Goal: Task Accomplishment & Management: Manage account settings

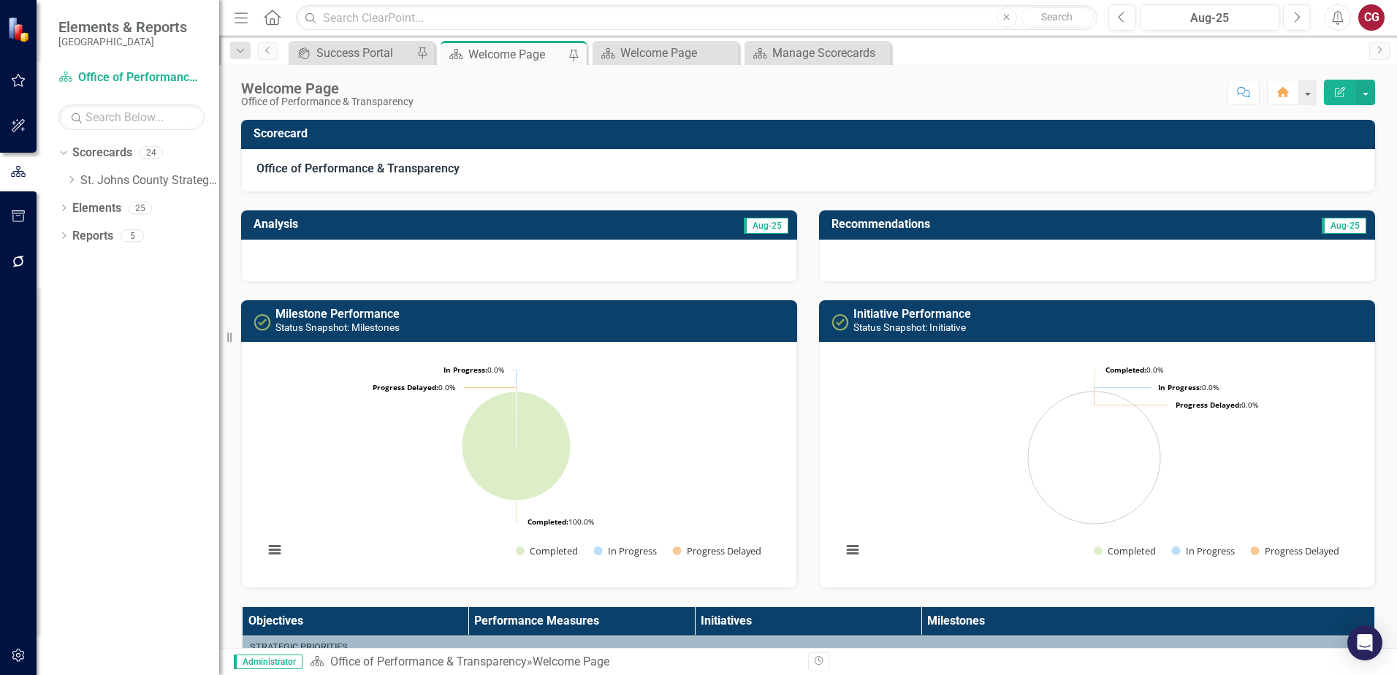
scroll to position [992, 0]
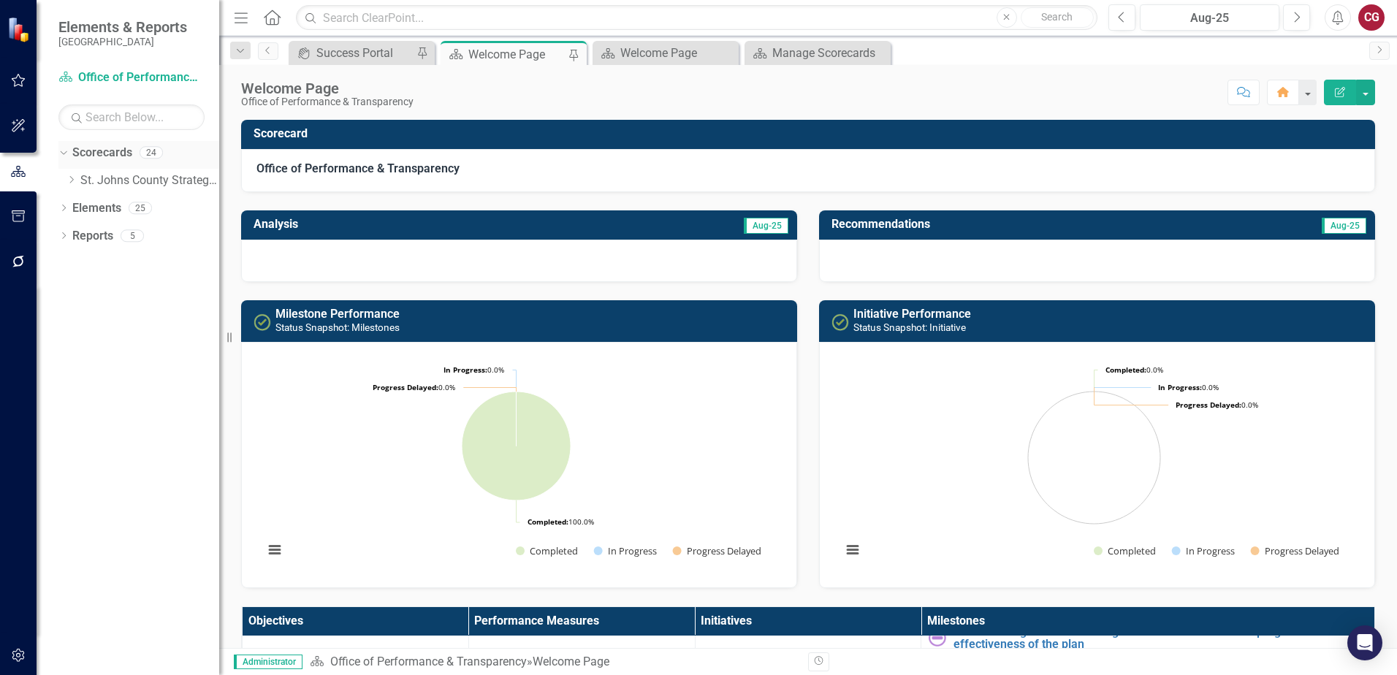
click at [59, 155] on icon "Dropdown" at bounding box center [62, 152] width 8 height 10
click at [62, 156] on icon "Dropdown" at bounding box center [63, 155] width 10 height 8
click at [69, 183] on icon "Dropdown" at bounding box center [71, 179] width 11 height 9
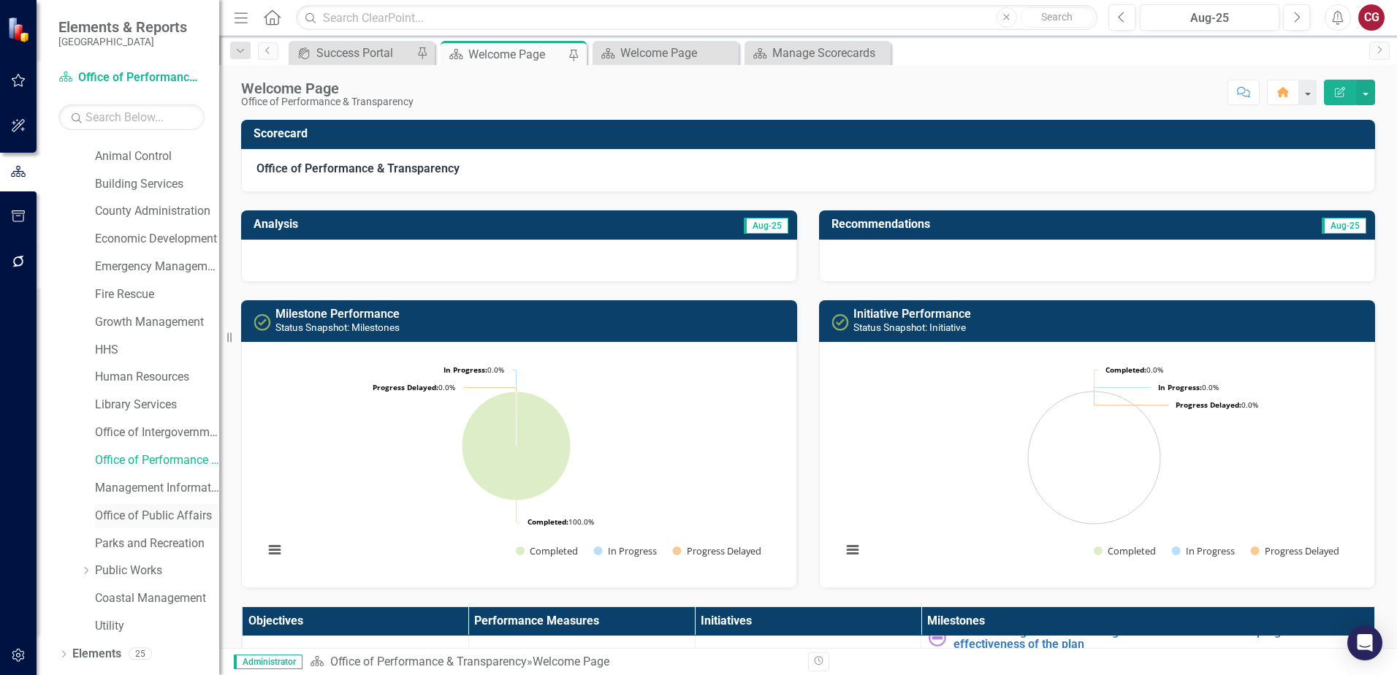
scroll to position [73, 0]
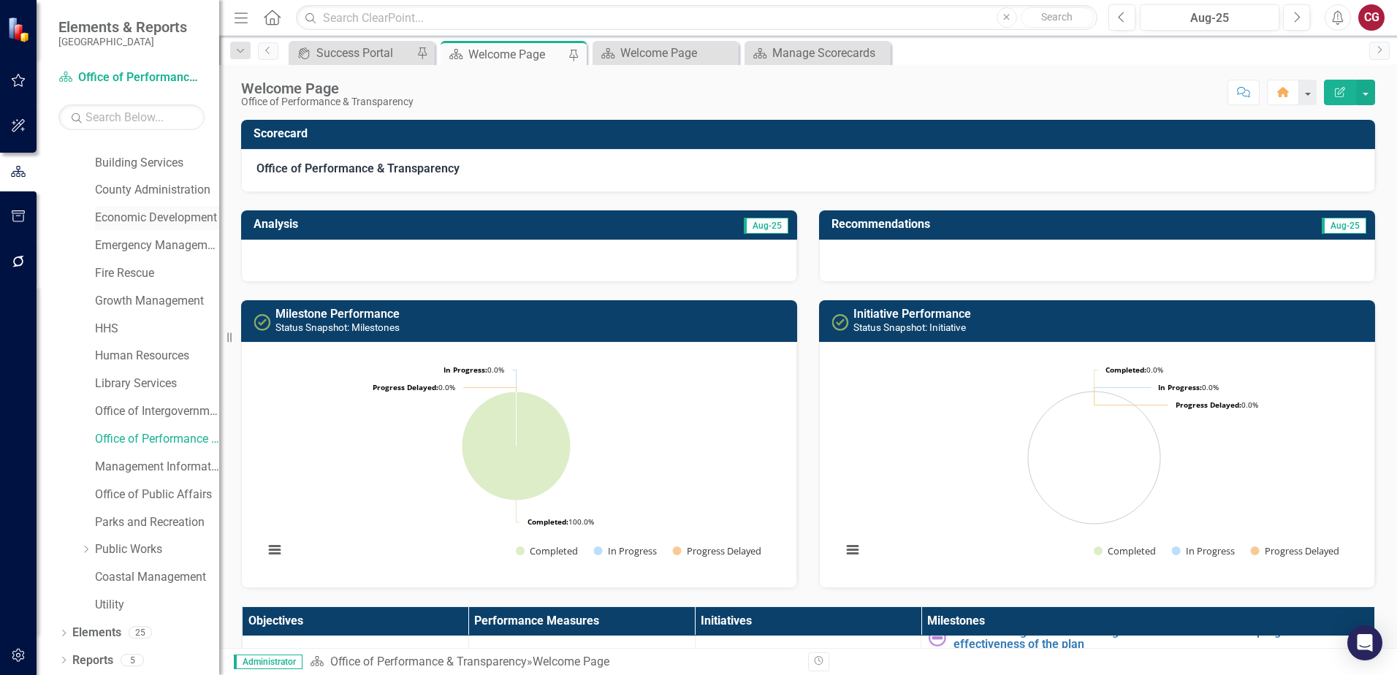
click at [127, 218] on link "Economic Development" at bounding box center [157, 218] width 124 height 17
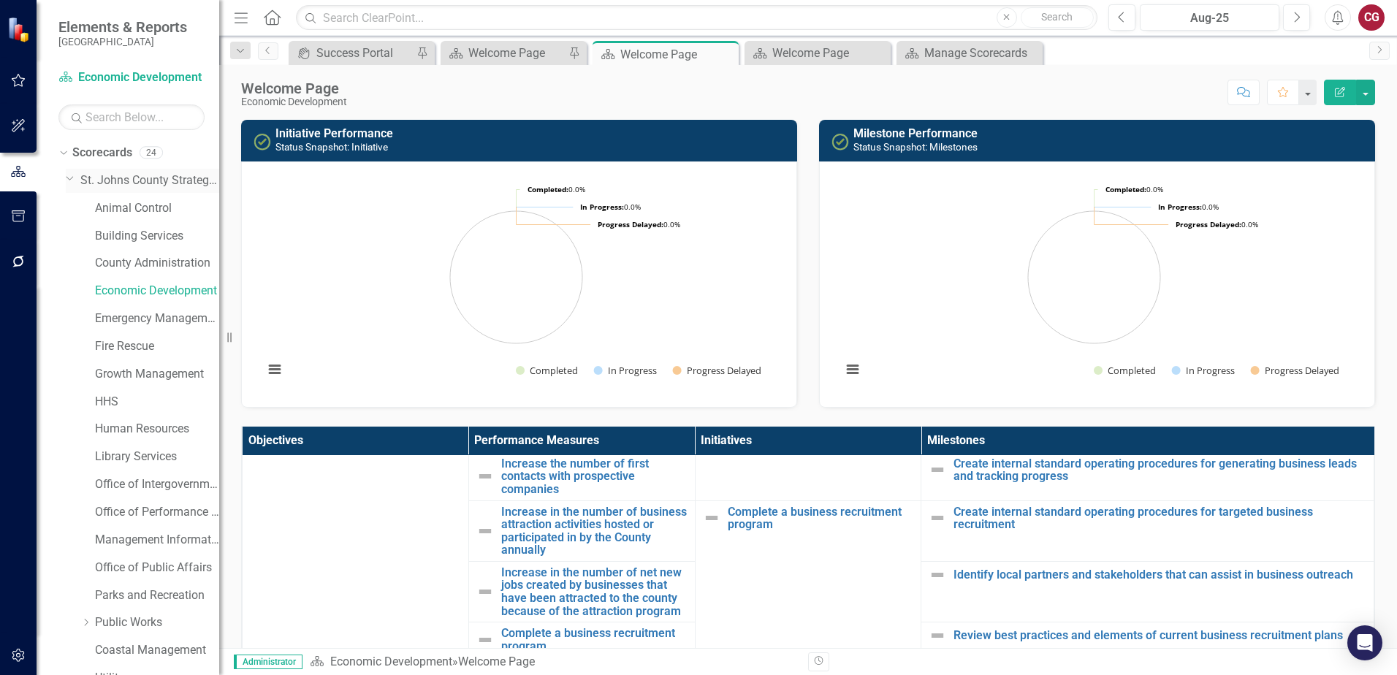
click at [117, 181] on link "St. Johns County Strategic Plan" at bounding box center [149, 180] width 139 height 17
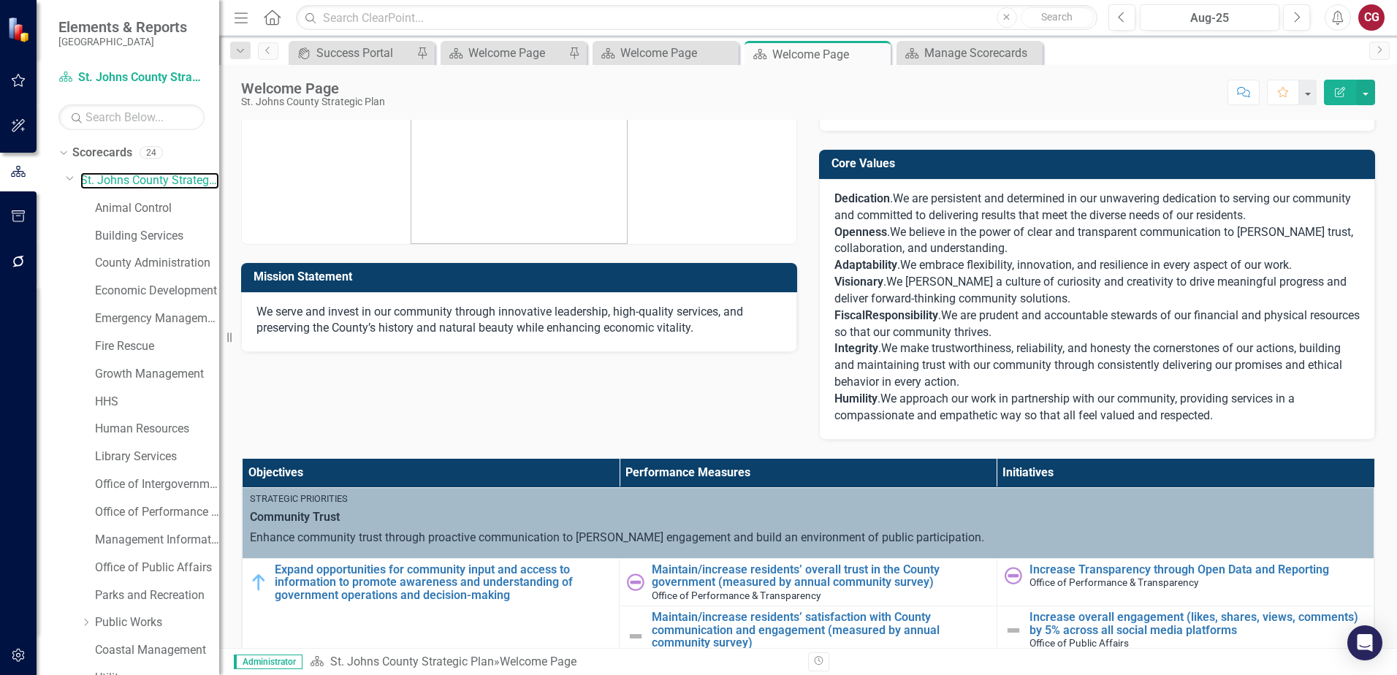
scroll to position [73, 0]
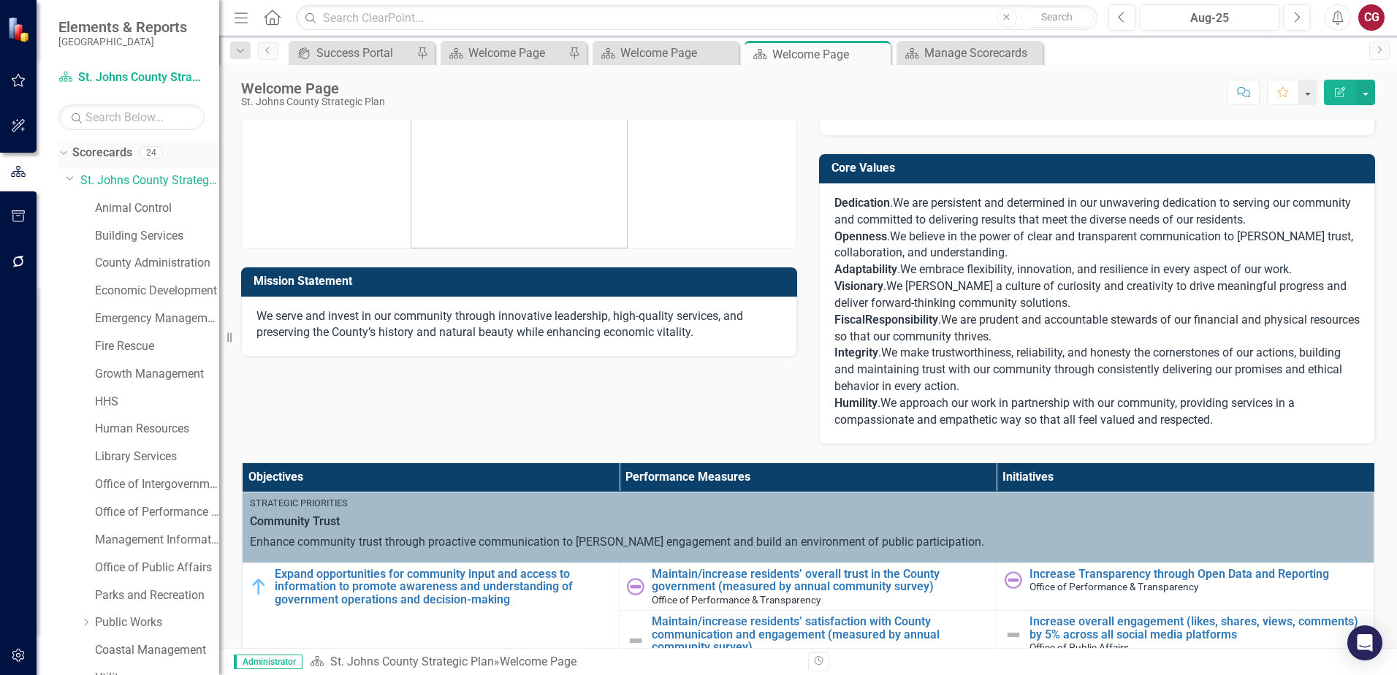
click at [91, 159] on link "Scorecards" at bounding box center [102, 153] width 60 height 17
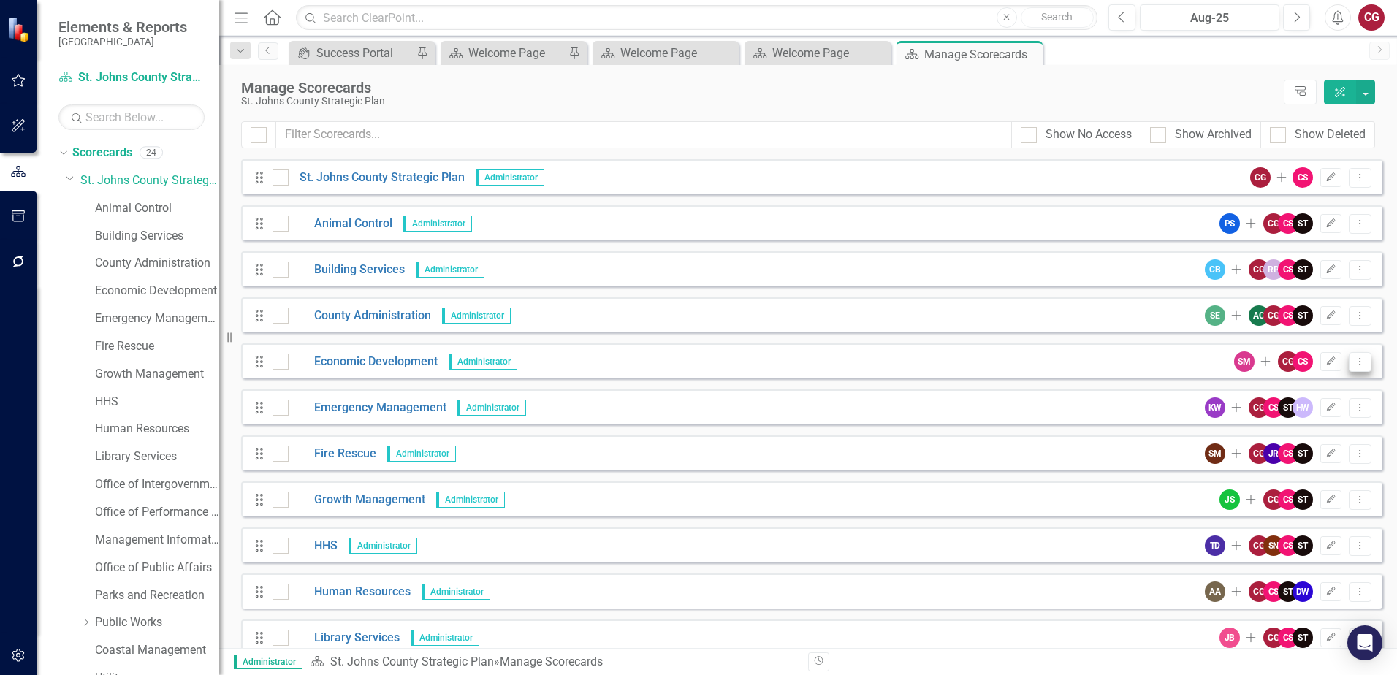
click at [1349, 366] on button "Dropdown Menu" at bounding box center [1360, 362] width 23 height 20
click at [1260, 438] on link "Copy Forward Copy Forward Scorecard" at bounding box center [1278, 440] width 161 height 27
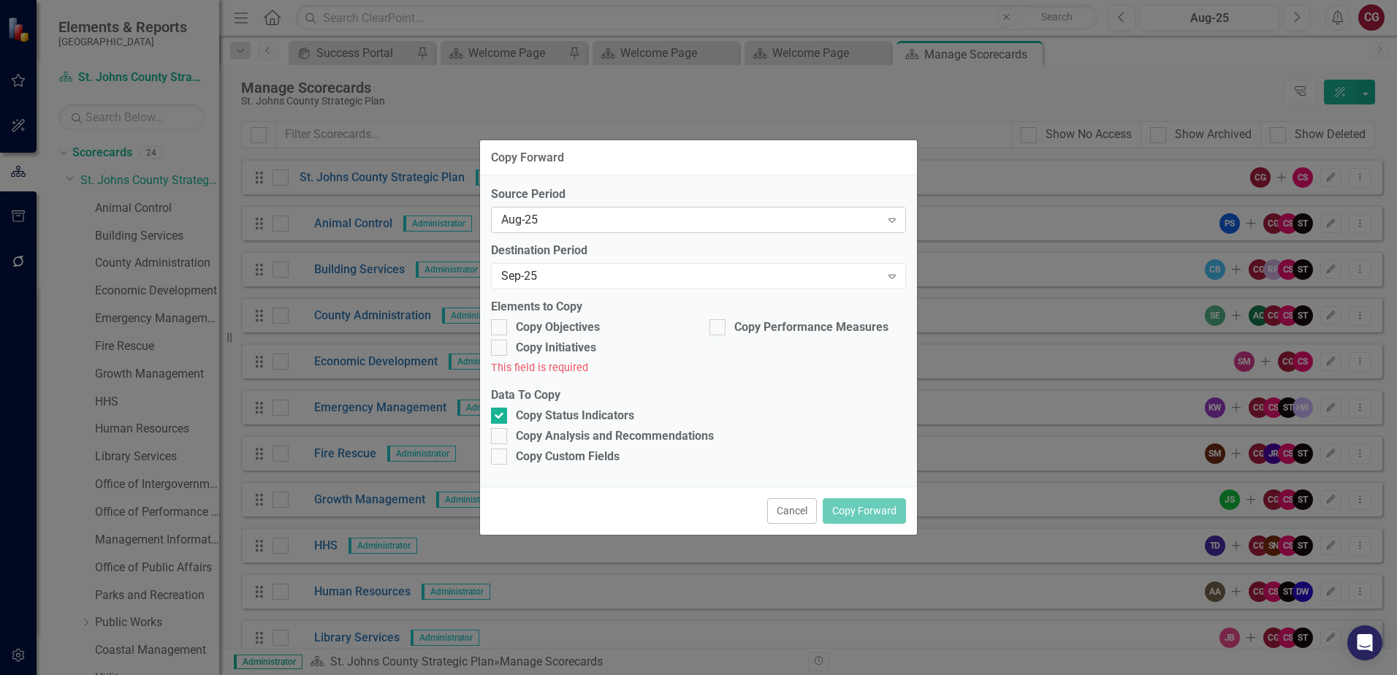
click at [758, 217] on div "Aug-25" at bounding box center [690, 220] width 379 height 17
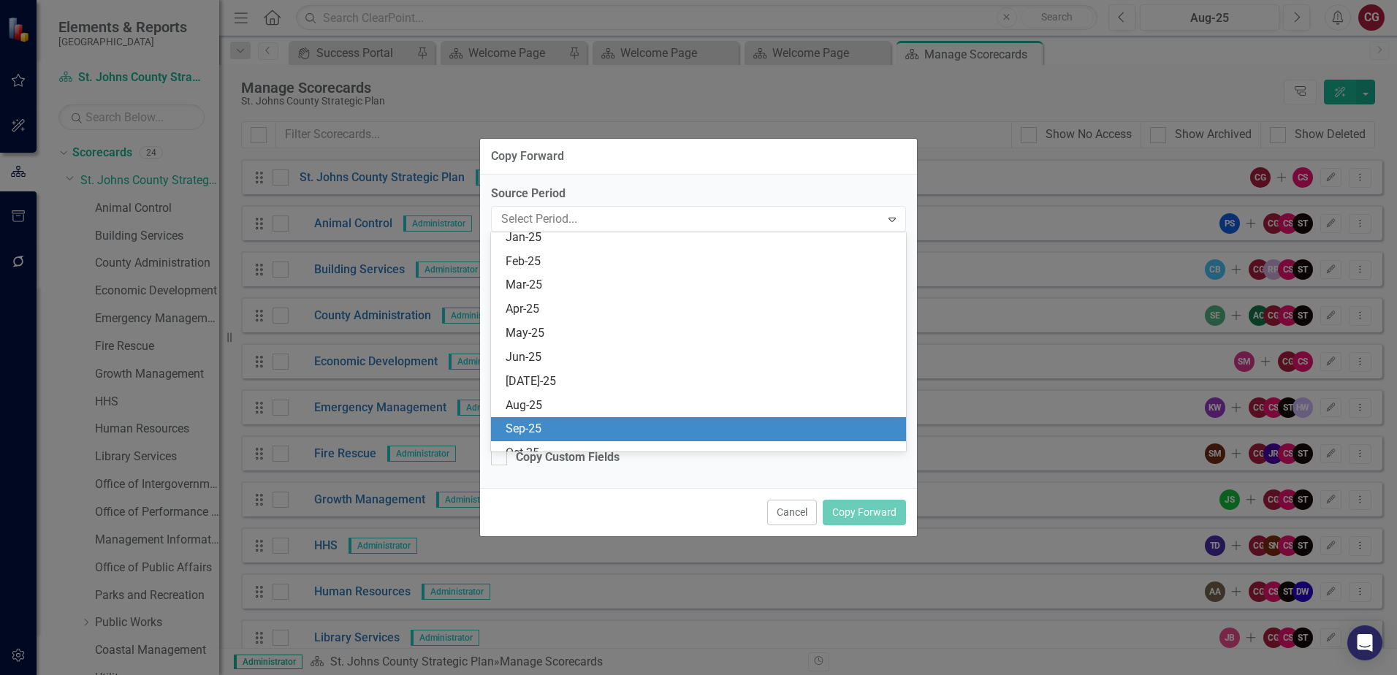
scroll to position [525, 0]
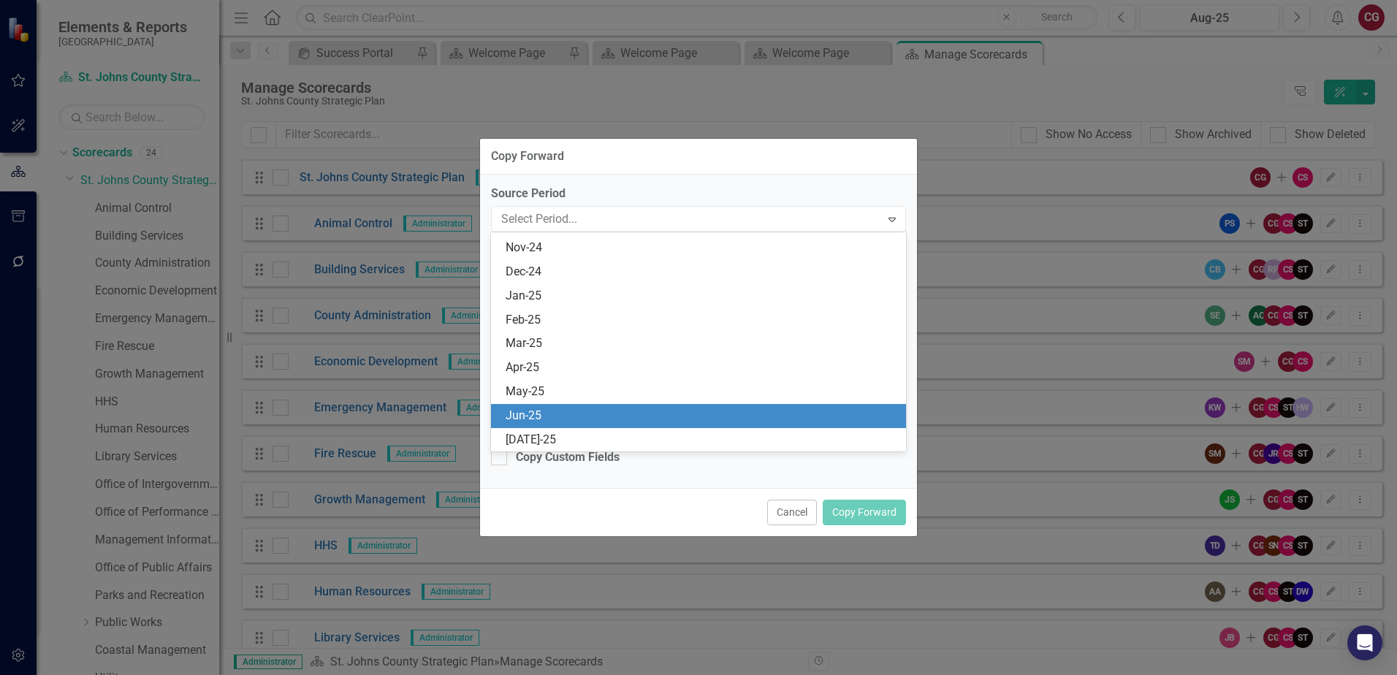
click at [555, 414] on div "Jun-25" at bounding box center [702, 416] width 392 height 17
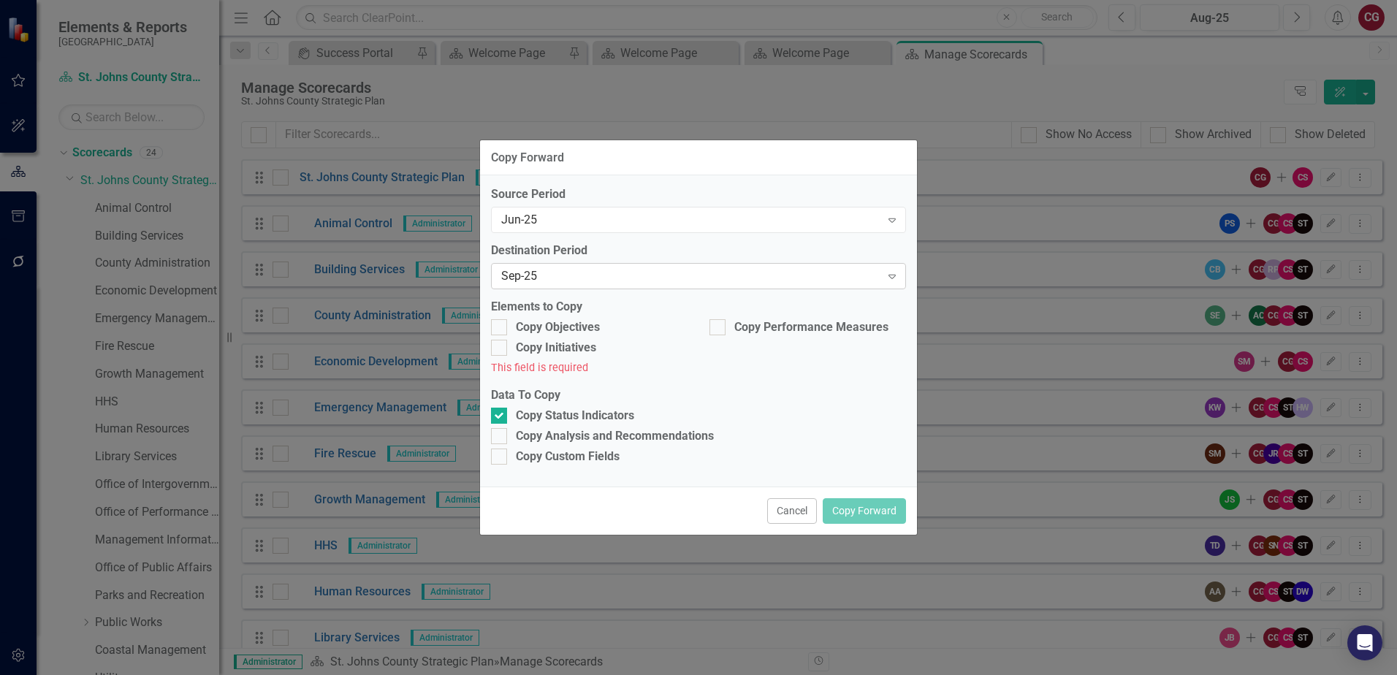
click at [585, 282] on div "Sep-25" at bounding box center [690, 276] width 379 height 17
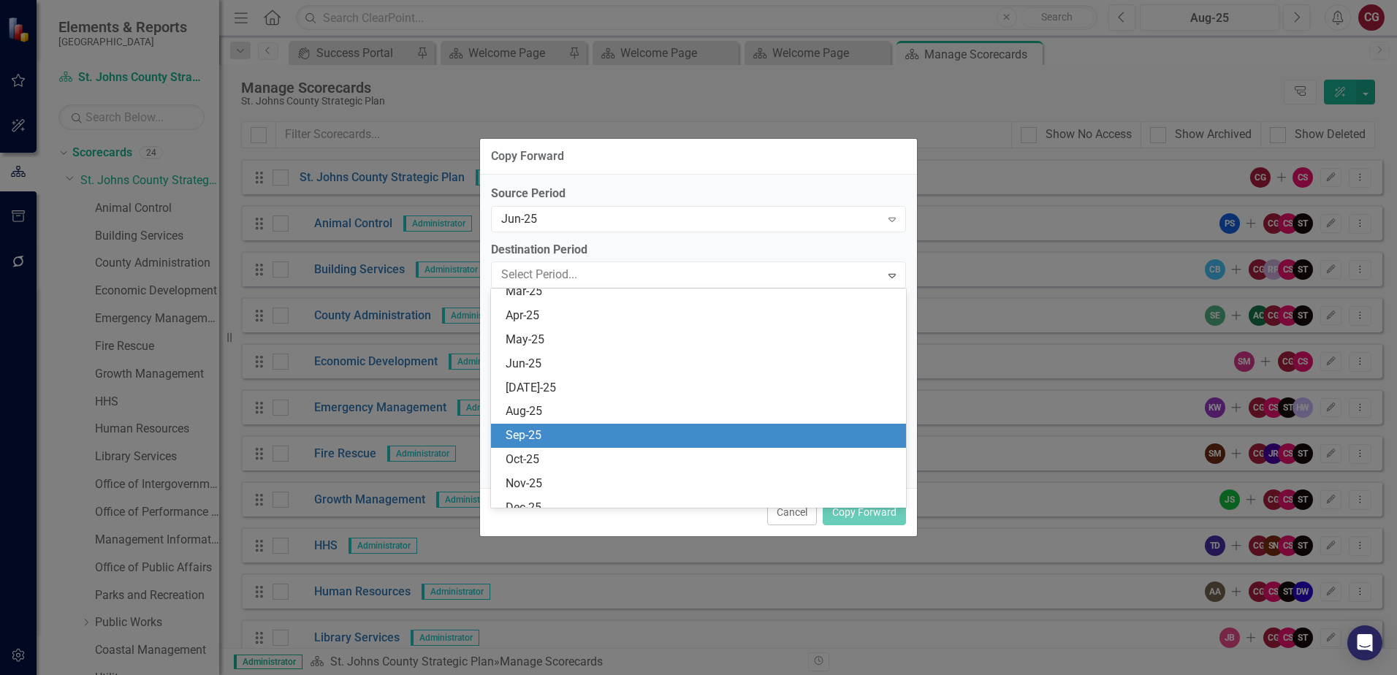
scroll to position [768, 0]
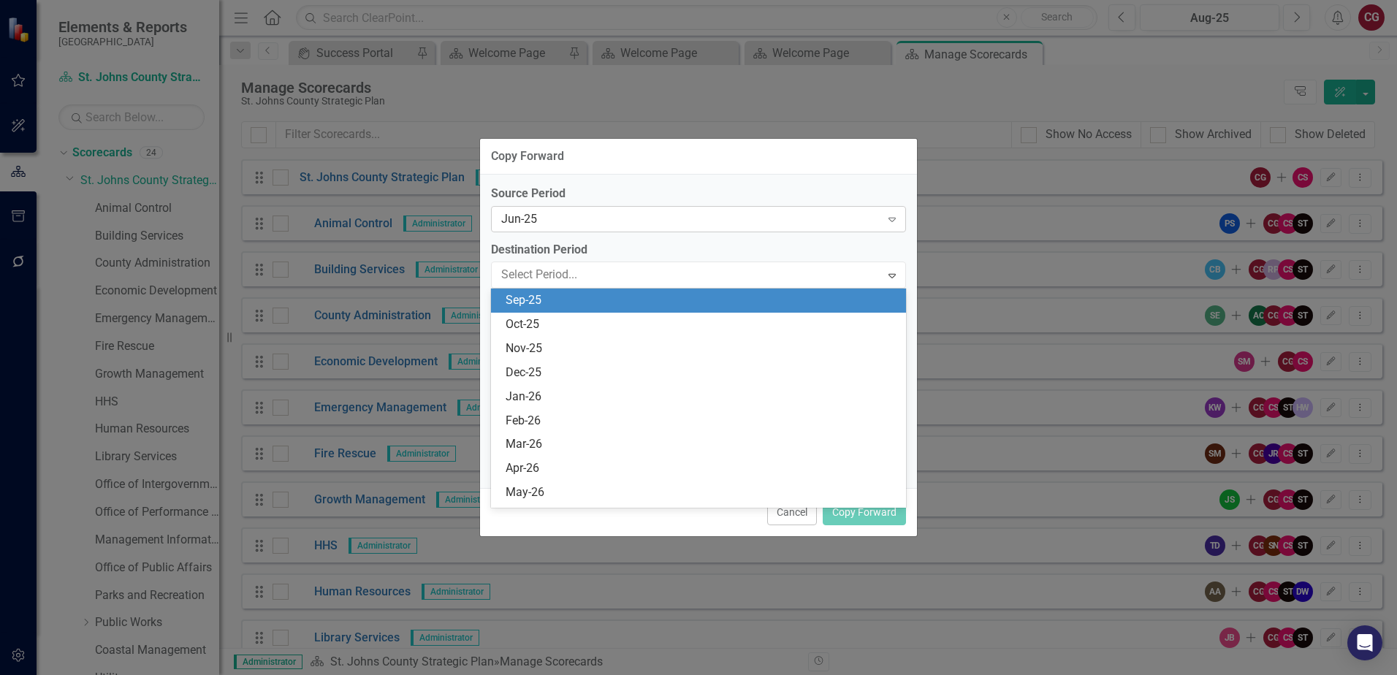
click at [590, 219] on div "Jun-25" at bounding box center [690, 218] width 379 height 17
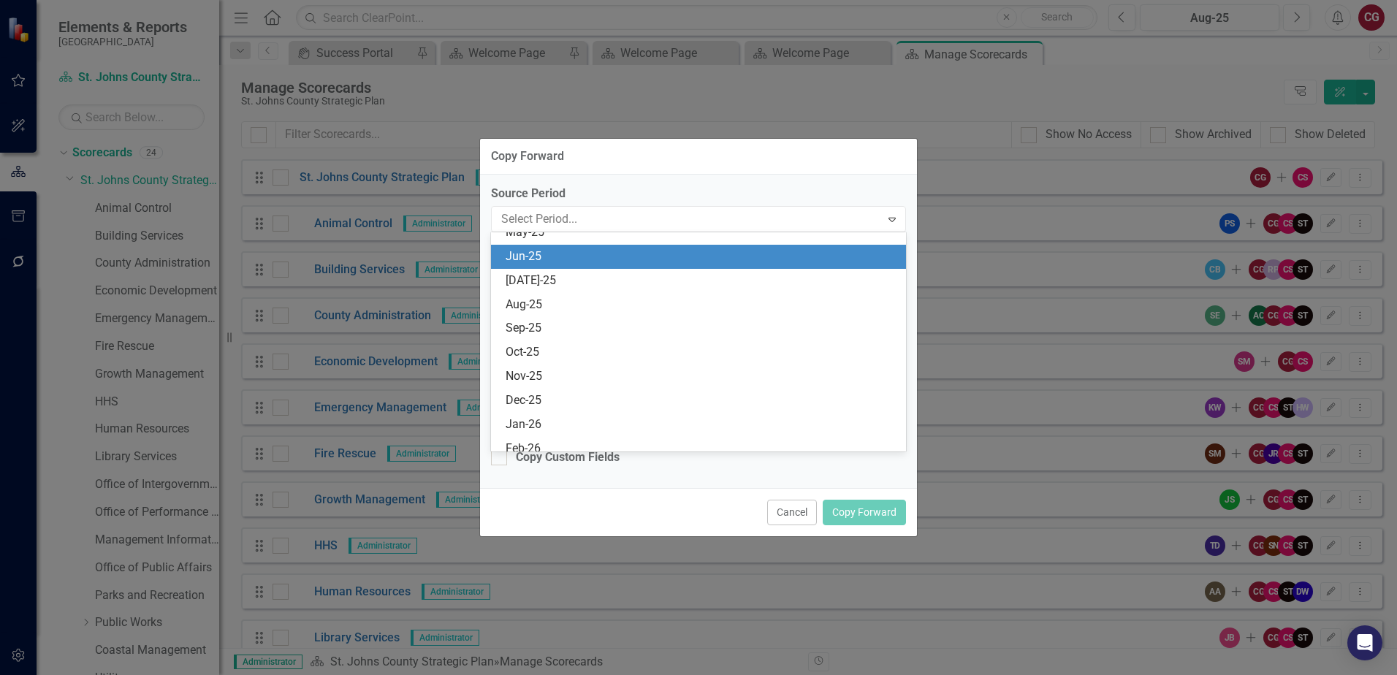
scroll to position [696, 0]
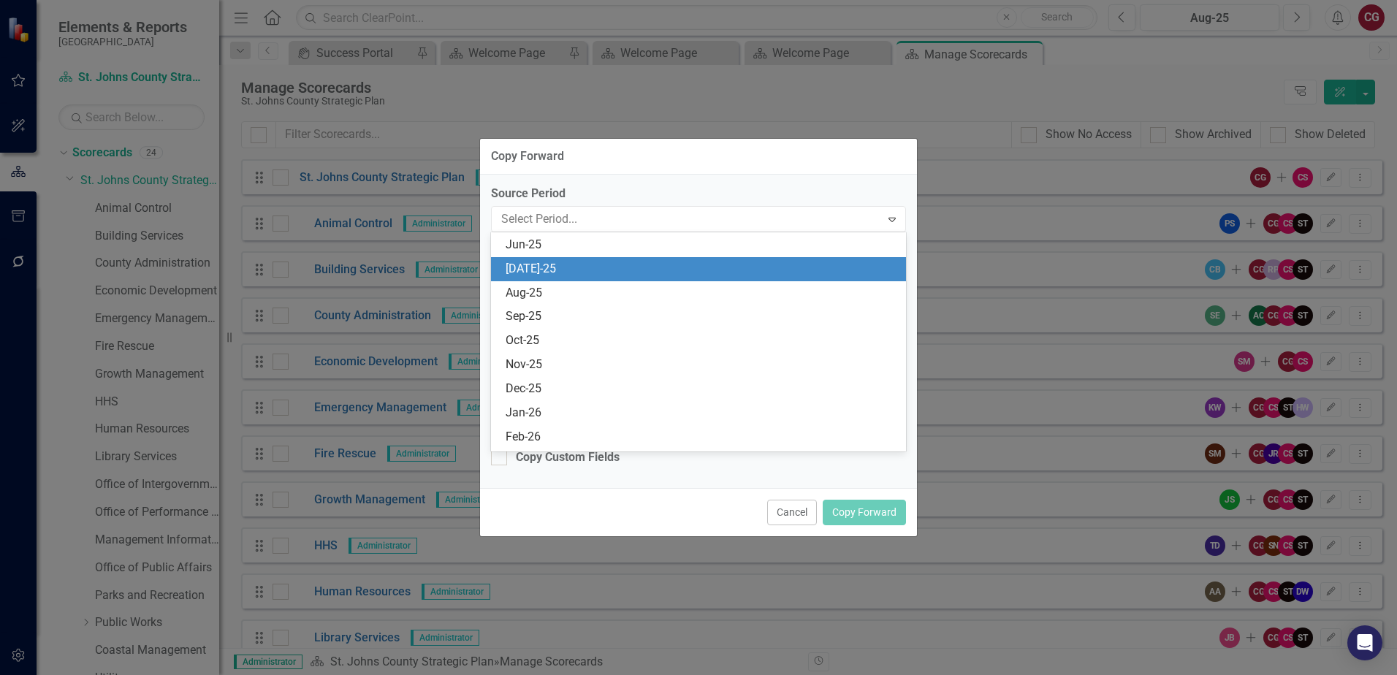
click at [549, 273] on div "[DATE]-25" at bounding box center [702, 269] width 392 height 17
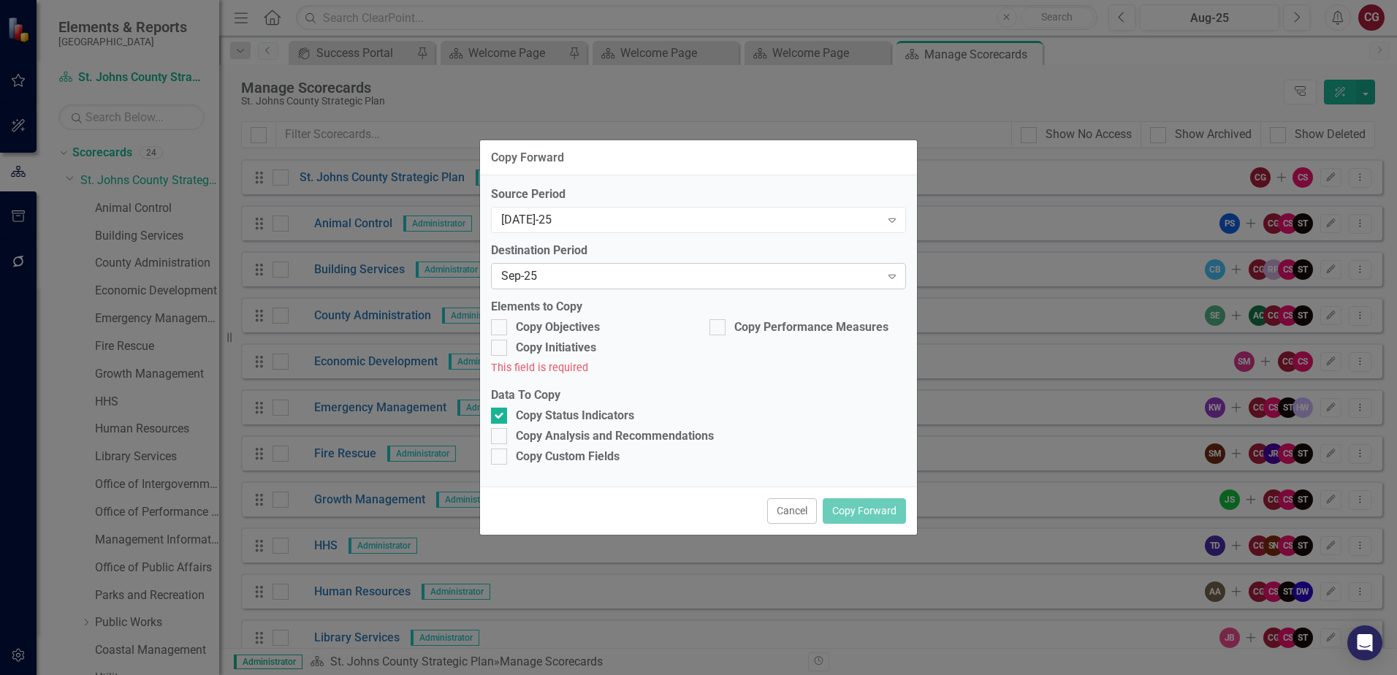
click at [558, 272] on div "Sep-25" at bounding box center [690, 276] width 379 height 17
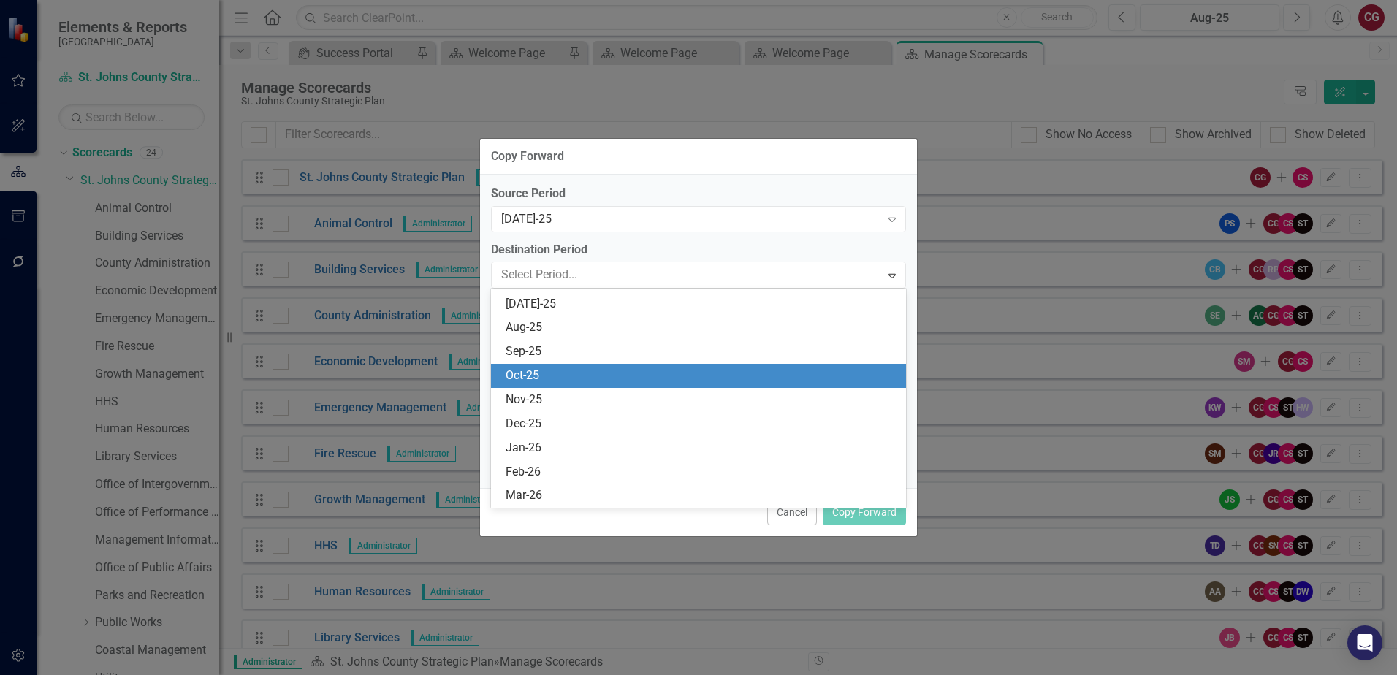
scroll to position [695, 0]
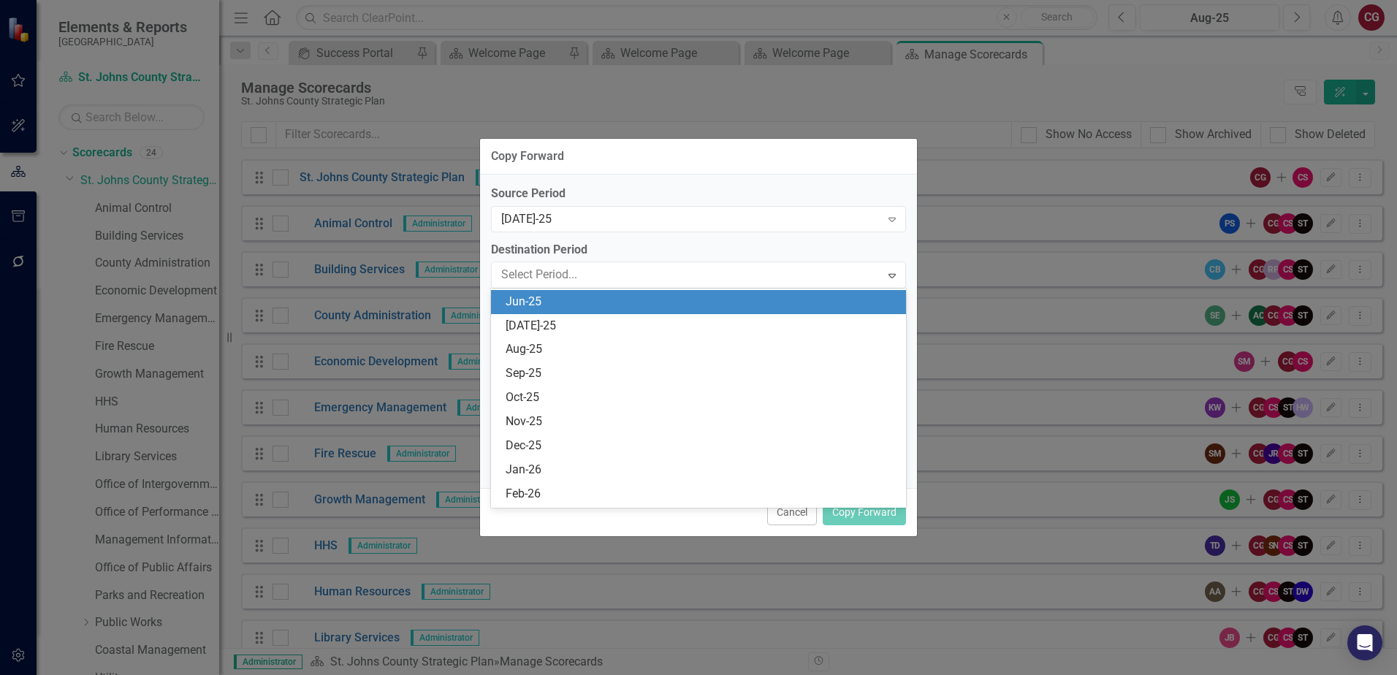
click at [541, 302] on div "Jun-25" at bounding box center [702, 302] width 392 height 17
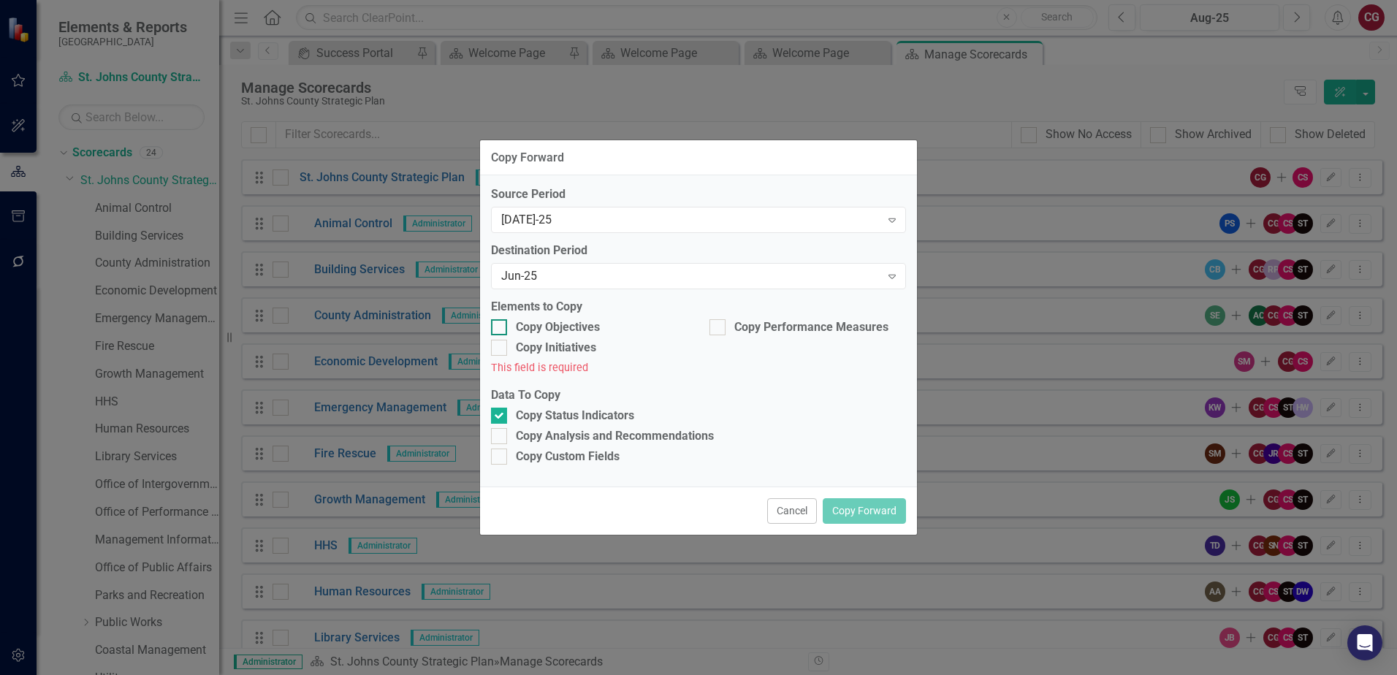
click at [505, 329] on div at bounding box center [499, 327] width 16 height 16
click at [500, 329] on input "Copy Objectives" at bounding box center [495, 323] width 9 height 9
checkbox input "true"
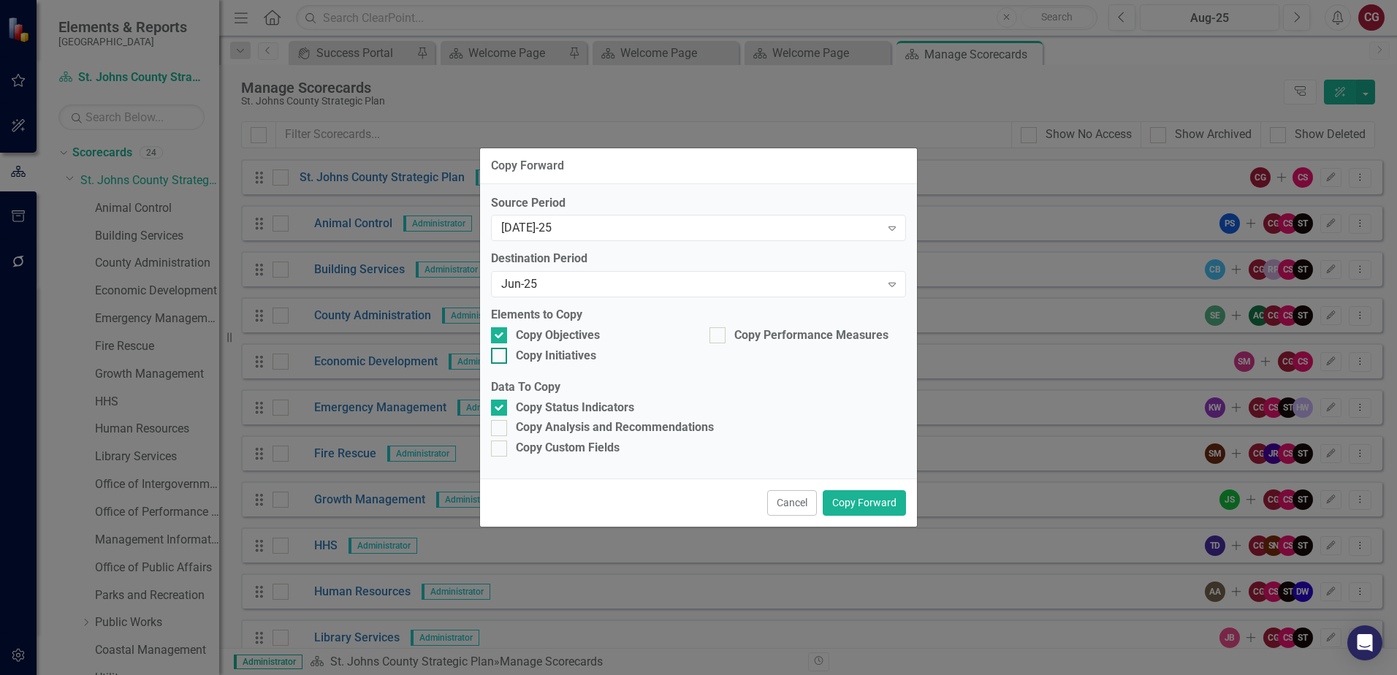
click at [502, 353] on div at bounding box center [499, 356] width 16 height 16
click at [500, 353] on input "Copy Initiatives" at bounding box center [495, 352] width 9 height 9
checkbox input "true"
click at [713, 335] on input "Copy Performance Measures" at bounding box center [713, 331] width 9 height 9
checkbox input "true"
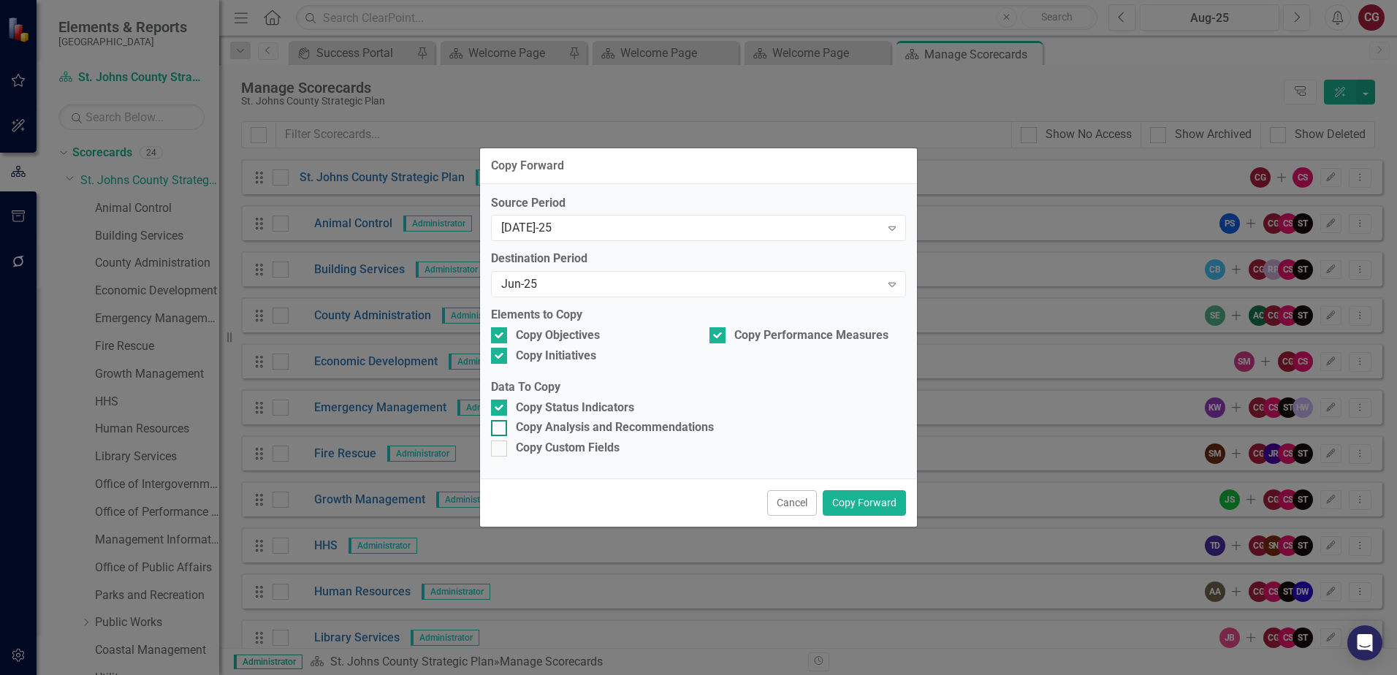
click at [511, 430] on div "Copy Analysis and Recommendations" at bounding box center [698, 427] width 415 height 17
click at [500, 430] on input "Copy Analysis and Recommendations" at bounding box center [495, 424] width 9 height 9
checkbox input "true"
click at [501, 449] on div at bounding box center [499, 449] width 16 height 16
click at [500, 449] on input "Copy Custom Fields" at bounding box center [495, 445] width 9 height 9
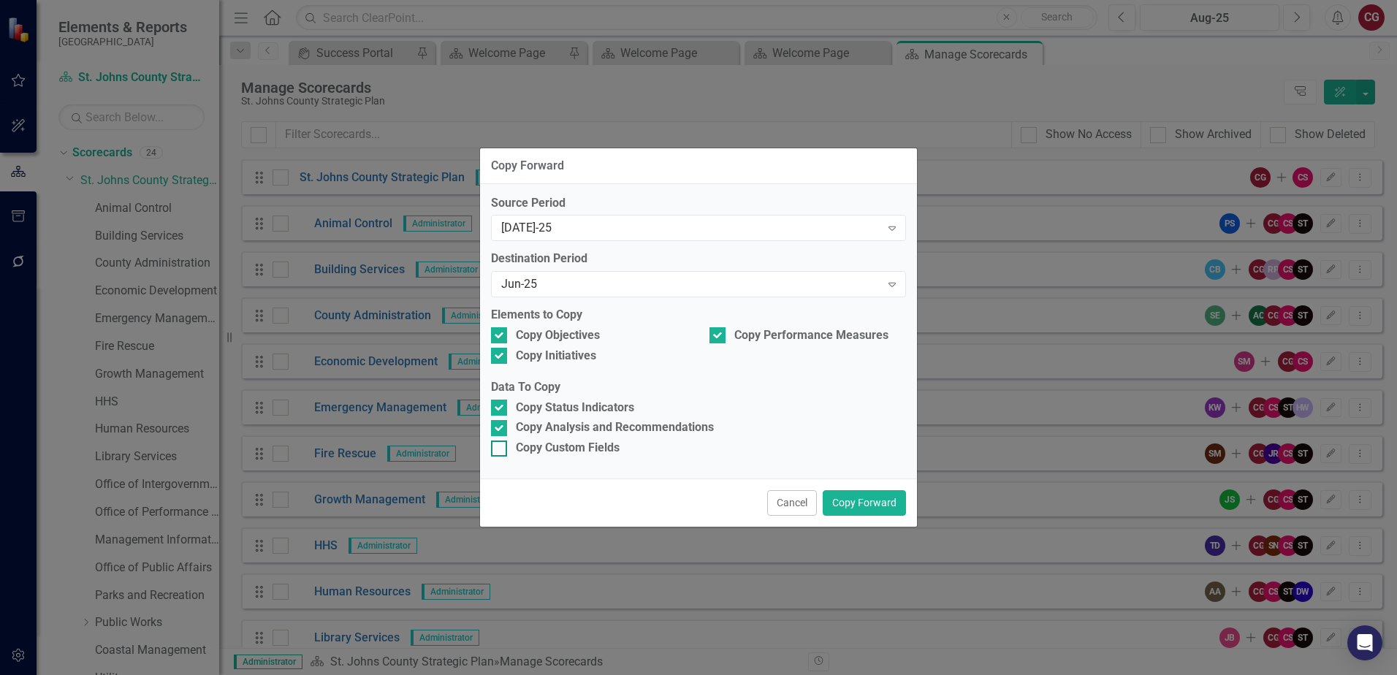
checkbox input "true"
click at [880, 509] on button "Copy Forward" at bounding box center [864, 503] width 83 height 26
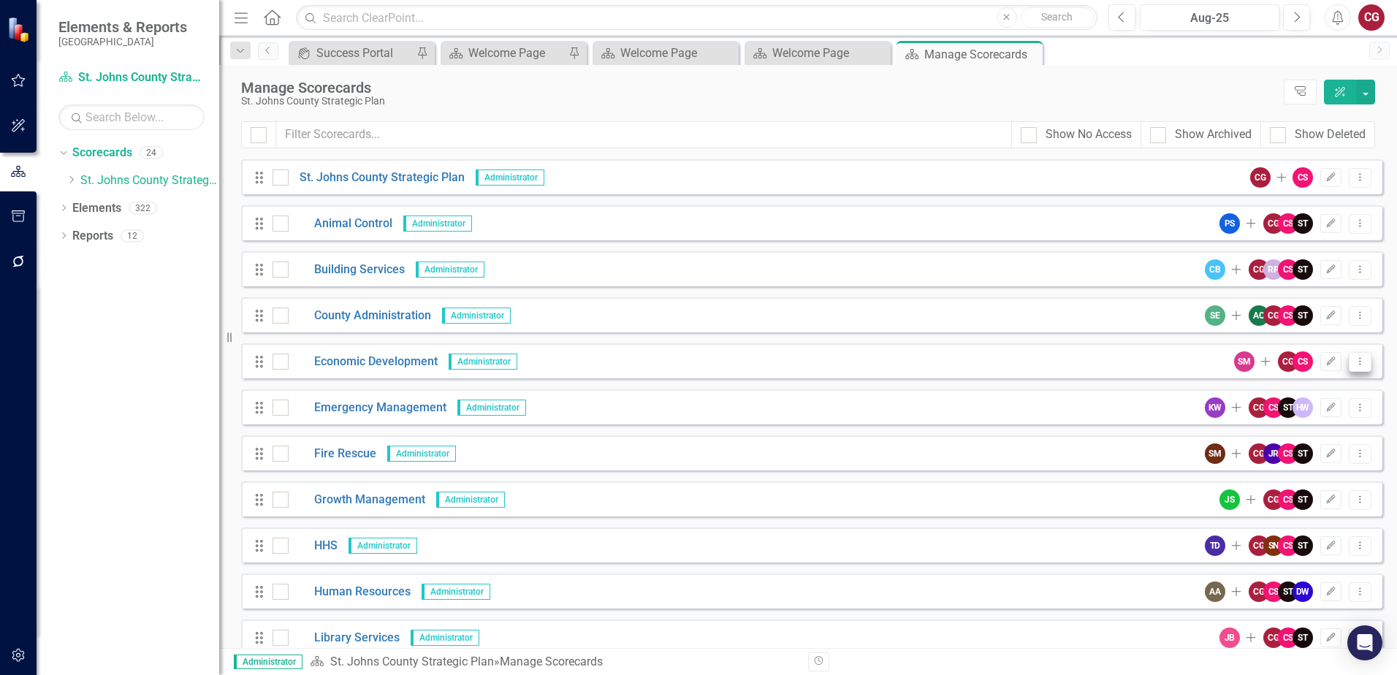
click at [1354, 365] on icon "Dropdown Menu" at bounding box center [1360, 361] width 12 height 9
click at [1290, 438] on link "Copy Forward Copy Forward Scorecard" at bounding box center [1278, 440] width 161 height 27
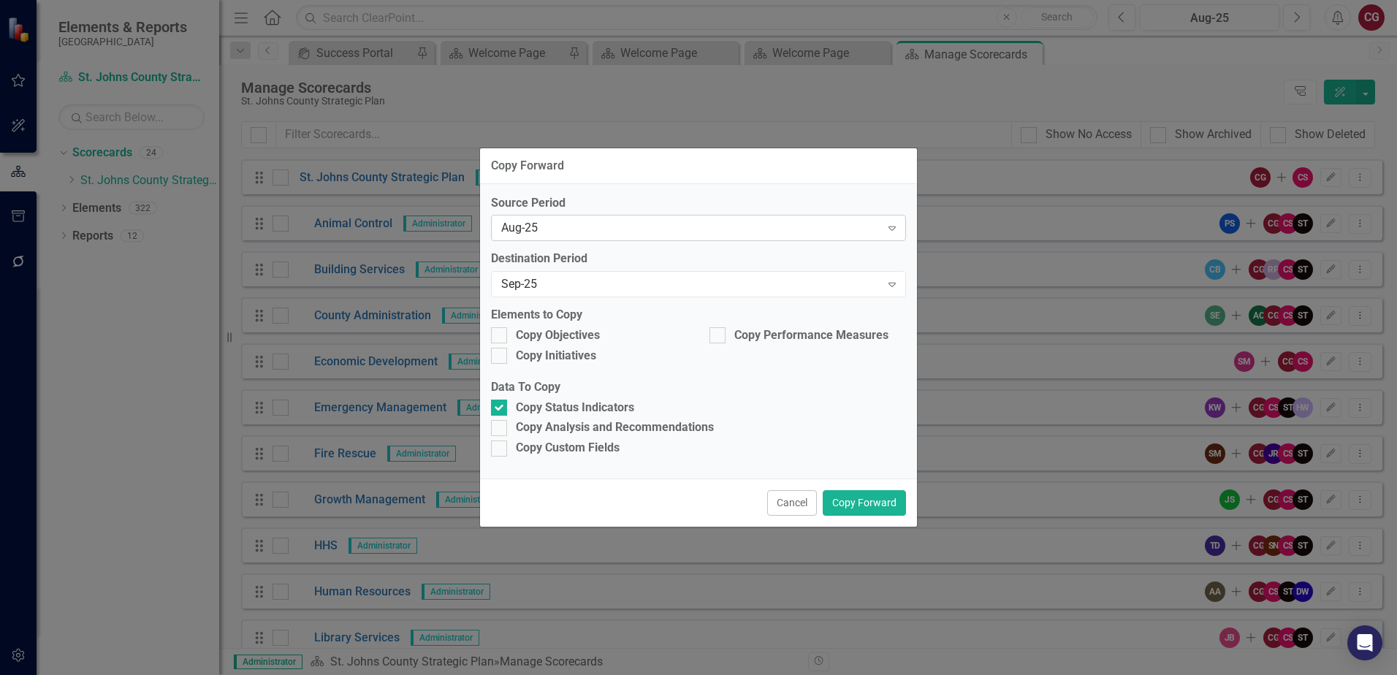
click at [561, 227] on div "Aug-25" at bounding box center [690, 228] width 379 height 17
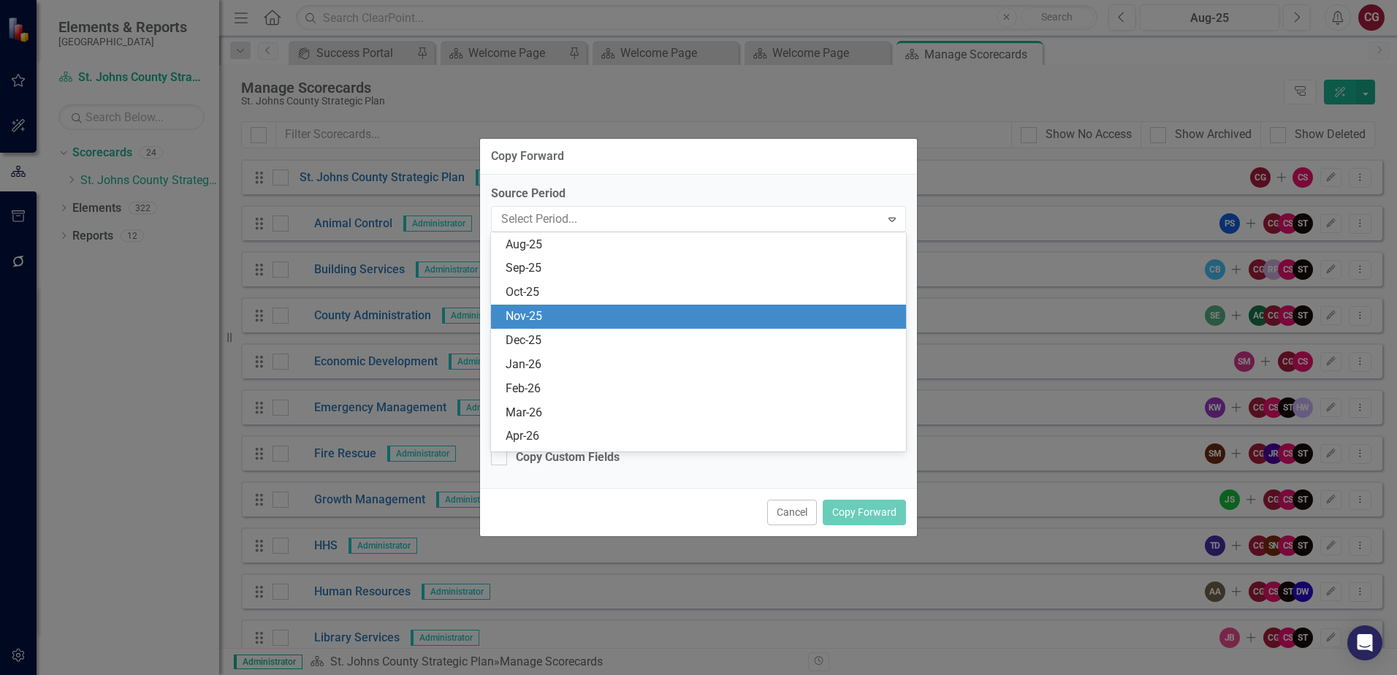
scroll to position [671, 0]
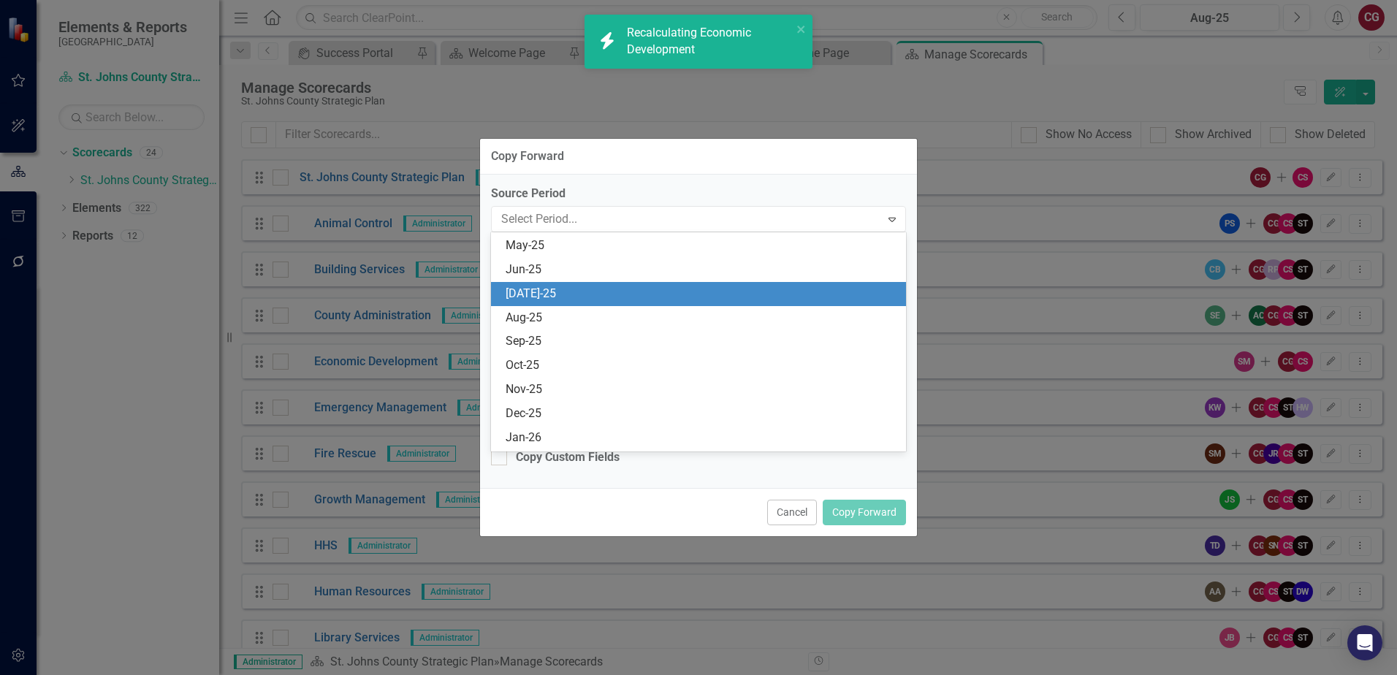
click at [541, 287] on div "[DATE]-25" at bounding box center [702, 294] width 392 height 17
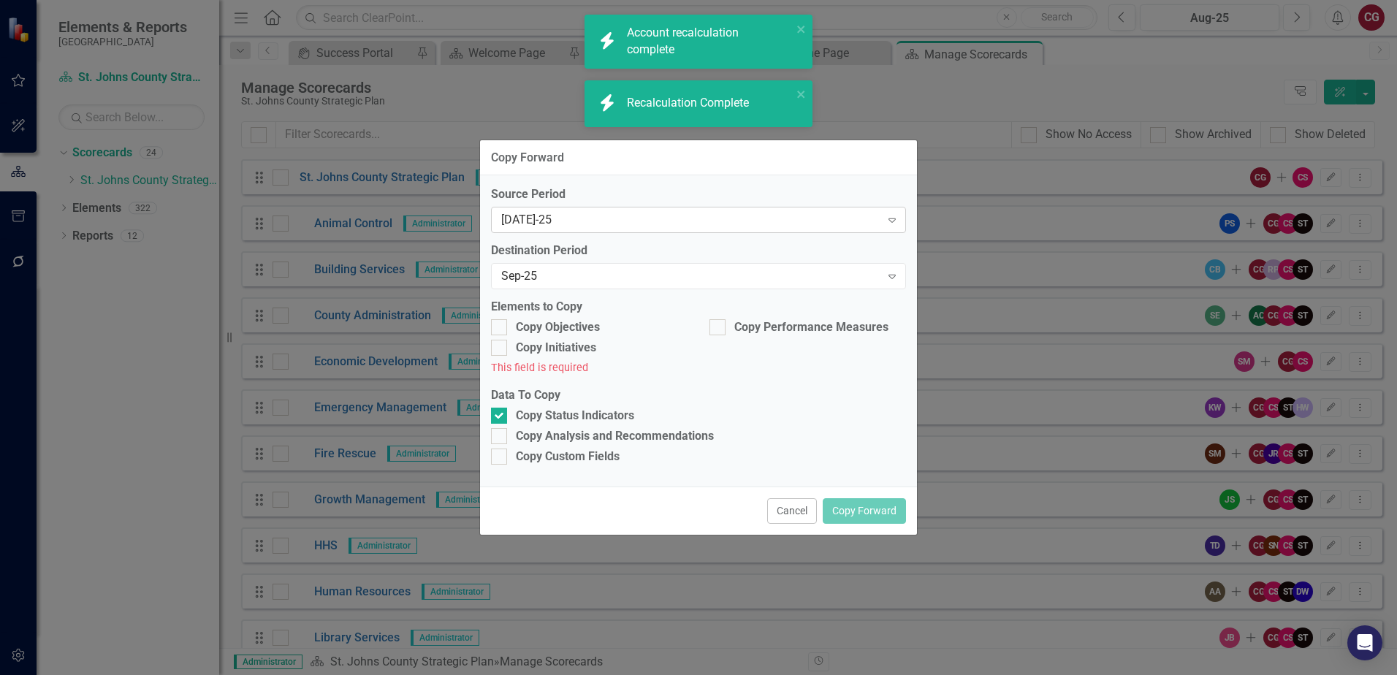
click at [554, 226] on div "[DATE]-25" at bounding box center [690, 220] width 379 height 17
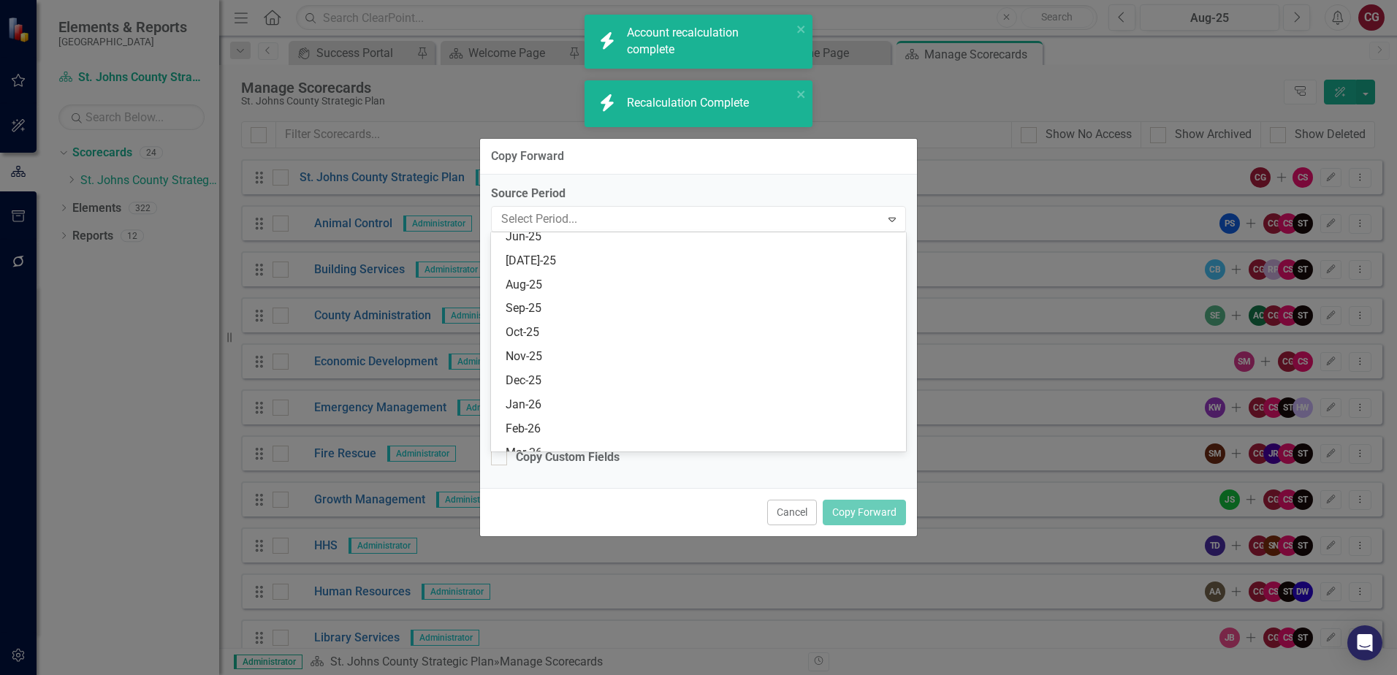
scroll to position [720, 0]
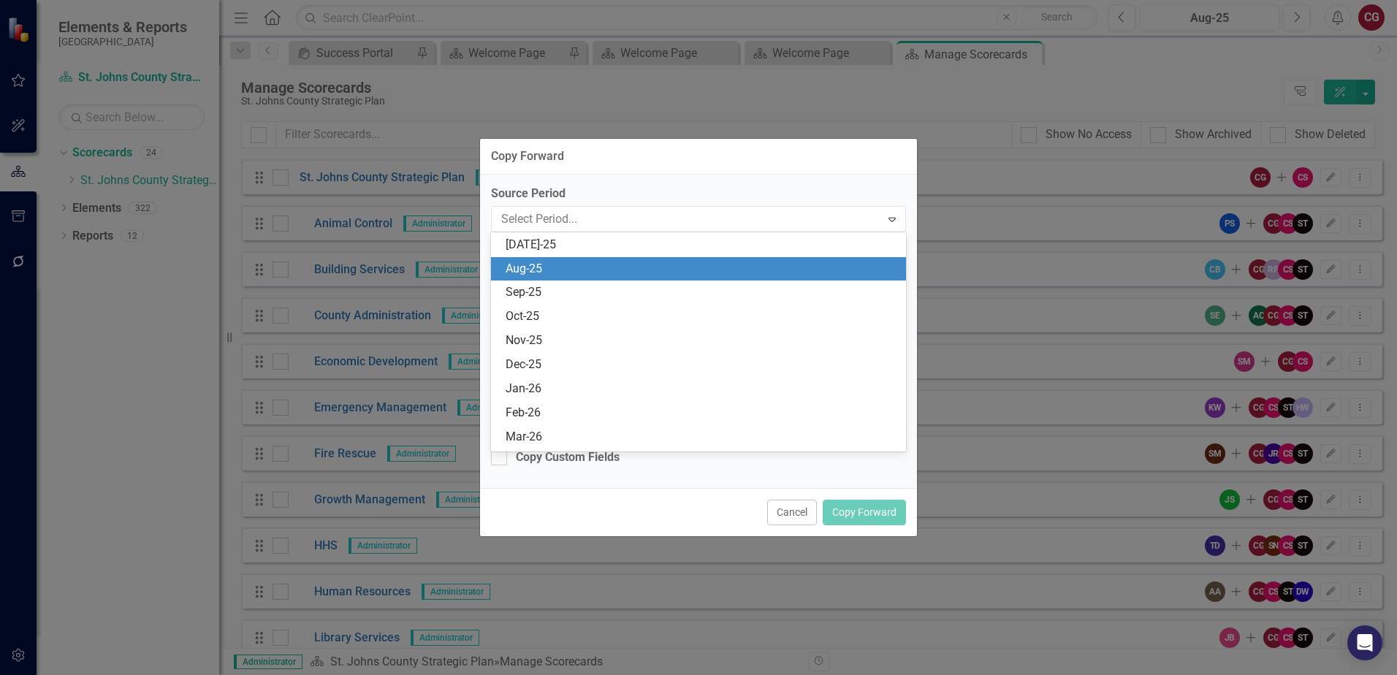
click at [536, 270] on div "Aug-25" at bounding box center [702, 269] width 392 height 17
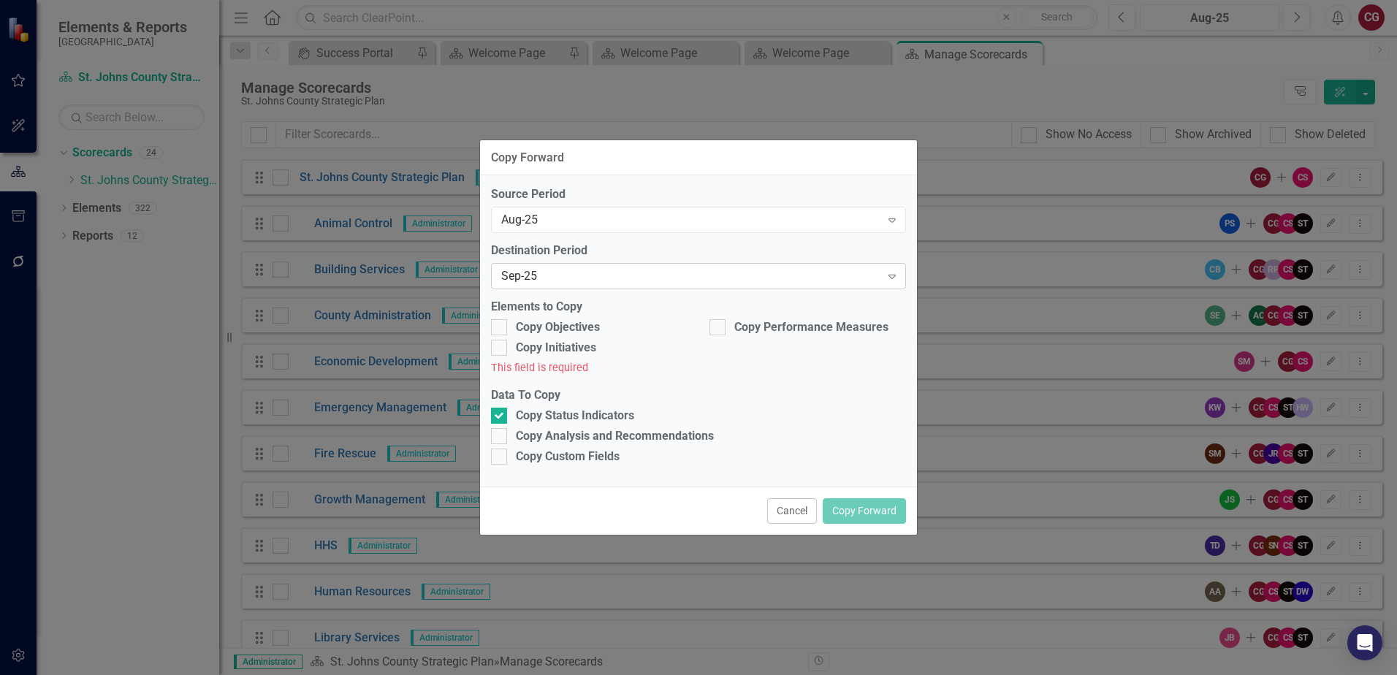
click at [536, 281] on div "Sep-25" at bounding box center [690, 276] width 379 height 17
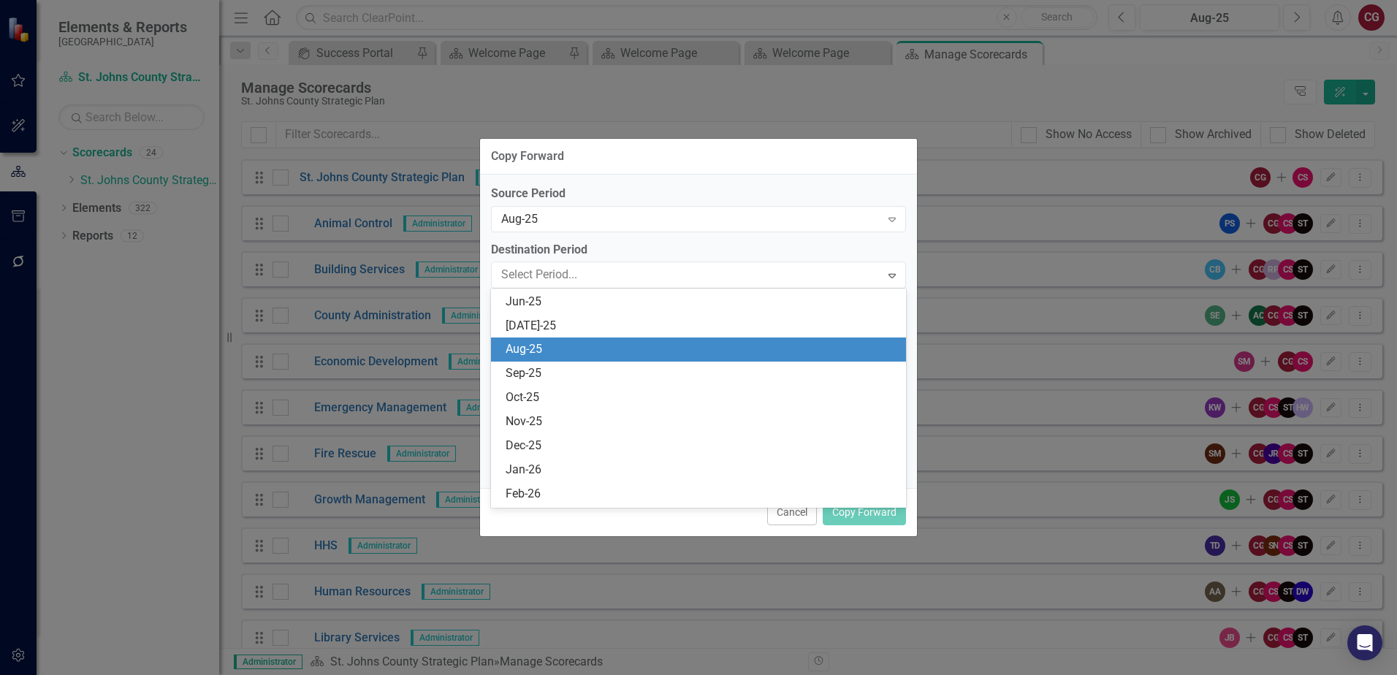
scroll to position [622, 0]
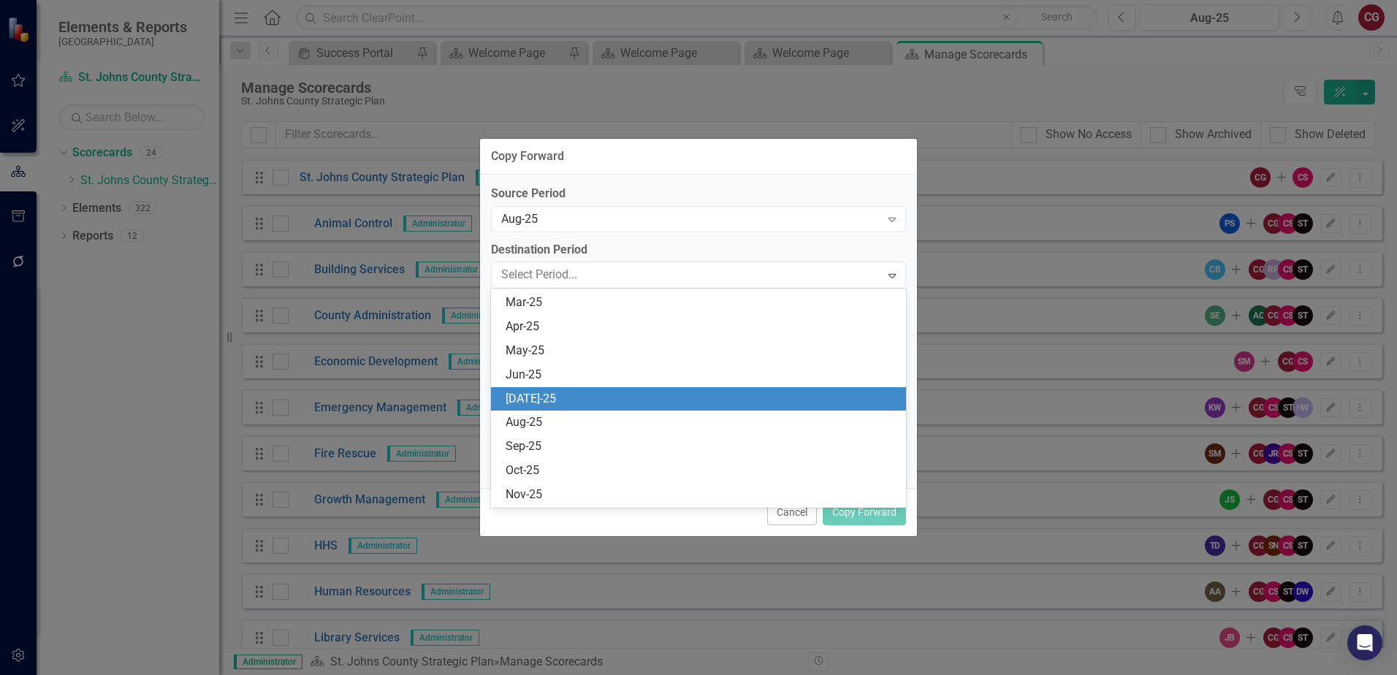
click at [536, 392] on div "[DATE]-25" at bounding box center [702, 399] width 392 height 17
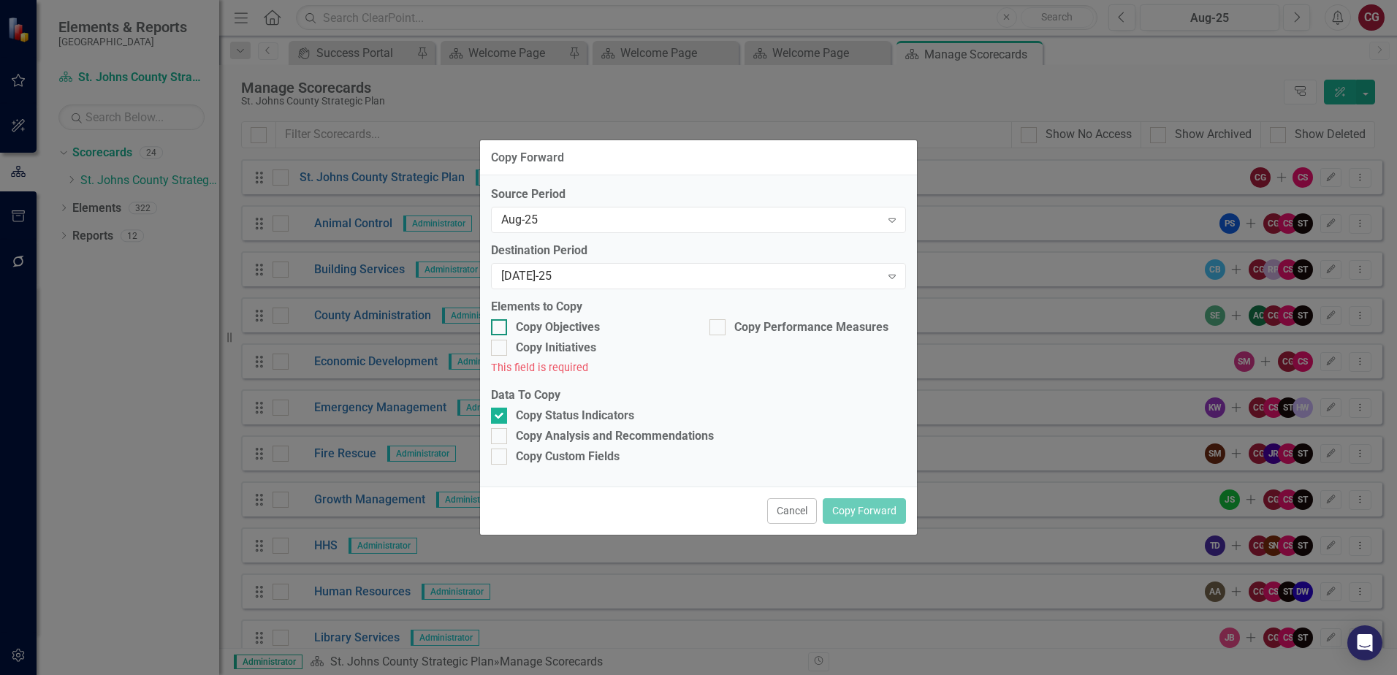
click at [506, 327] on div at bounding box center [499, 327] width 16 height 16
click at [500, 327] on input "Copy Objectives" at bounding box center [495, 323] width 9 height 9
checkbox input "true"
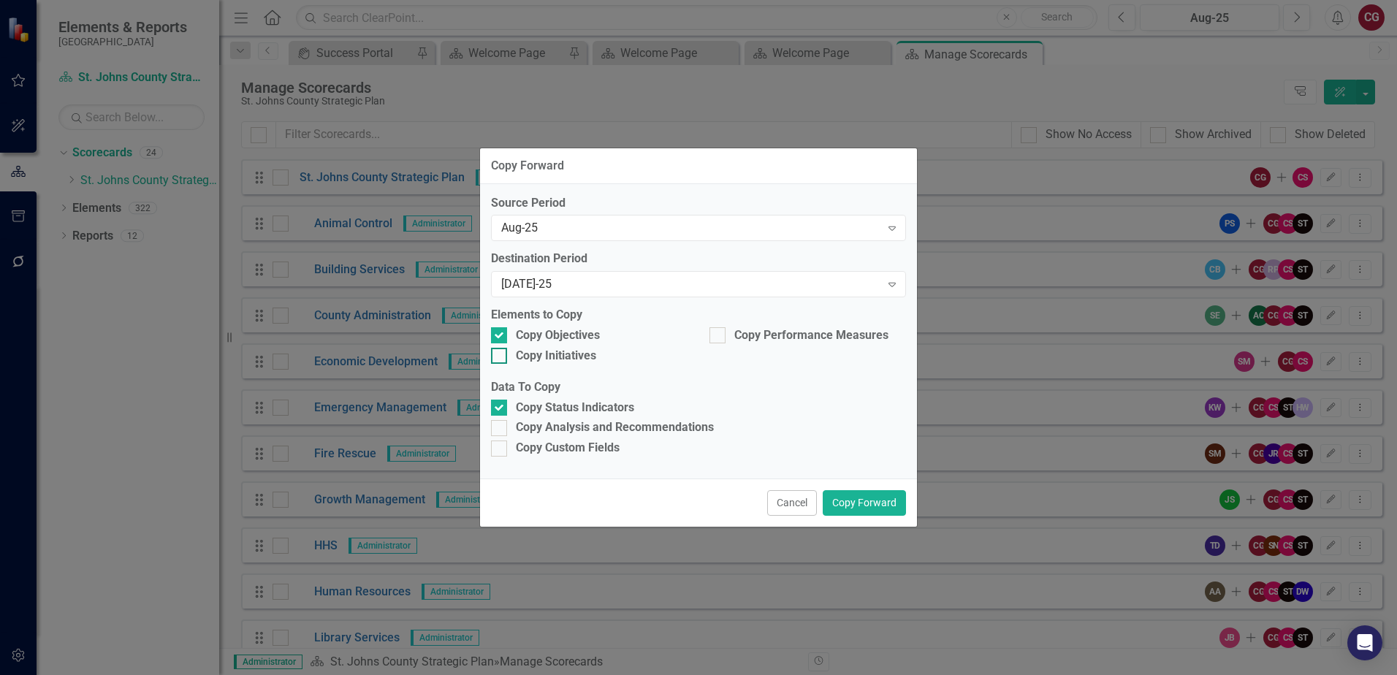
click at [501, 350] on div at bounding box center [499, 356] width 16 height 16
click at [500, 350] on input "Copy Initiatives" at bounding box center [495, 352] width 9 height 9
checkbox input "true"
click at [703, 339] on div "Copy Performance Measures" at bounding box center [807, 337] width 218 height 20
click at [720, 338] on div at bounding box center [717, 335] width 16 height 16
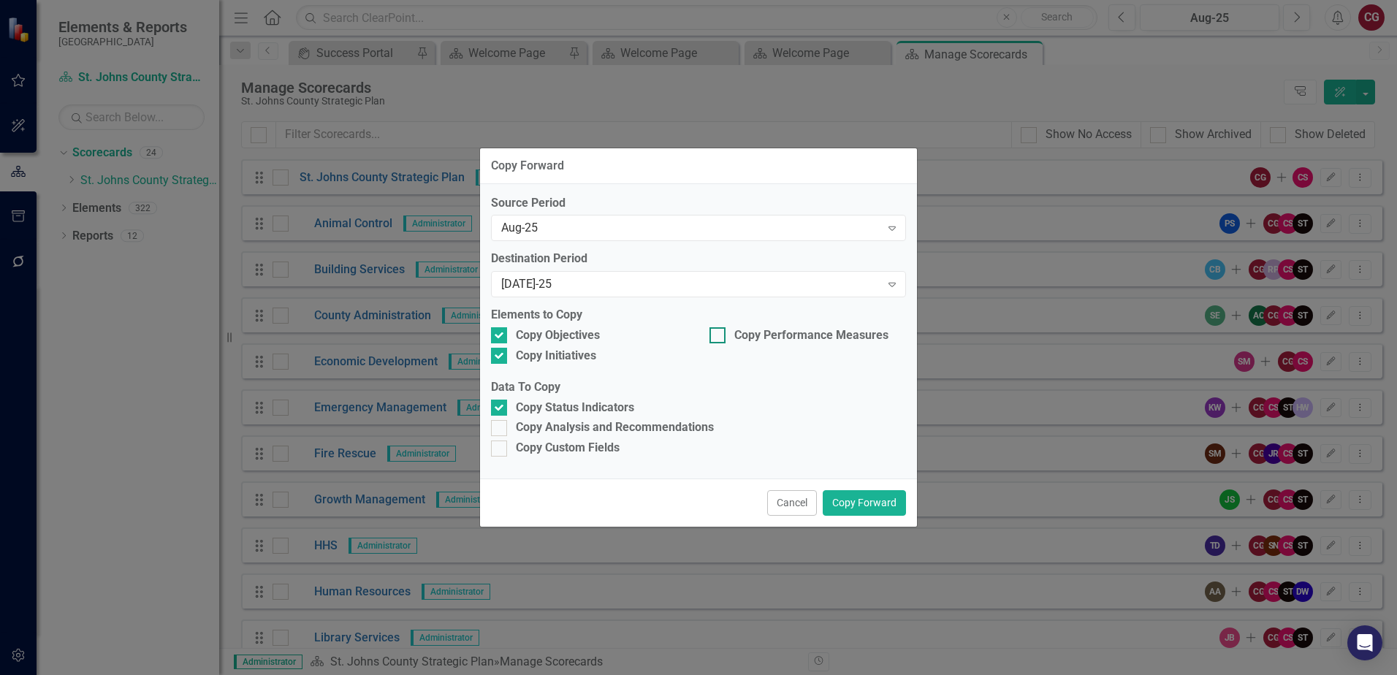
click at [719, 337] on input "Copy Performance Measures" at bounding box center [713, 331] width 9 height 9
checkbox input "true"
click at [509, 427] on div "Copy Analysis and Recommendations" at bounding box center [698, 427] width 415 height 17
click at [500, 427] on input "Copy Analysis and Recommendations" at bounding box center [495, 424] width 9 height 9
checkbox input "true"
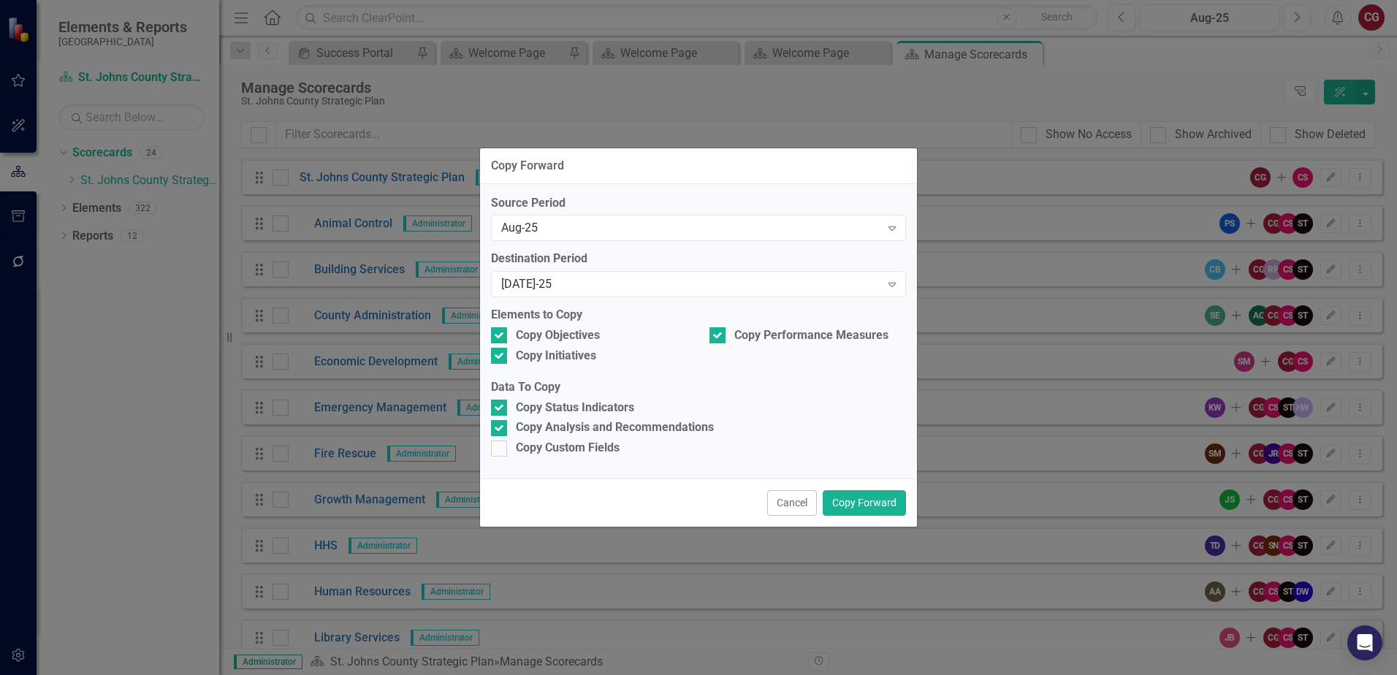
click at [497, 457] on div "Source Period Aug-25 Expand Destination Period [DATE]-25 Expand Elements to Cop…" at bounding box center [698, 331] width 437 height 295
click at [501, 453] on div at bounding box center [499, 449] width 16 height 16
click at [500, 450] on input "Copy Custom Fields" at bounding box center [495, 445] width 9 height 9
checkbox input "true"
click at [874, 503] on button "Copy Forward" at bounding box center [864, 503] width 83 height 26
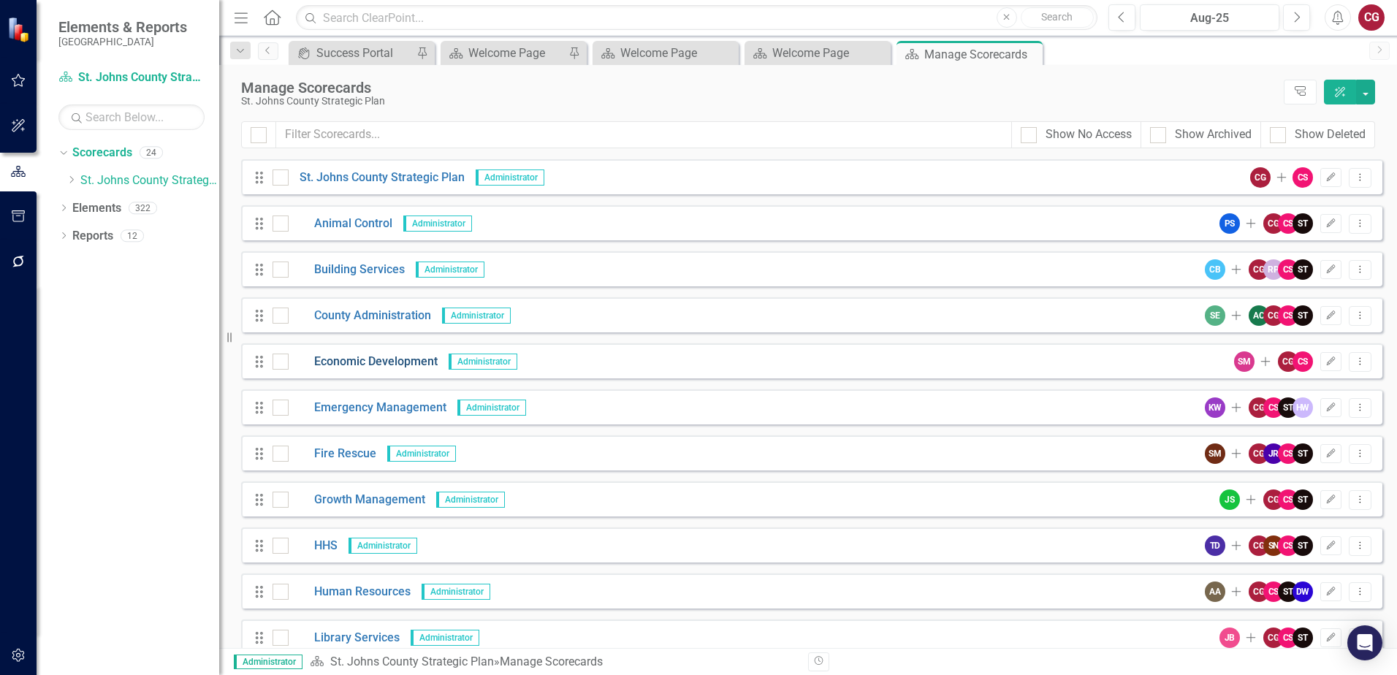
click at [397, 362] on link "Economic Development" at bounding box center [363, 362] width 149 height 17
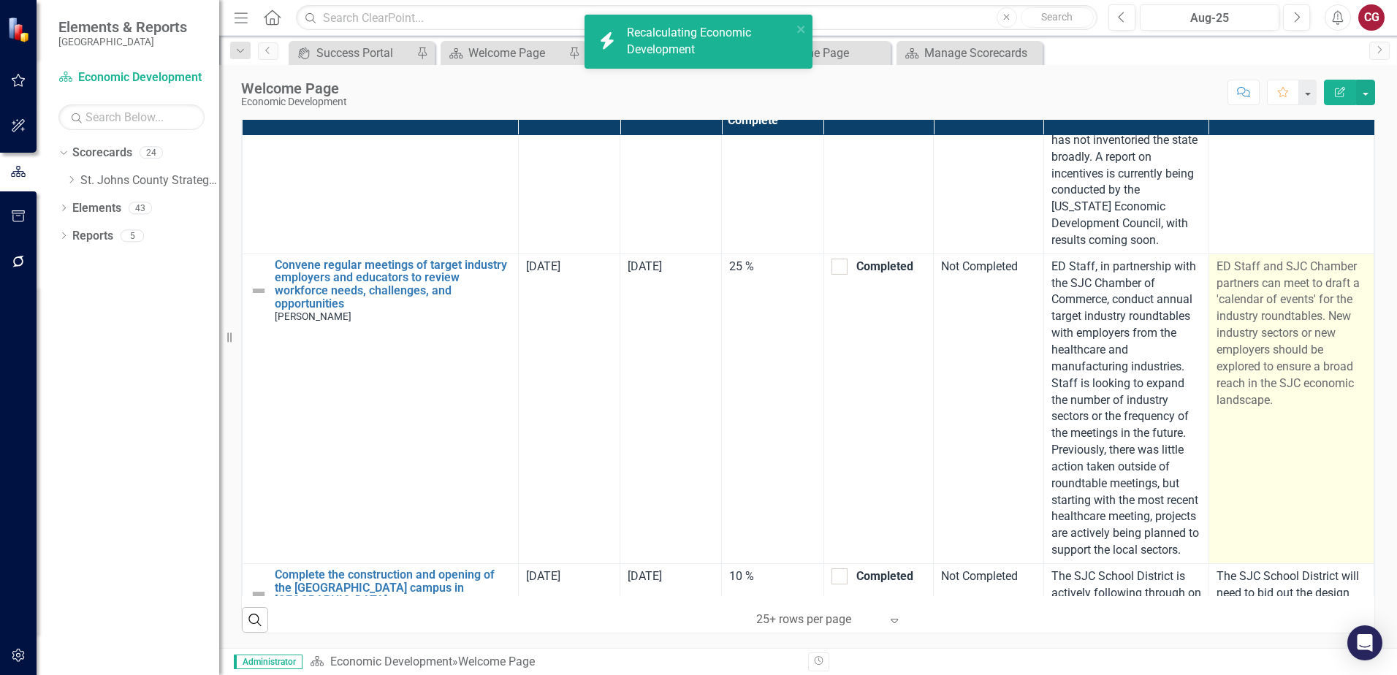
scroll to position [804, 0]
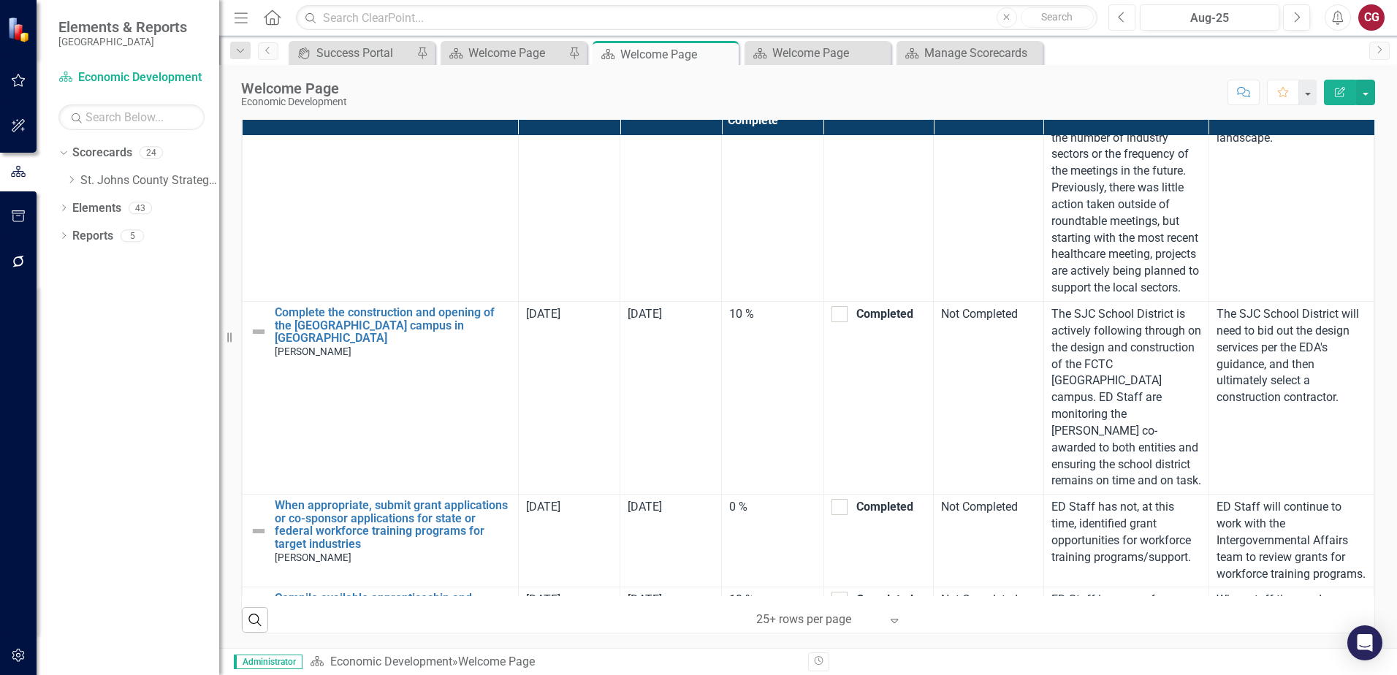
click at [1119, 21] on icon "Previous" at bounding box center [1122, 17] width 8 height 13
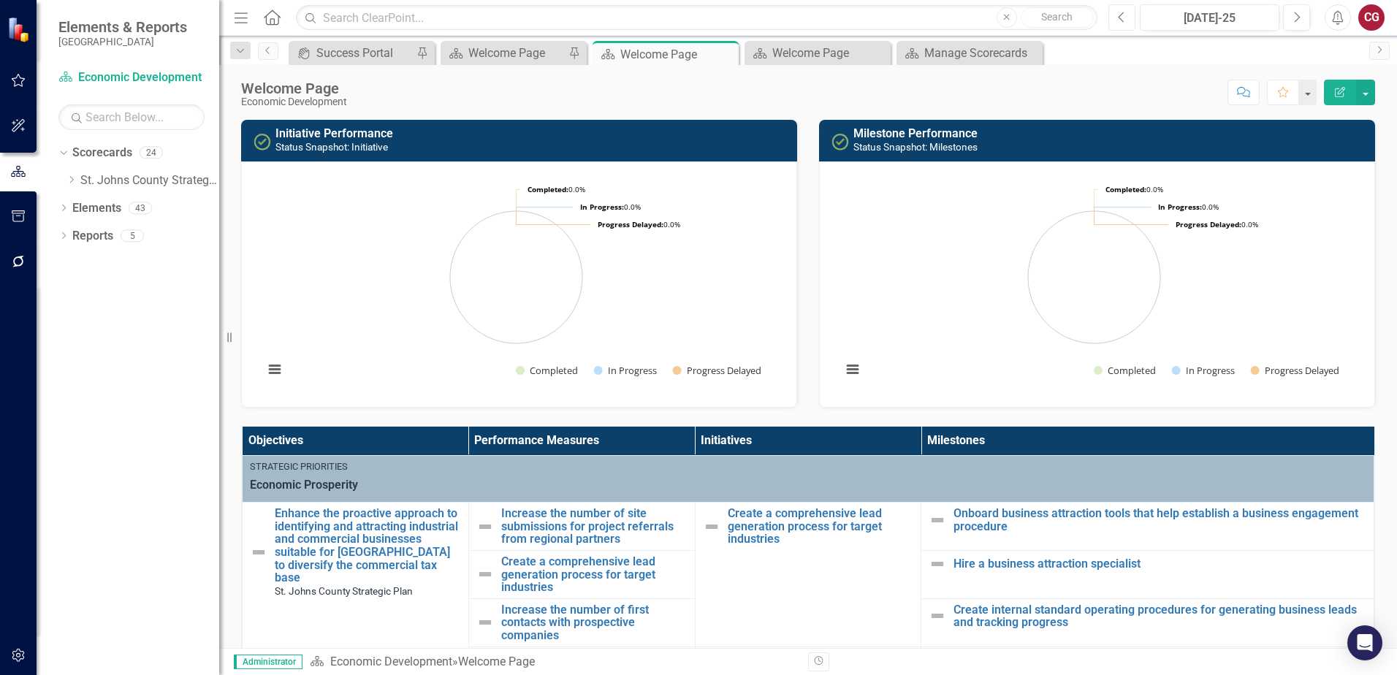
click at [1119, 21] on icon "Previous" at bounding box center [1122, 17] width 8 height 13
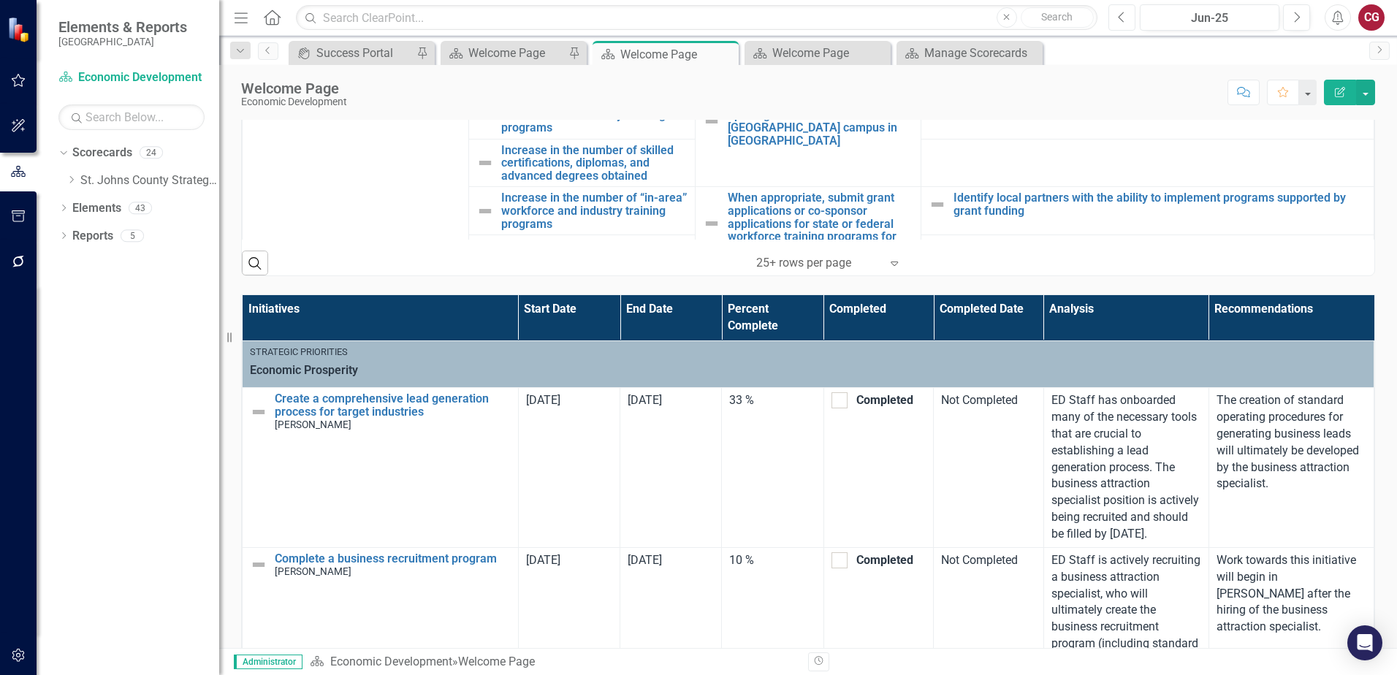
scroll to position [731, 0]
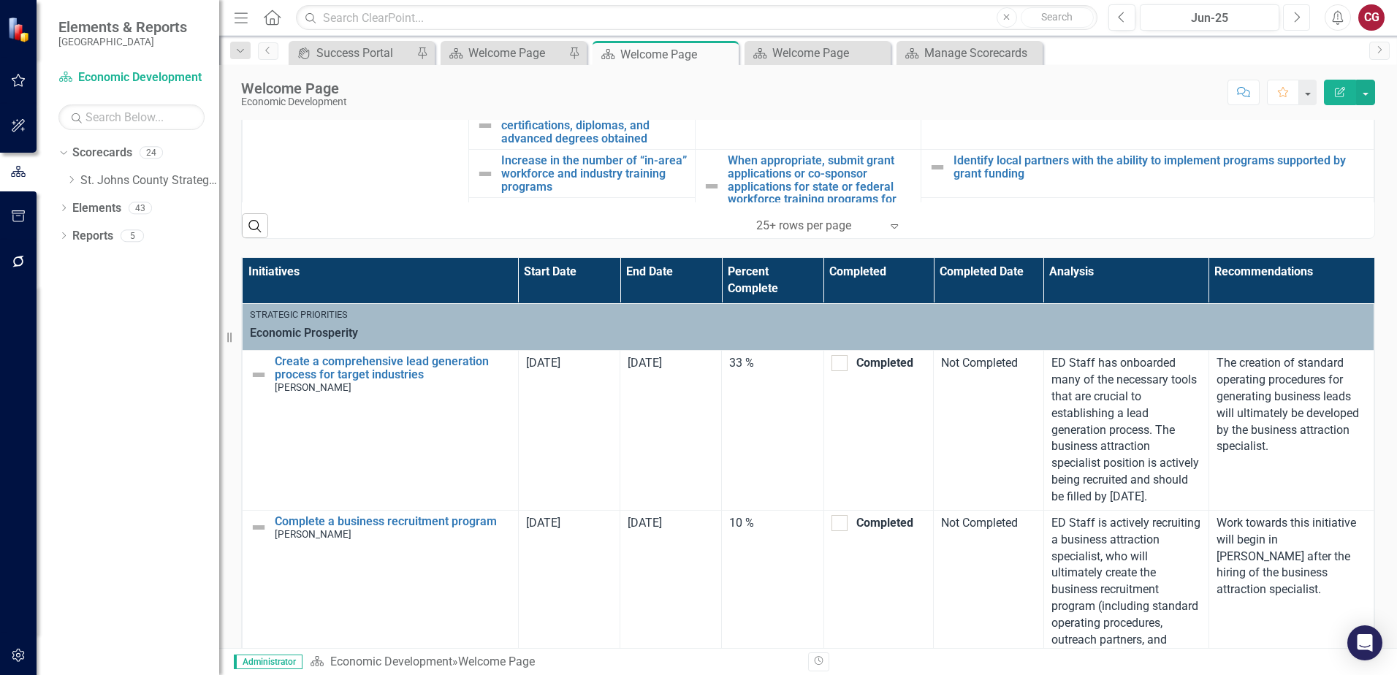
click at [1296, 27] on button "Next" at bounding box center [1296, 17] width 27 height 26
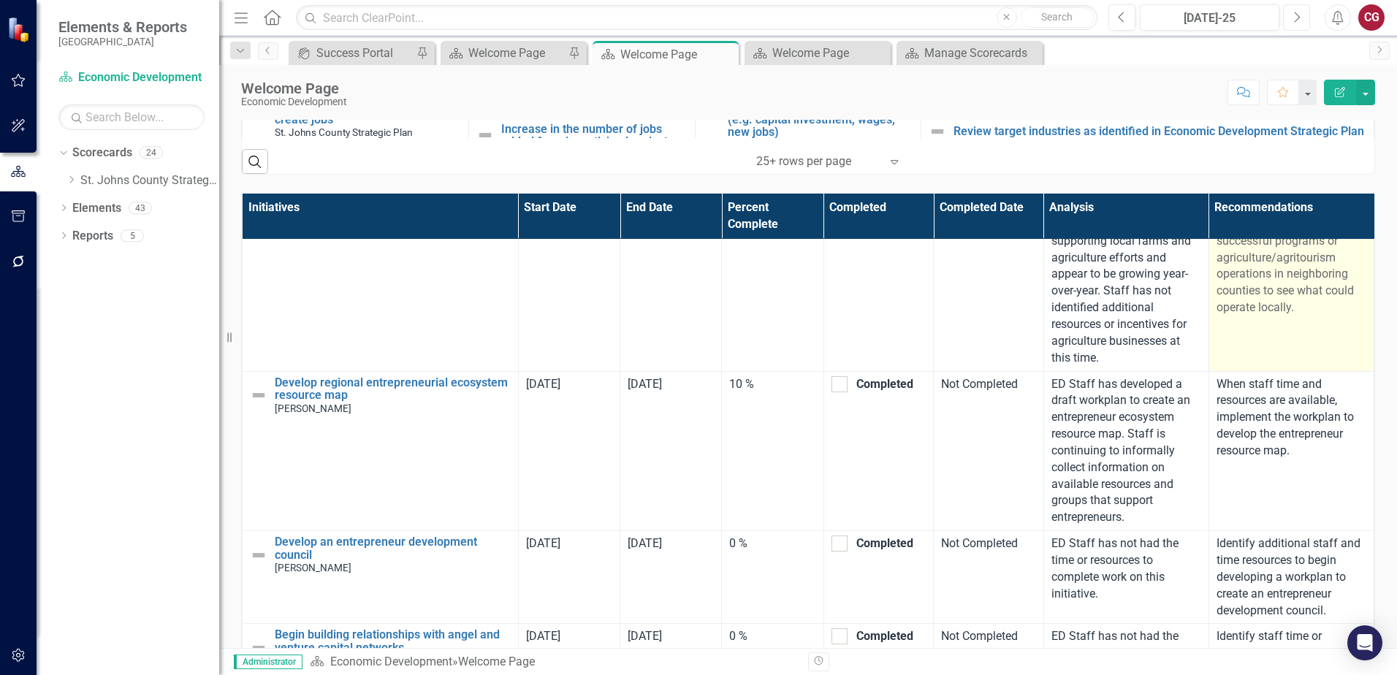
scroll to position [877, 0]
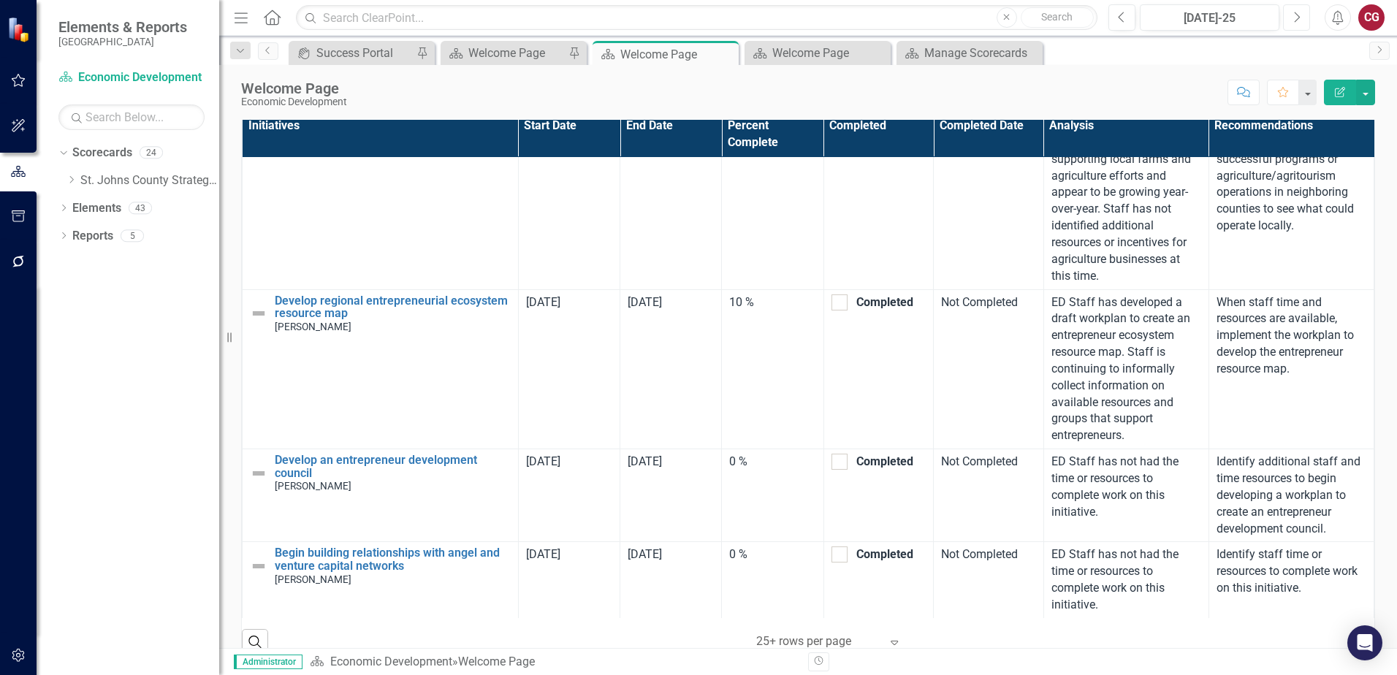
click at [1300, 24] on button "Next" at bounding box center [1296, 17] width 27 height 26
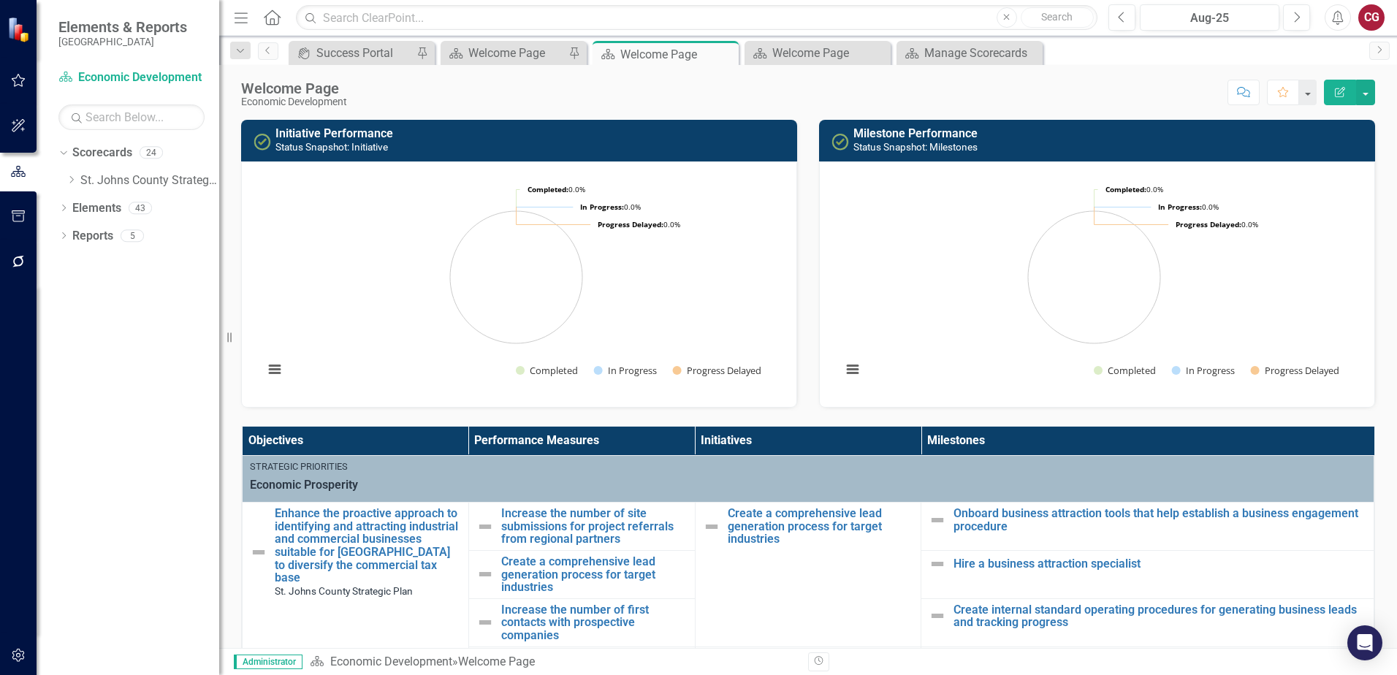
click at [1032, 436] on th "Milestones" at bounding box center [1147, 441] width 453 height 28
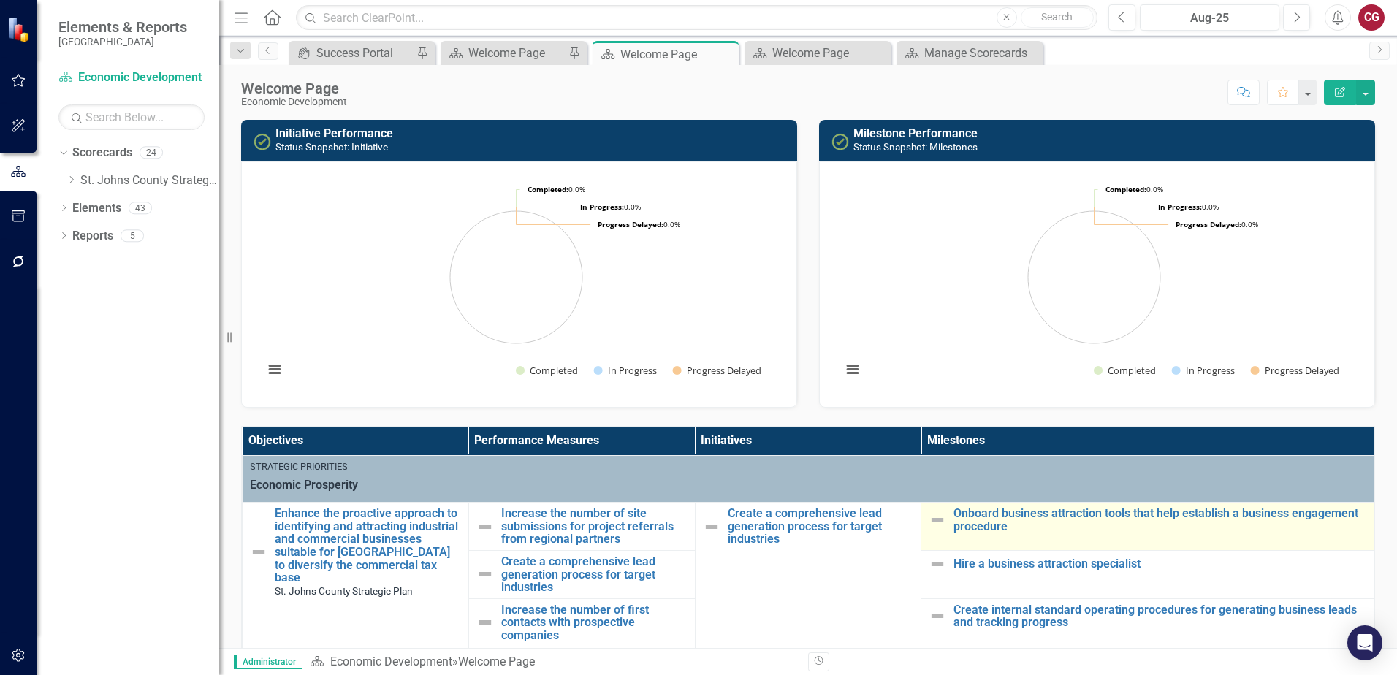
click at [929, 522] on img at bounding box center [938, 520] width 18 height 18
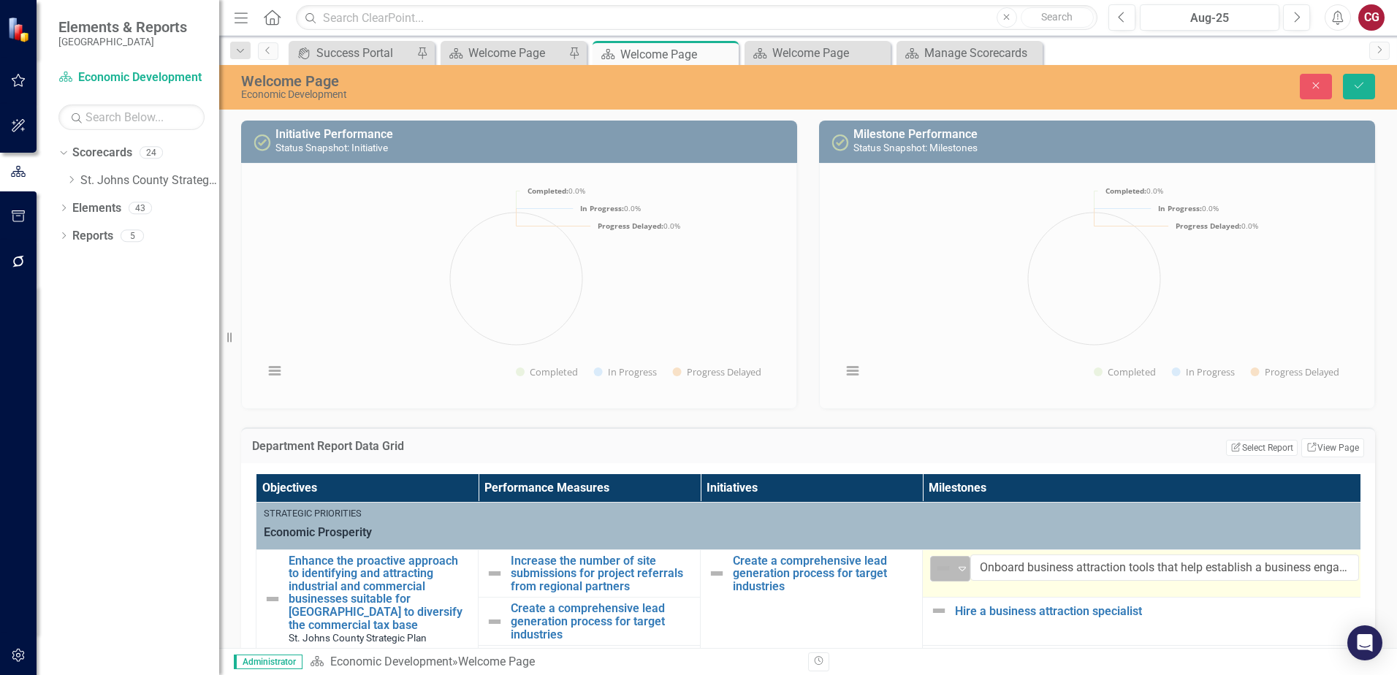
click at [968, 565] on icon "Expand" at bounding box center [962, 569] width 15 height 12
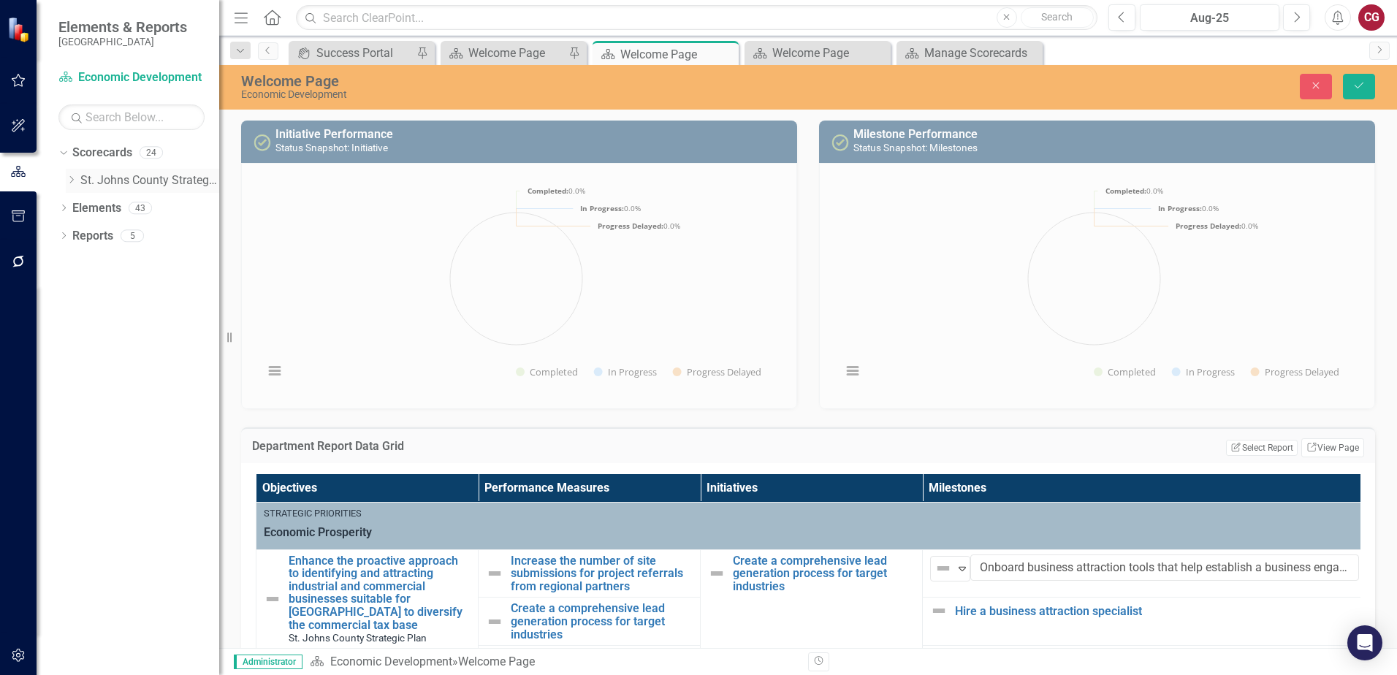
click at [72, 180] on icon "Dropdown" at bounding box center [71, 179] width 11 height 9
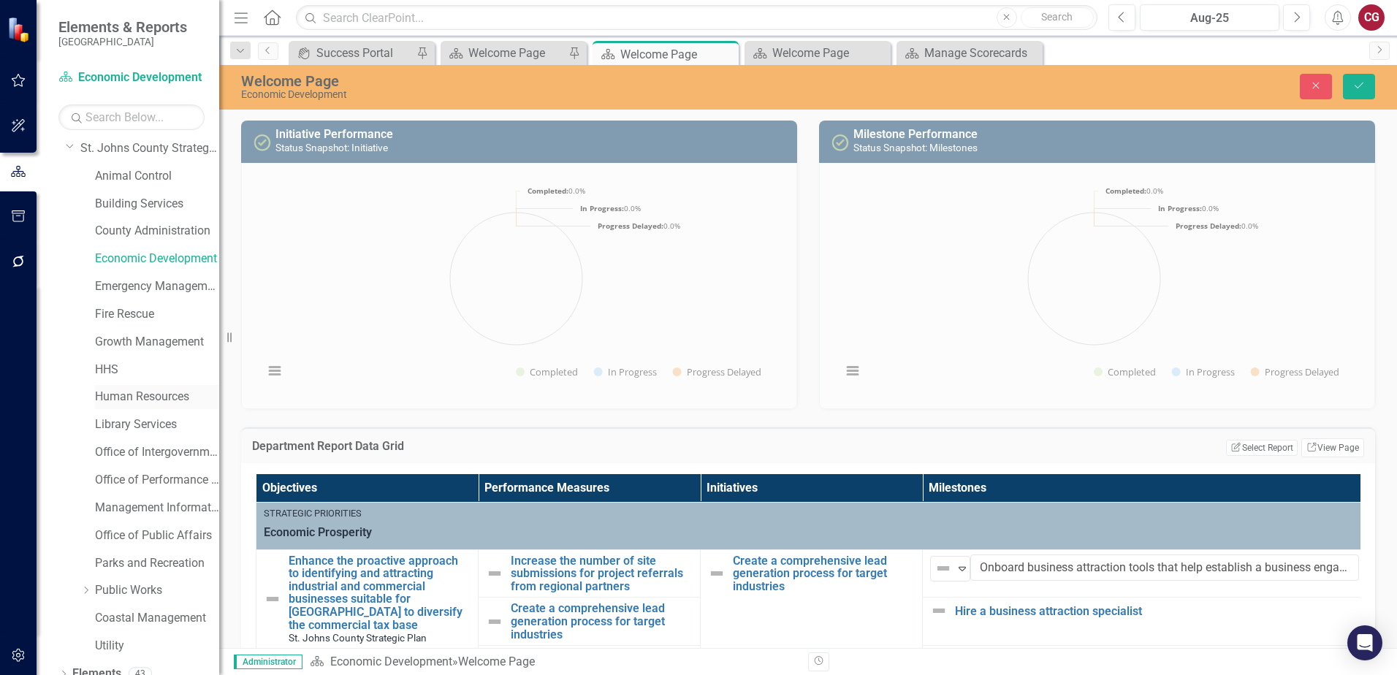
scroll to position [75, 0]
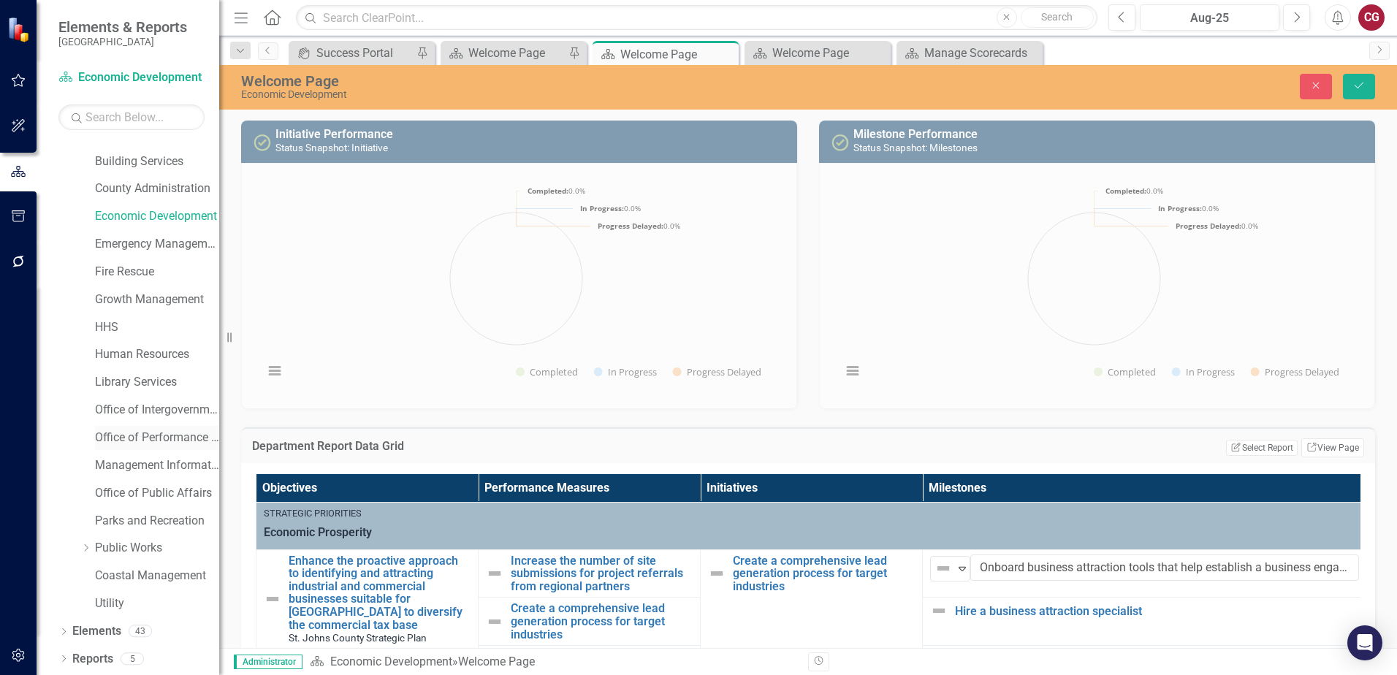
click at [149, 439] on link "Office of Performance & Transparency" at bounding box center [157, 438] width 124 height 17
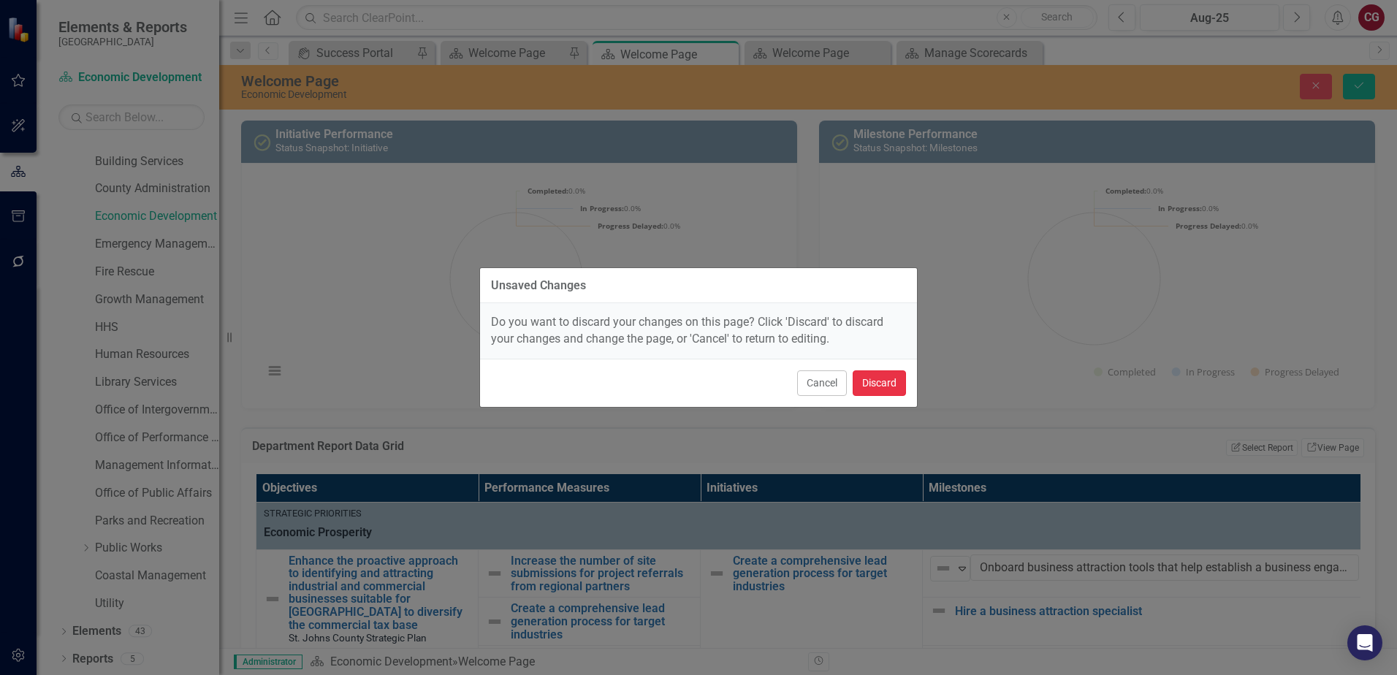
click at [893, 384] on button "Discard" at bounding box center [879, 383] width 53 height 26
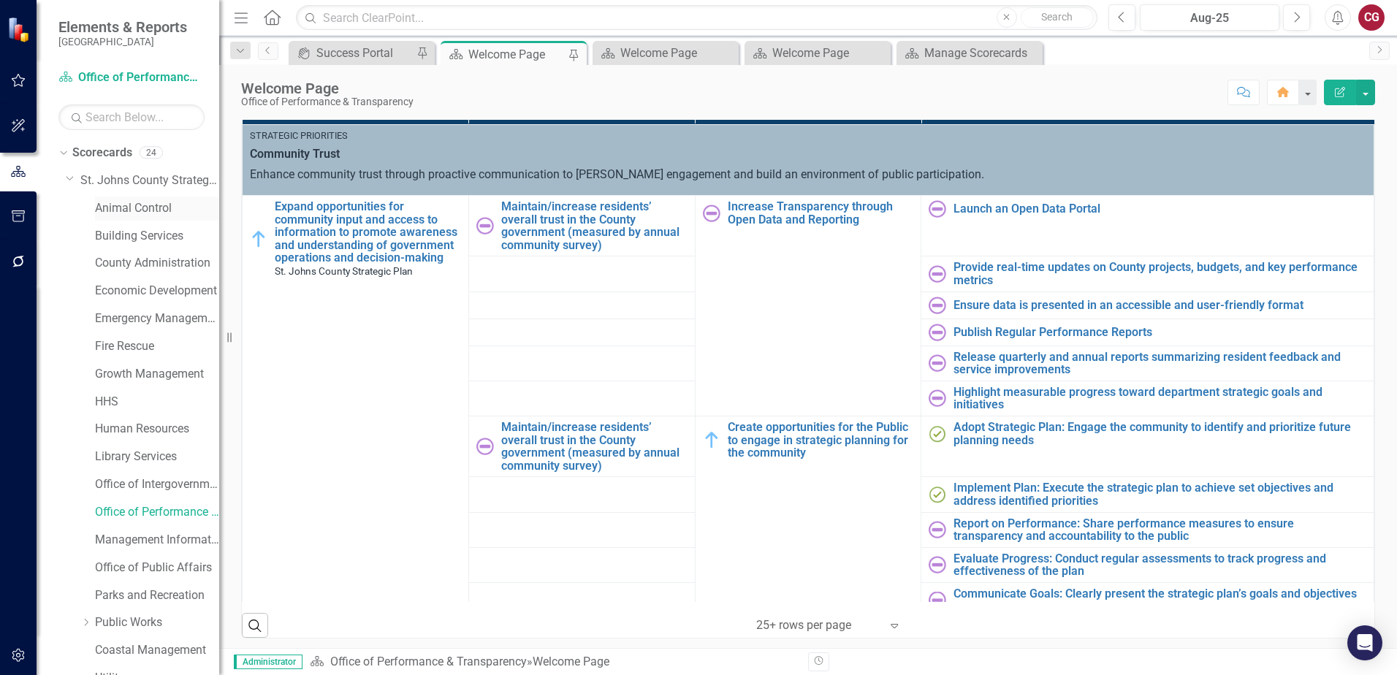
click at [134, 208] on link "Animal Control" at bounding box center [157, 208] width 124 height 17
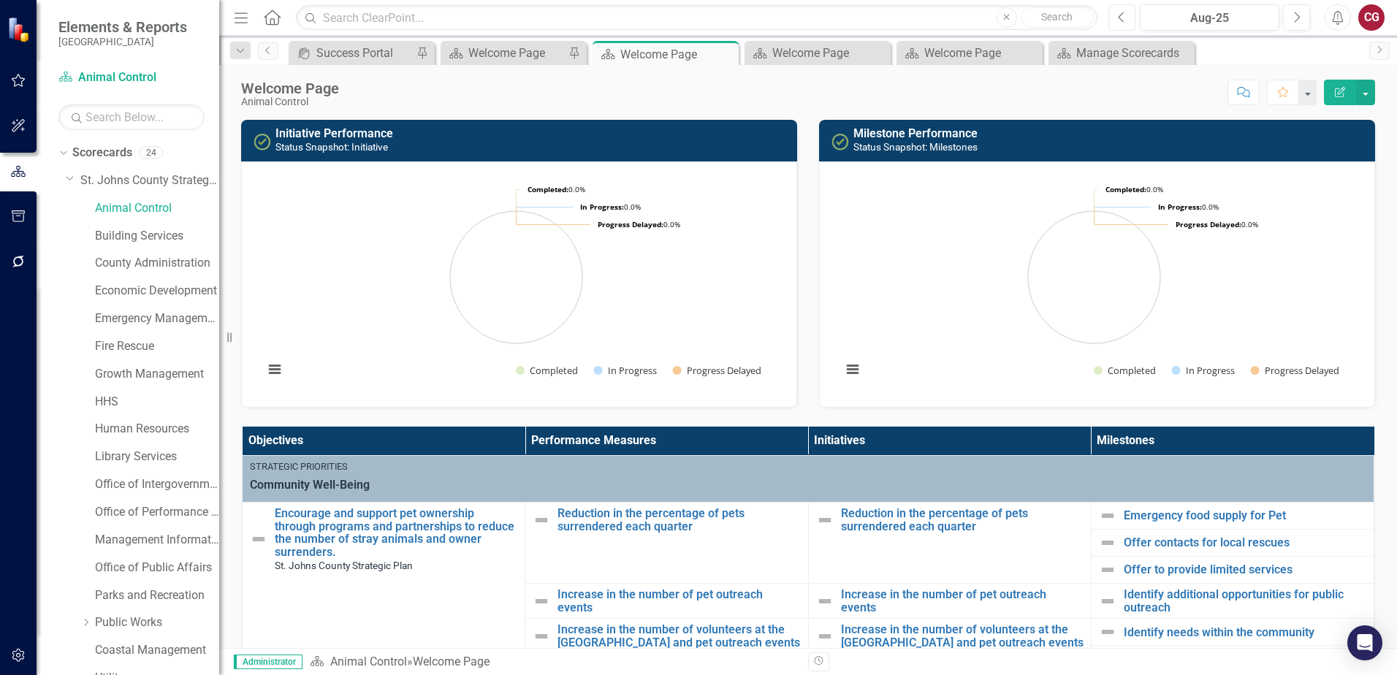
click at [1116, 19] on button "Previous" at bounding box center [1121, 17] width 27 height 26
click at [1116, 23] on button "Previous" at bounding box center [1121, 17] width 27 height 26
click at [1290, 18] on button "Next" at bounding box center [1296, 17] width 27 height 26
click at [1303, 20] on button "Next" at bounding box center [1296, 17] width 27 height 26
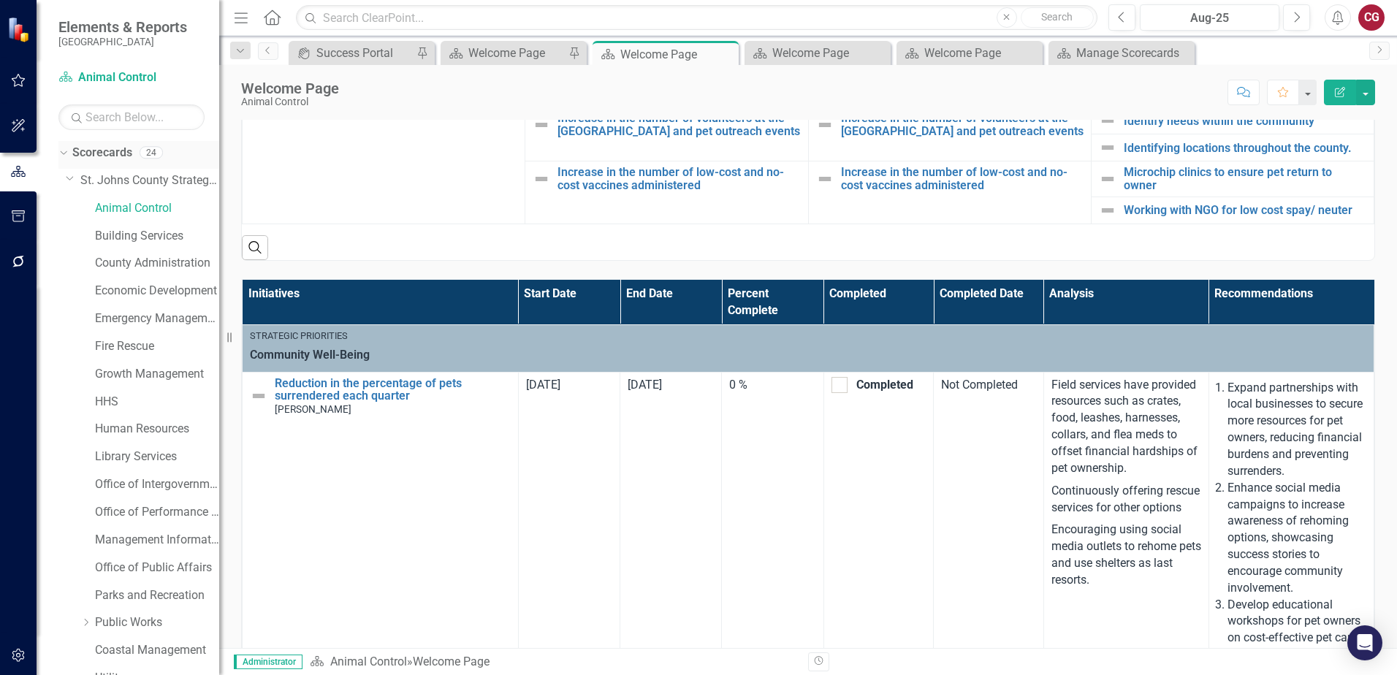
click at [99, 152] on link "Scorecards" at bounding box center [102, 153] width 60 height 17
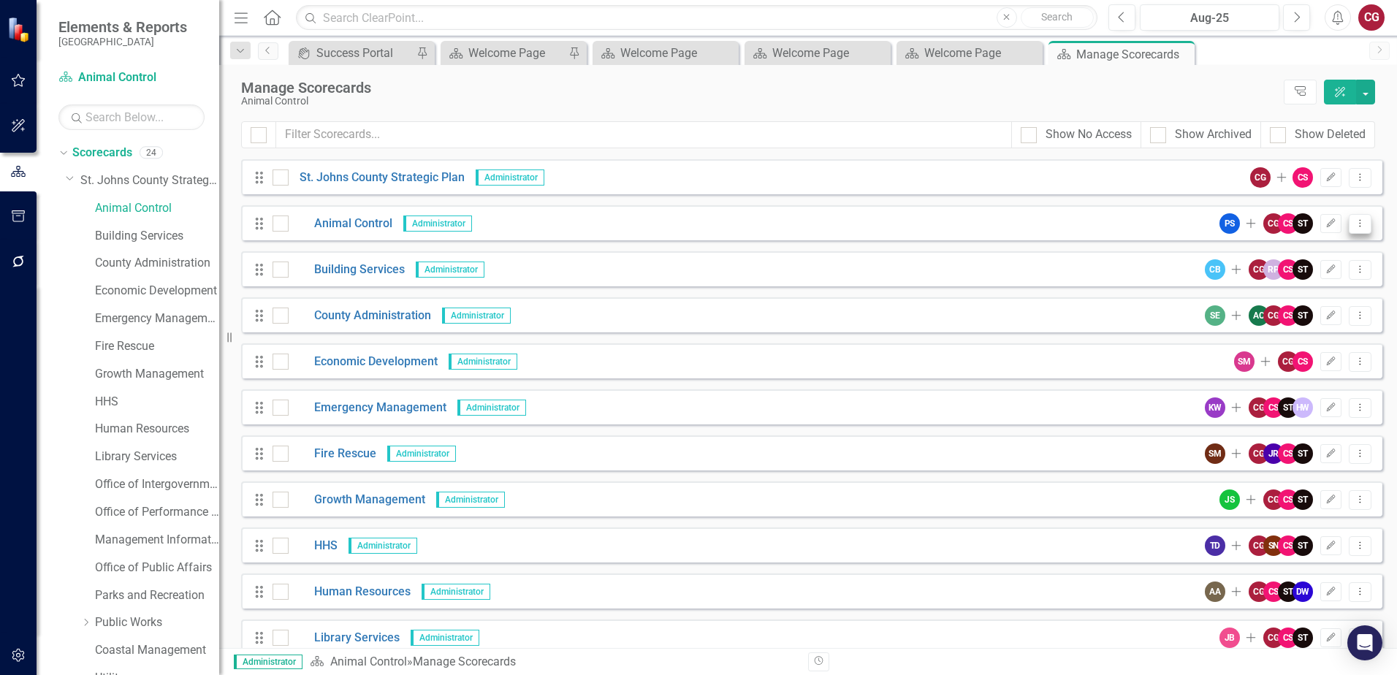
click at [1354, 221] on icon "Dropdown Menu" at bounding box center [1360, 222] width 12 height 9
click at [1303, 295] on link "Copy Forward Copy Forward Scorecard" at bounding box center [1278, 302] width 161 height 27
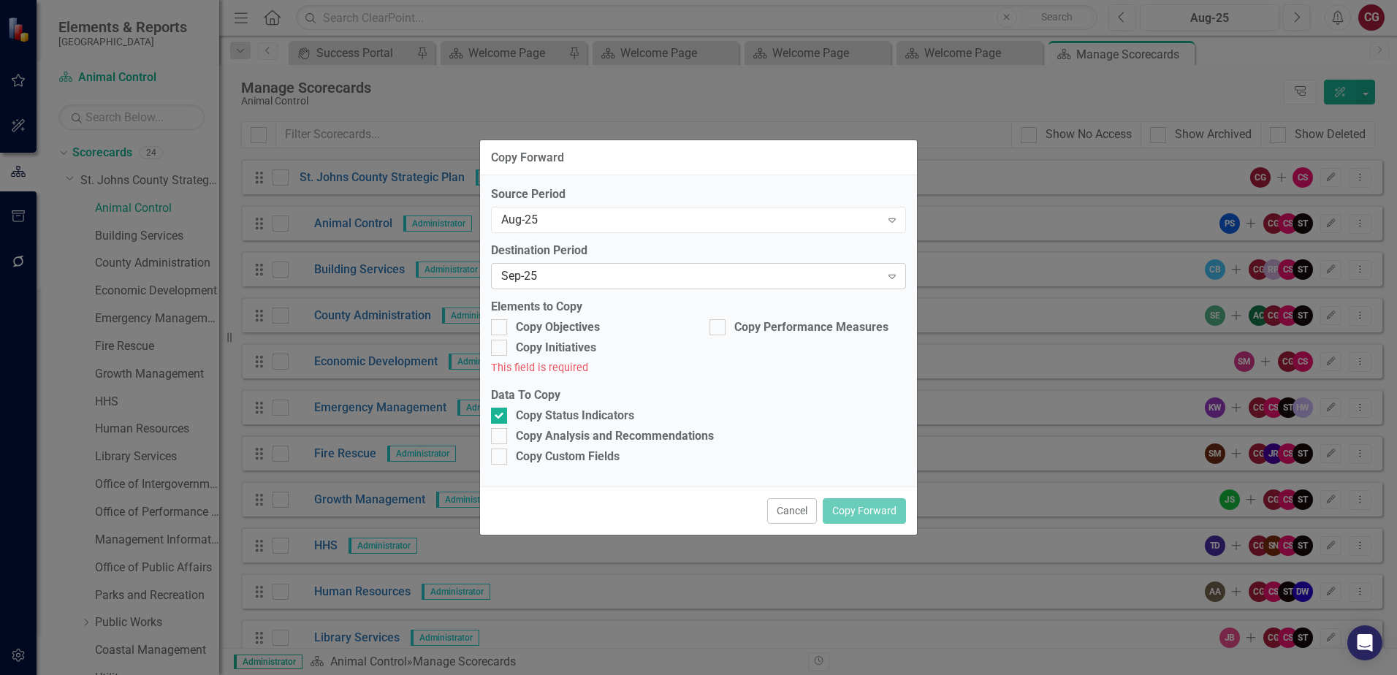
click at [603, 272] on div "Sep-25" at bounding box center [690, 276] width 379 height 17
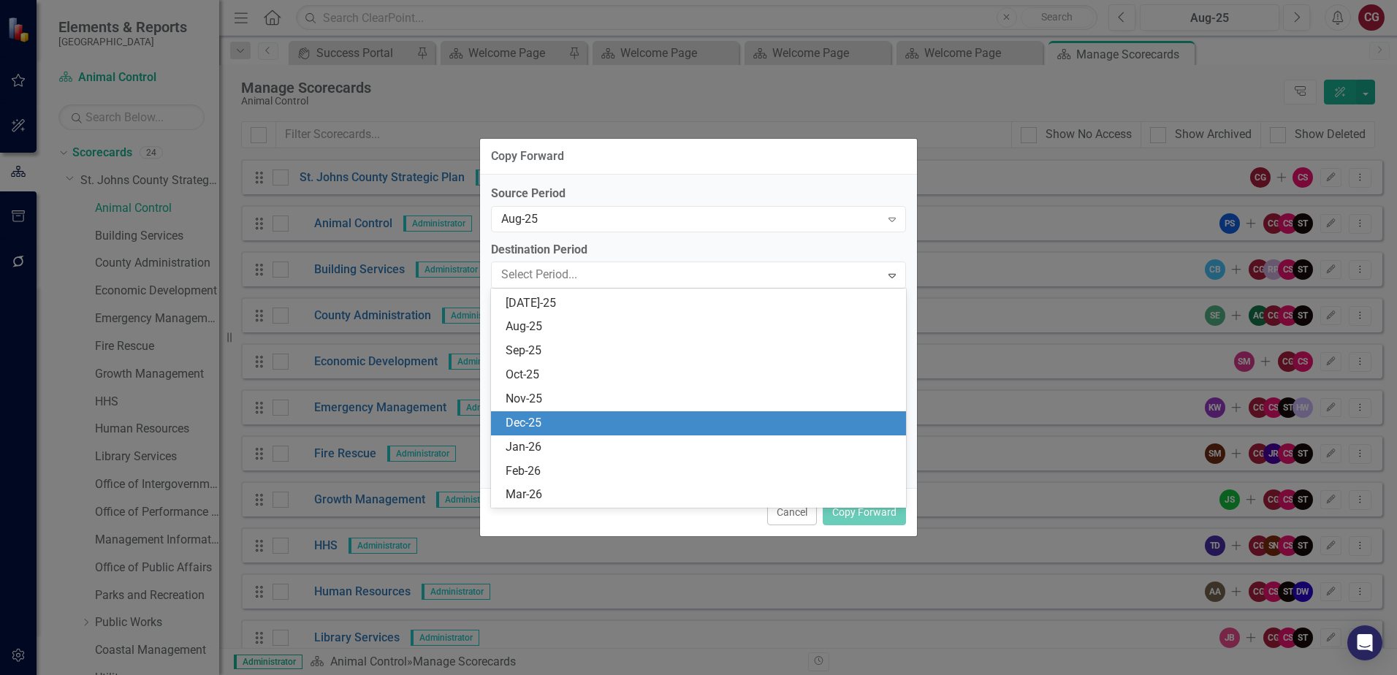
scroll to position [622, 0]
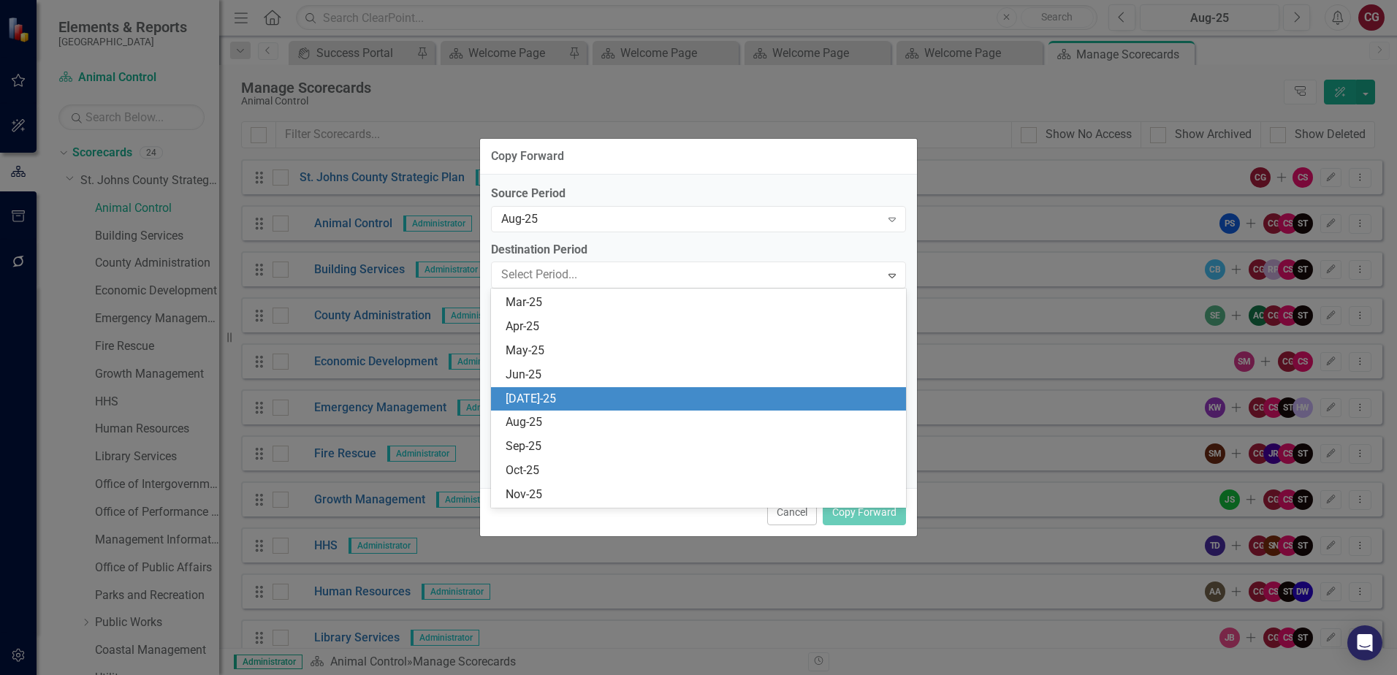
click at [545, 400] on div "[DATE]-25" at bounding box center [702, 399] width 392 height 17
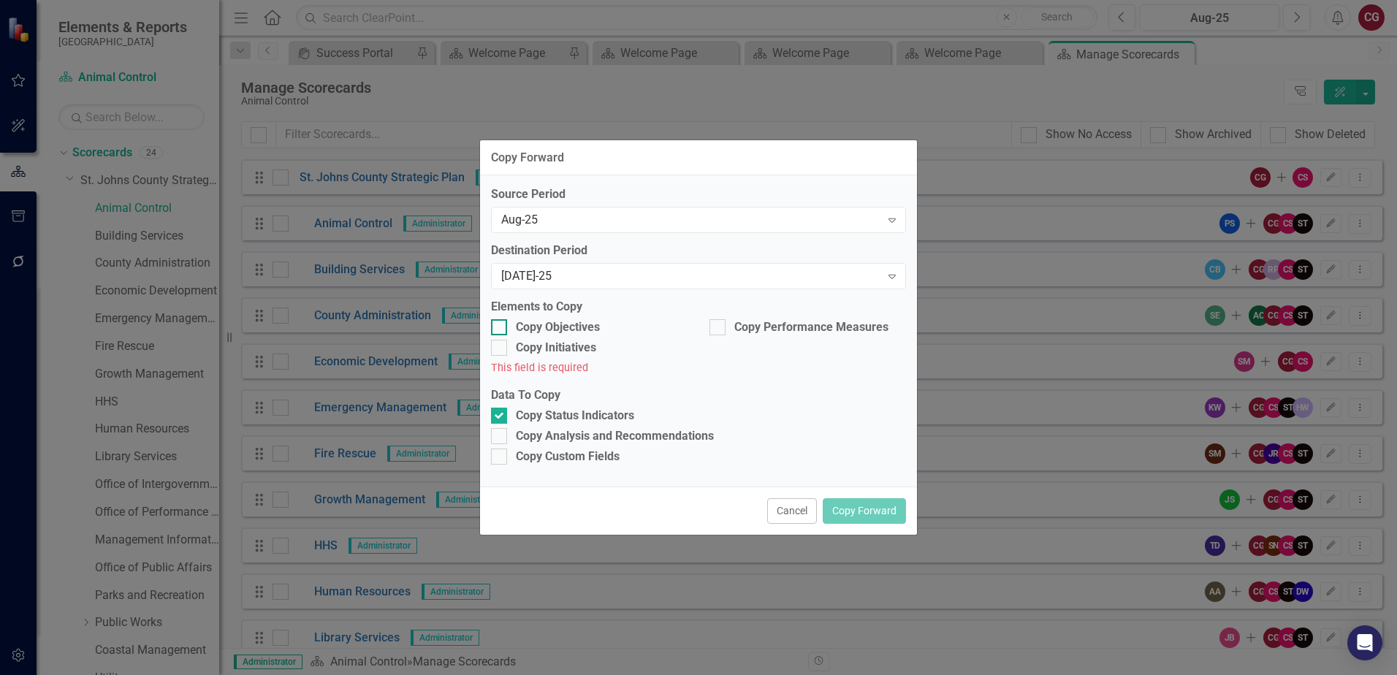
click at [506, 325] on div at bounding box center [499, 327] width 16 height 16
click at [500, 325] on input "Copy Objectives" at bounding box center [495, 323] width 9 height 9
checkbox input "true"
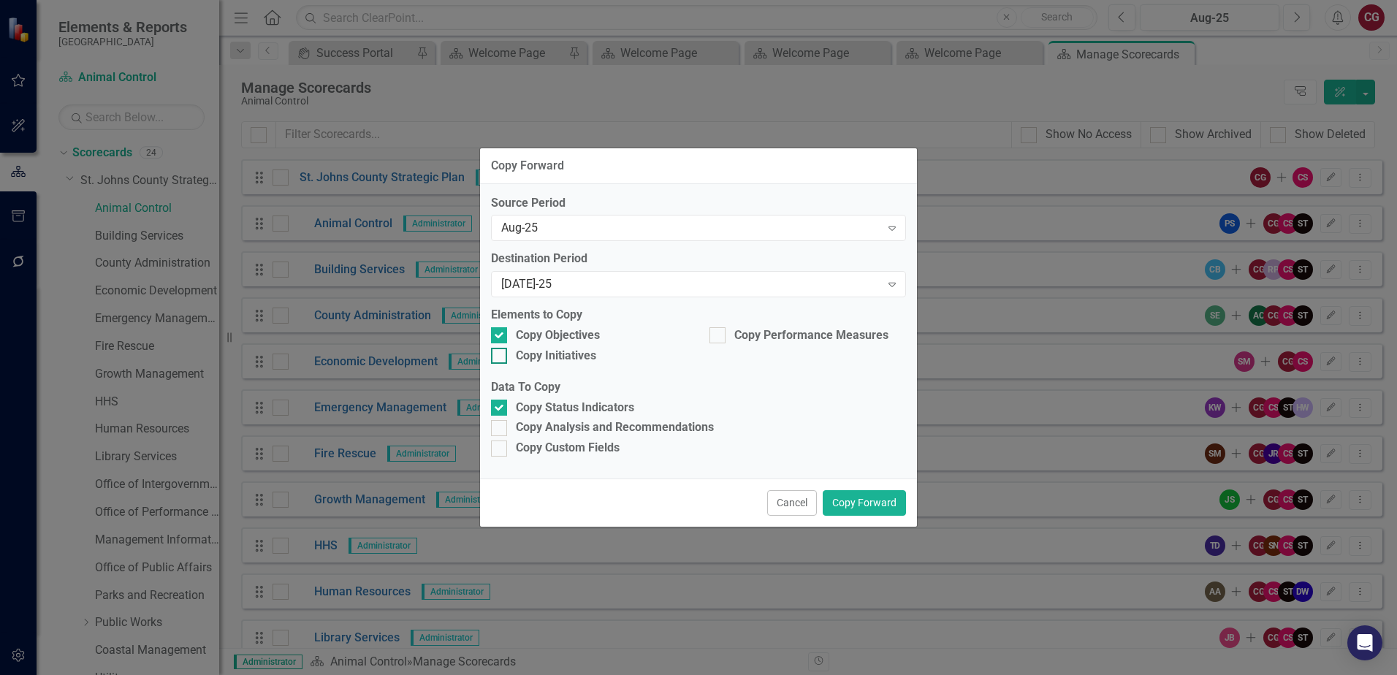
click at [501, 351] on div at bounding box center [499, 356] width 16 height 16
click at [500, 351] on input "Copy Initiatives" at bounding box center [495, 352] width 9 height 9
checkbox input "true"
click at [712, 332] on input "Copy Performance Measures" at bounding box center [713, 331] width 9 height 9
checkbox input "true"
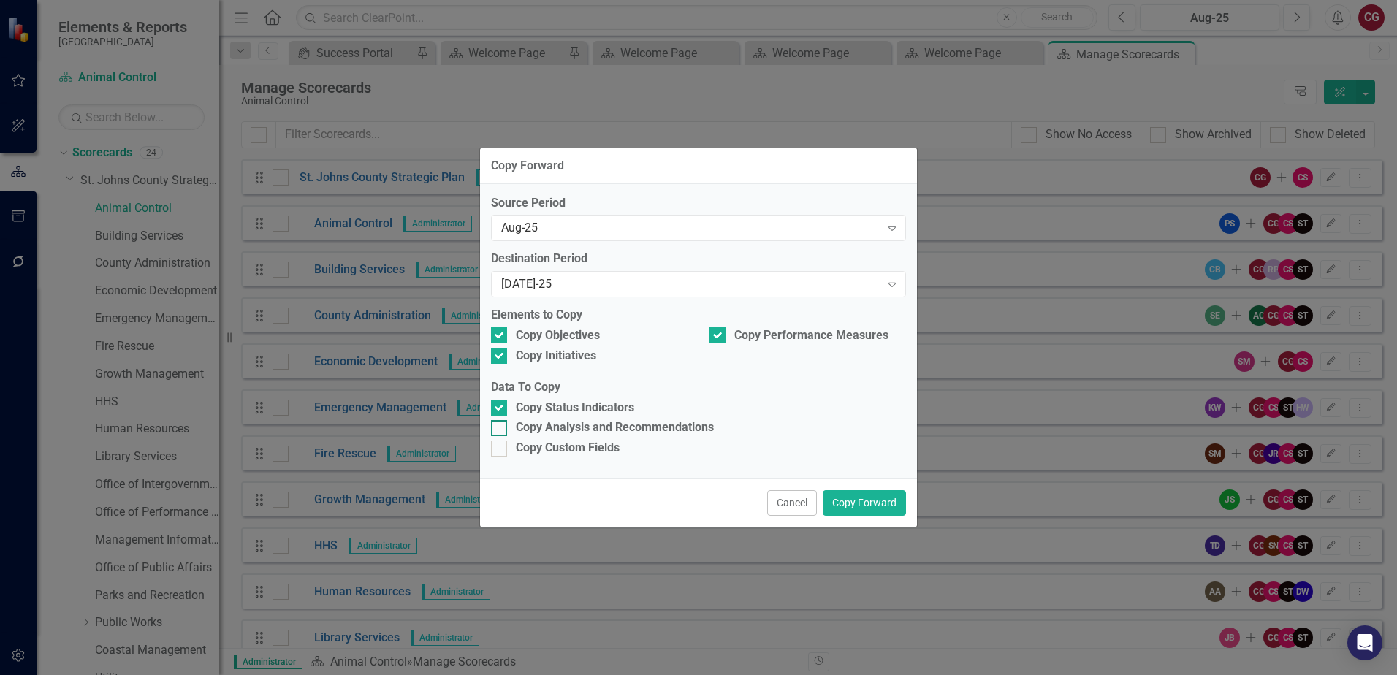
click at [506, 424] on div at bounding box center [499, 428] width 16 height 16
click at [500, 424] on input "Copy Analysis and Recommendations" at bounding box center [495, 424] width 9 height 9
checkbox input "true"
click at [495, 452] on div at bounding box center [499, 449] width 16 height 16
click at [495, 450] on input "Copy Custom Fields" at bounding box center [495, 445] width 9 height 9
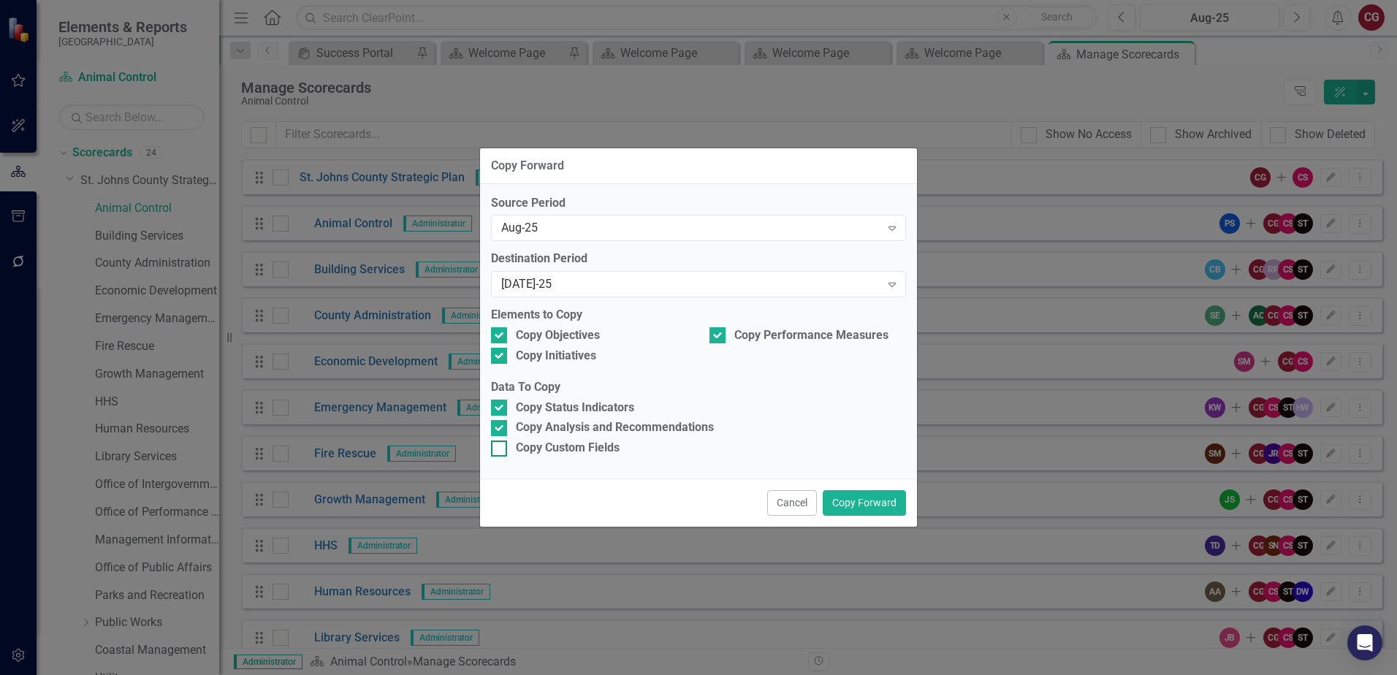
checkbox input "true"
click at [845, 502] on button "Copy Forward" at bounding box center [864, 503] width 83 height 26
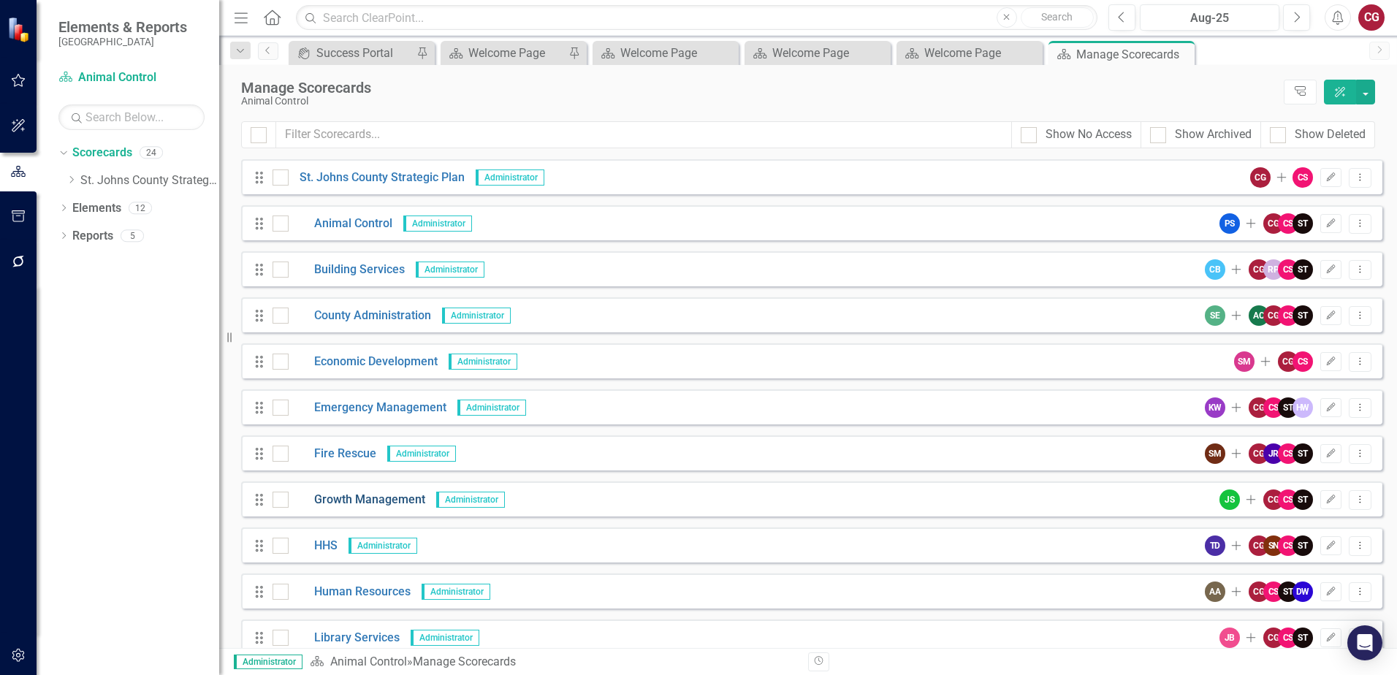
click at [368, 503] on link "Growth Management" at bounding box center [357, 500] width 137 height 17
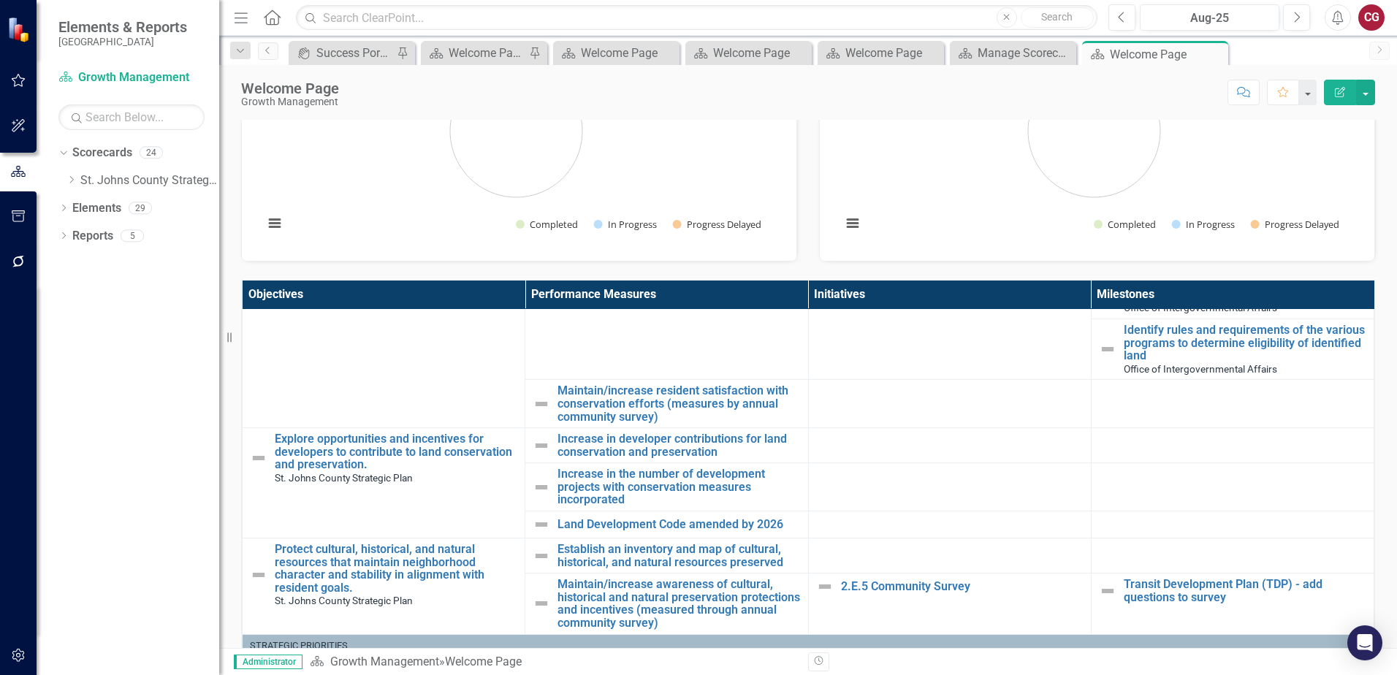
scroll to position [1005, 0]
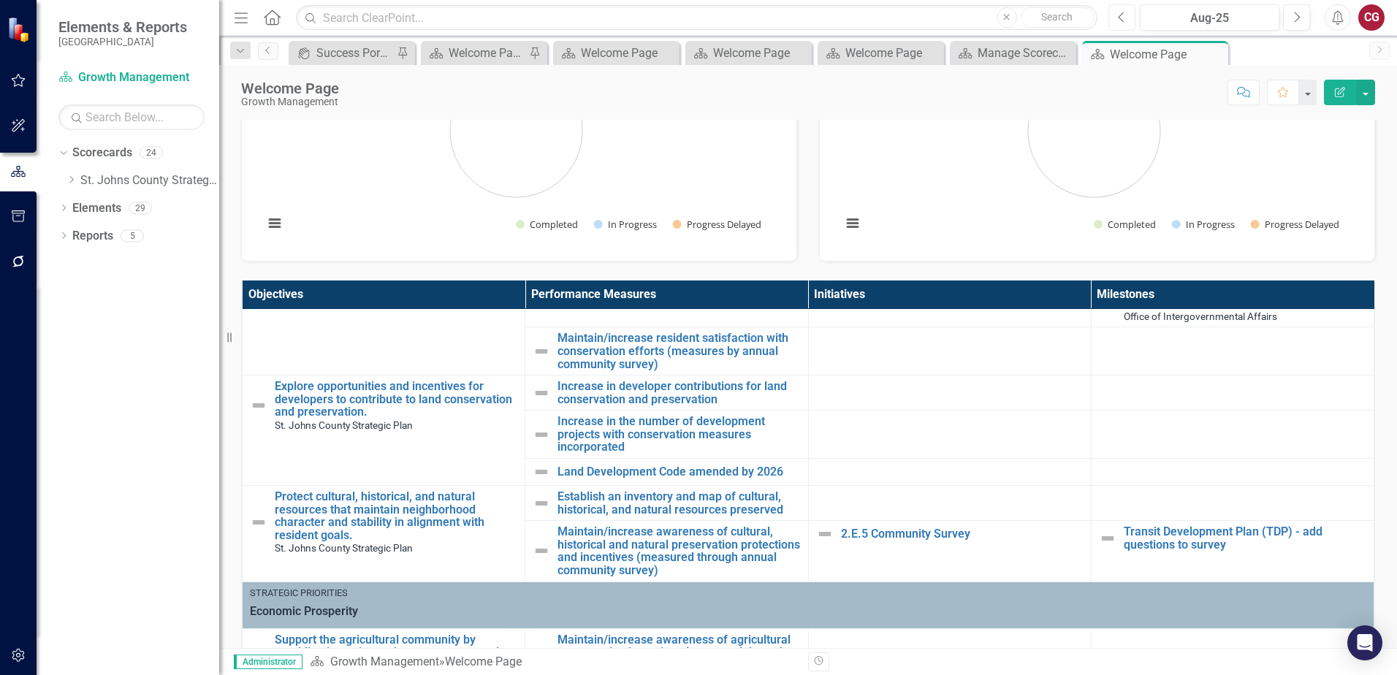
click at [1128, 21] on button "Previous" at bounding box center [1121, 17] width 27 height 26
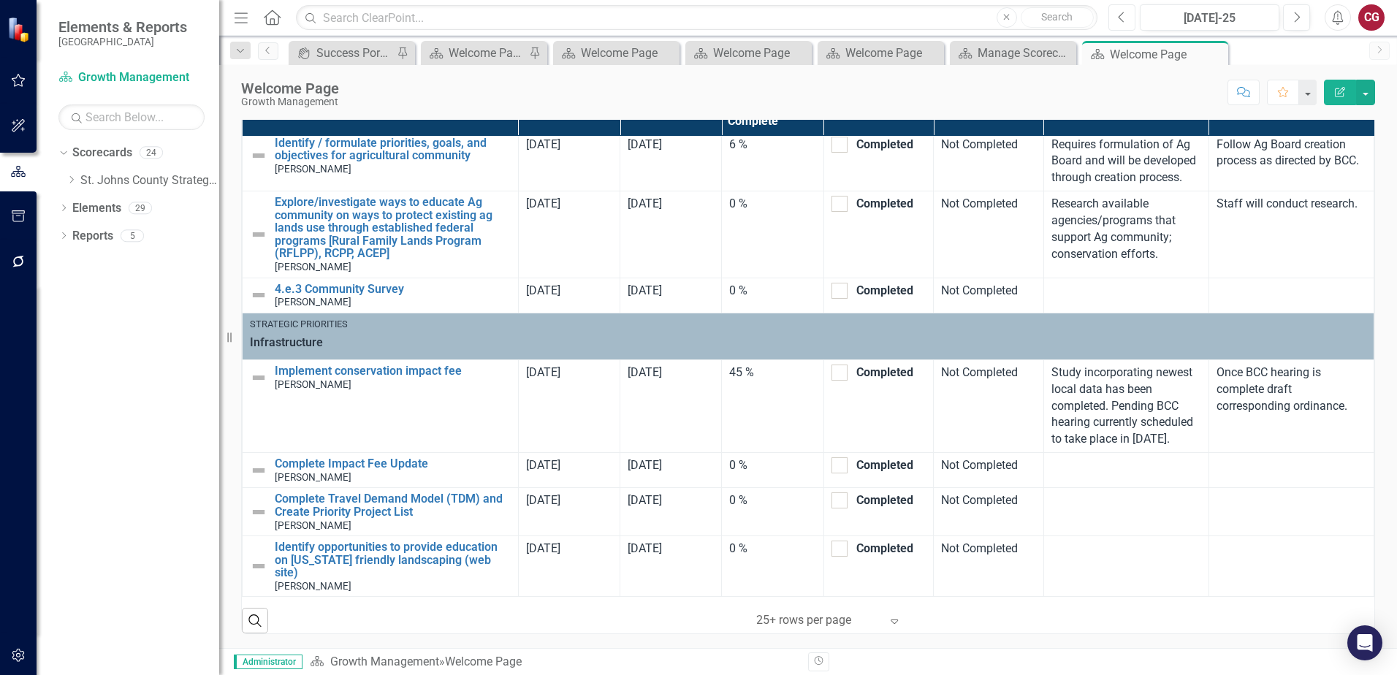
scroll to position [899, 0]
click at [1122, 20] on icon "Previous" at bounding box center [1122, 17] width 8 height 13
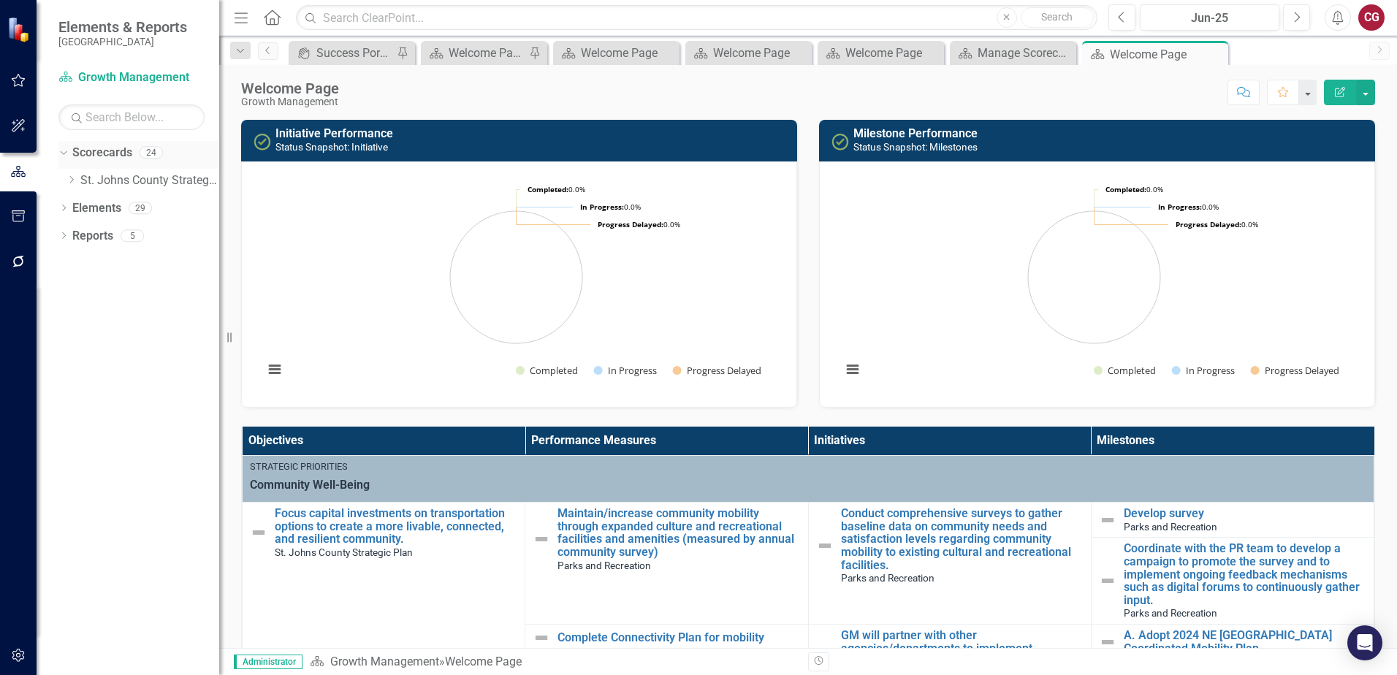
click at [64, 155] on icon "Dropdown" at bounding box center [62, 152] width 8 height 10
click at [63, 152] on icon "Dropdown" at bounding box center [63, 155] width 10 height 8
click at [102, 152] on link "Scorecards" at bounding box center [102, 153] width 60 height 17
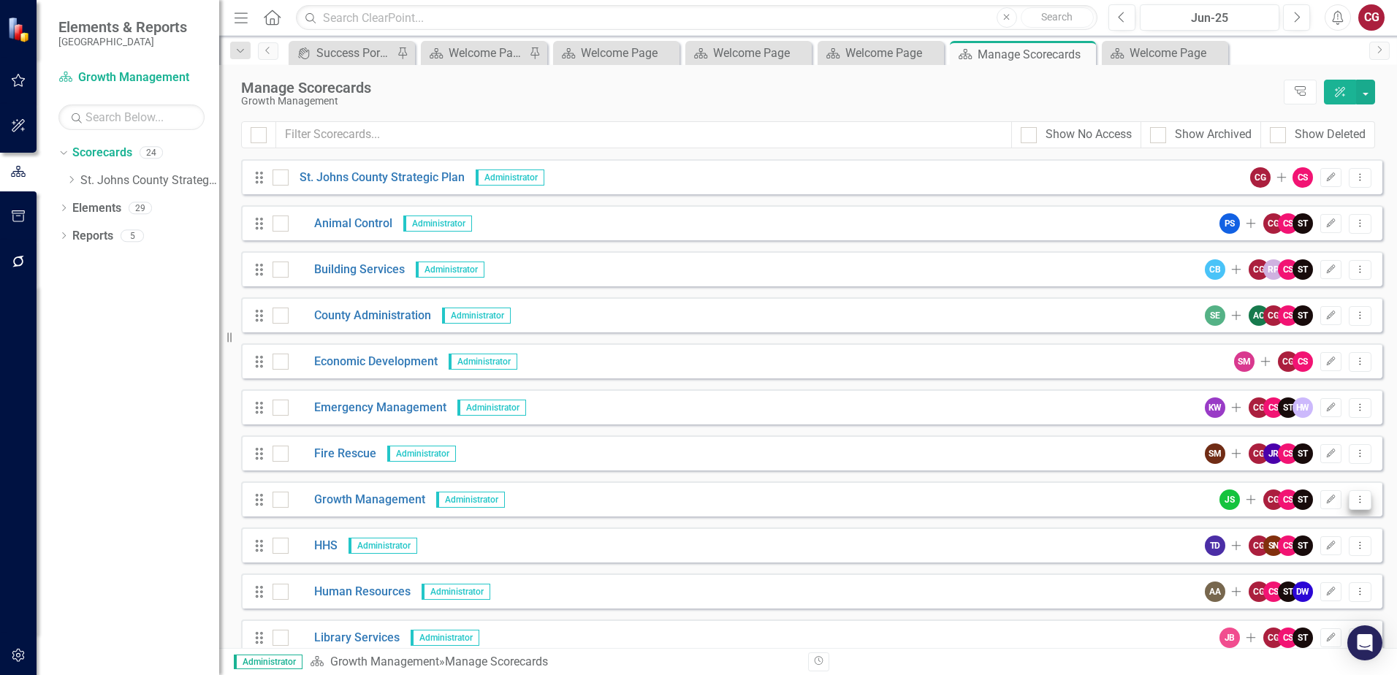
click at [1354, 501] on icon "Dropdown Menu" at bounding box center [1360, 499] width 12 height 9
click at [1288, 582] on link "Copy Forward Copy Forward Scorecard" at bounding box center [1278, 578] width 161 height 27
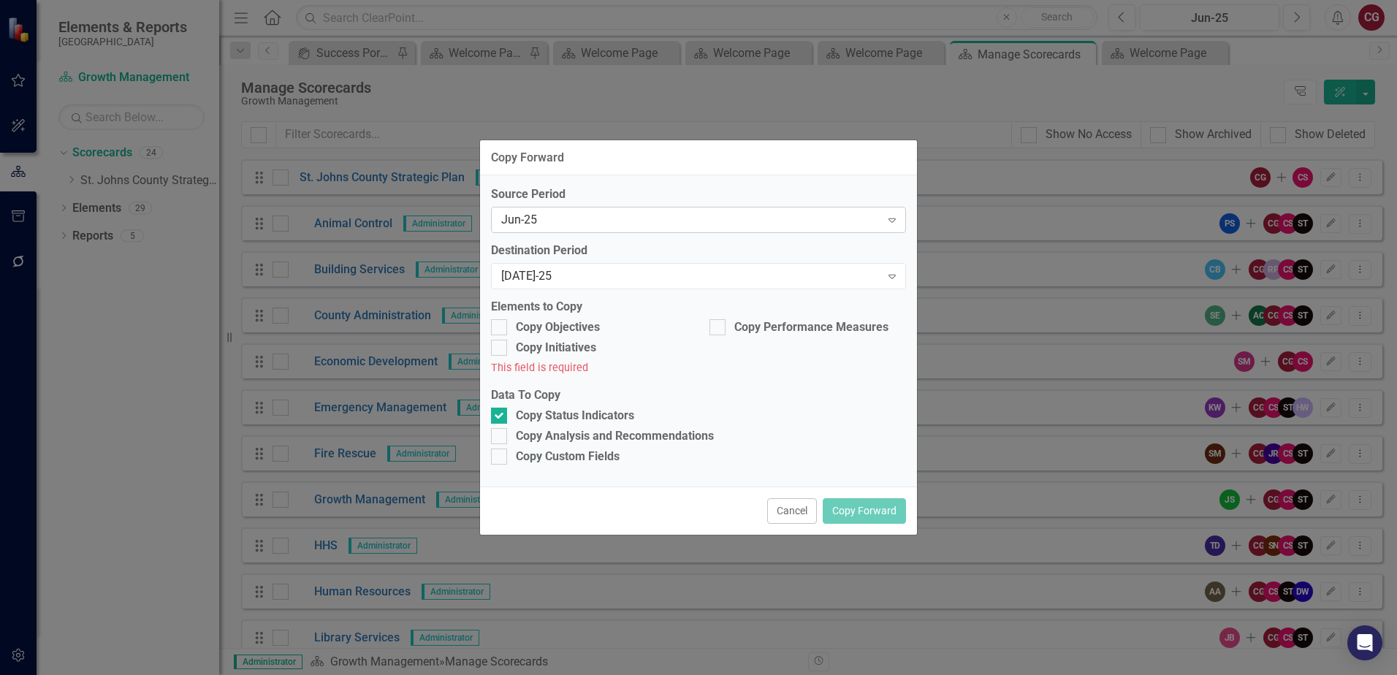
click at [619, 226] on div "Jun-25" at bounding box center [690, 220] width 379 height 17
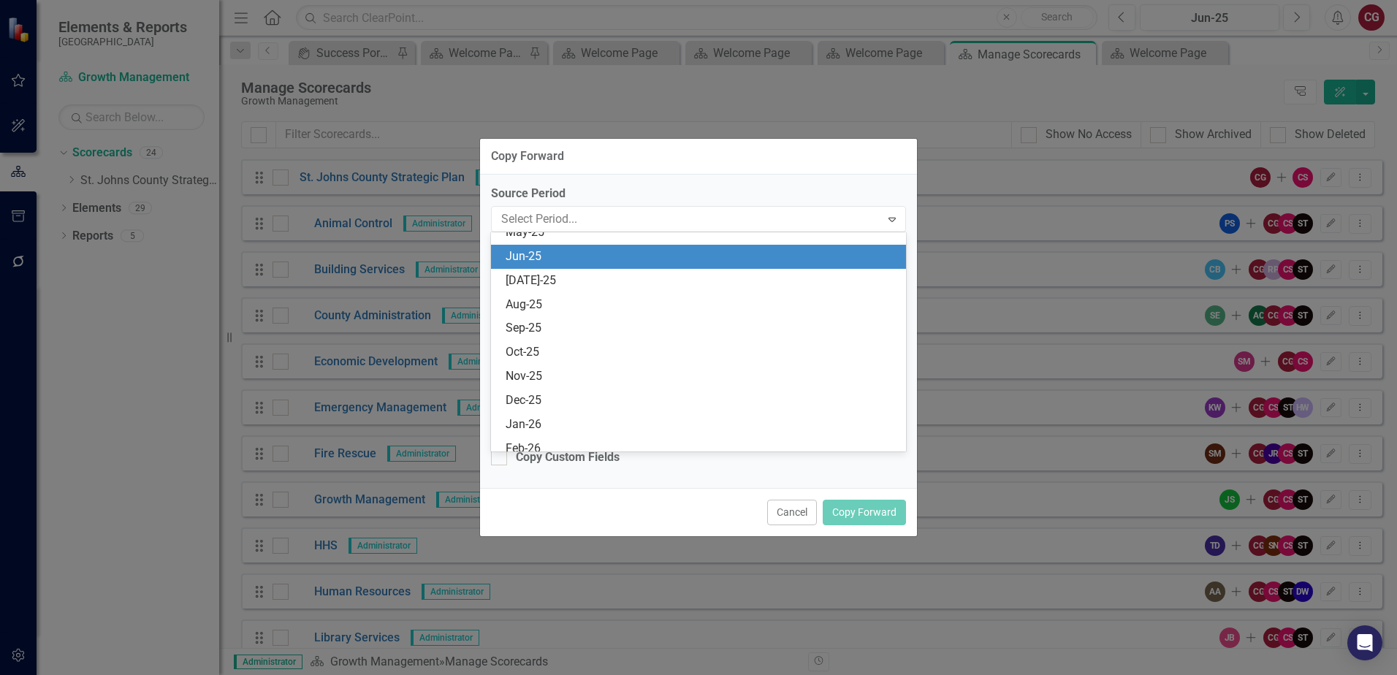
scroll to position [696, 0]
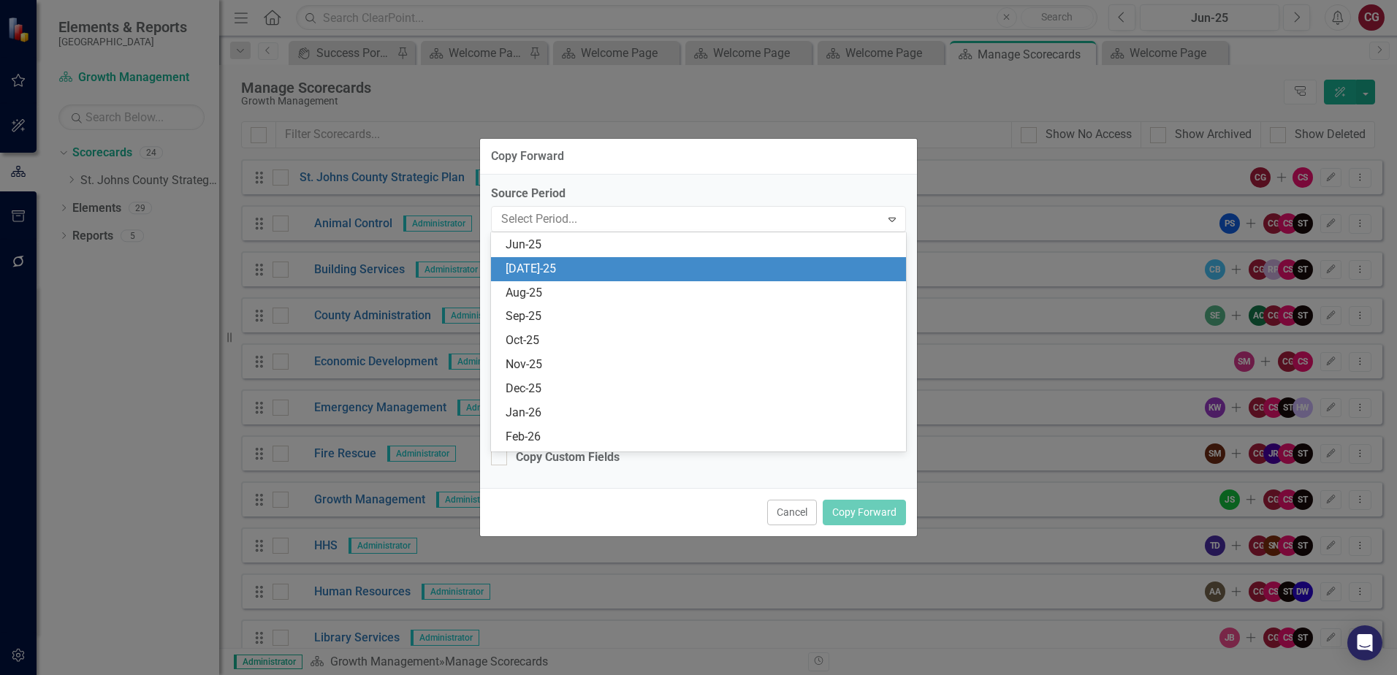
click at [590, 267] on div "[DATE]-25" at bounding box center [702, 269] width 392 height 17
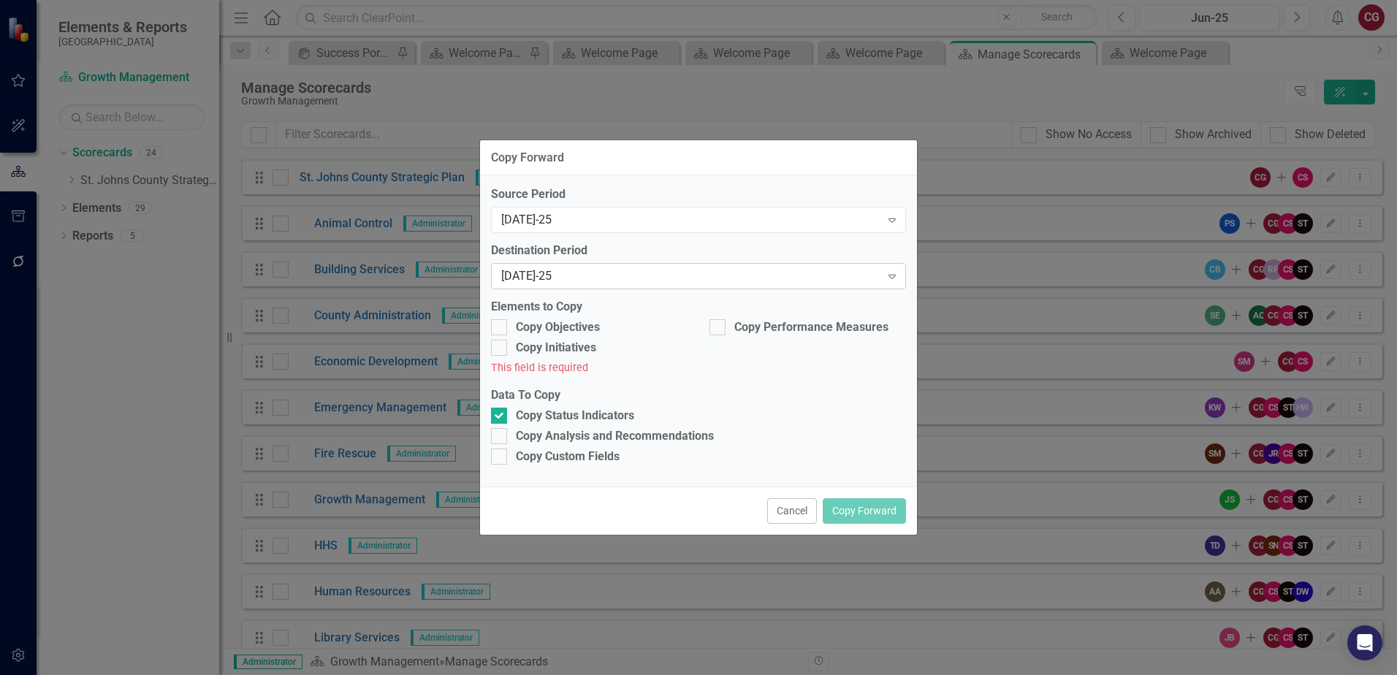
click at [587, 273] on div "[DATE]-25" at bounding box center [690, 276] width 379 height 17
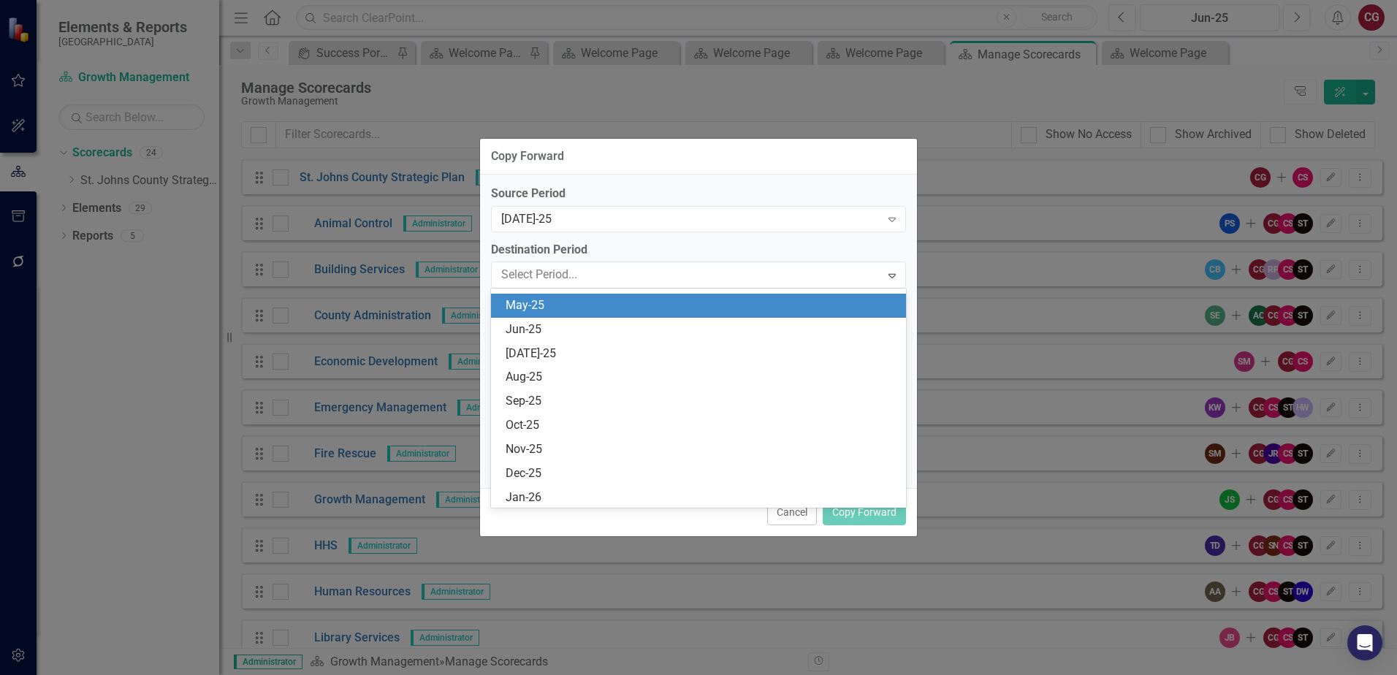
scroll to position [647, 0]
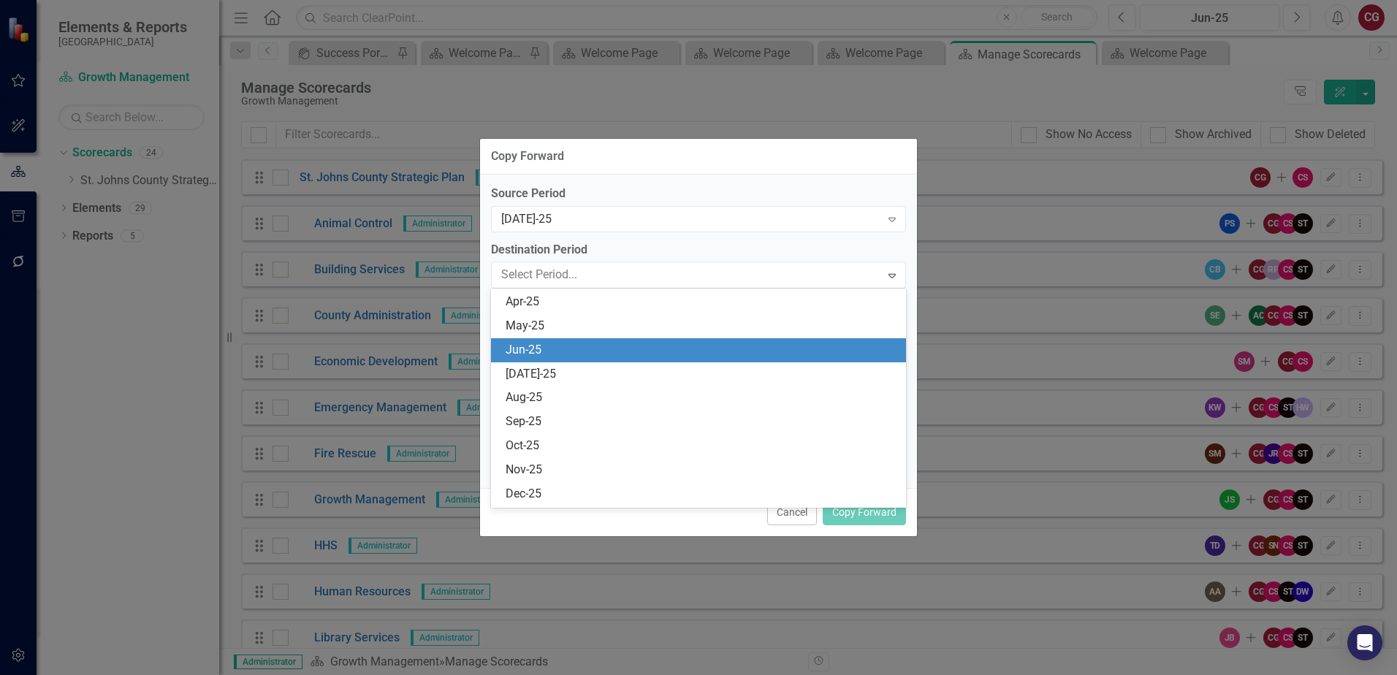
click at [560, 349] on div "Jun-25" at bounding box center [702, 350] width 392 height 17
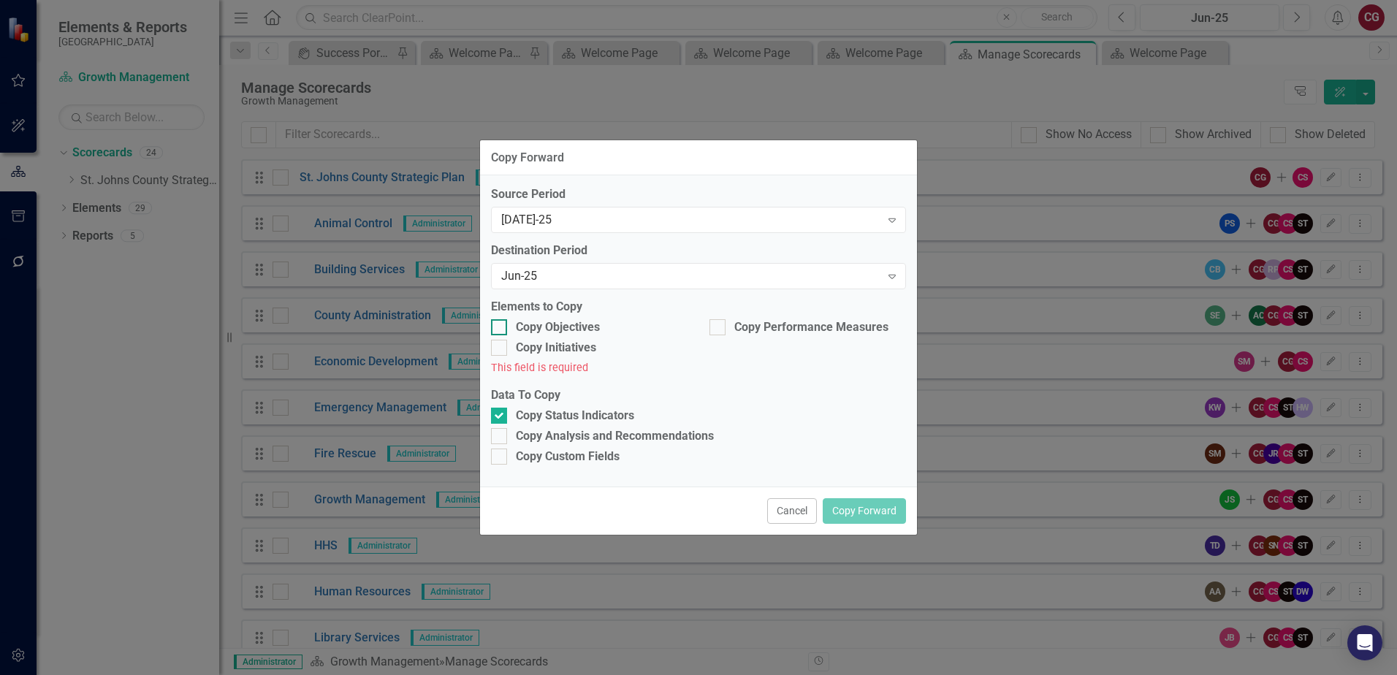
click at [498, 329] on input "Copy Objectives" at bounding box center [495, 323] width 9 height 9
checkbox input "true"
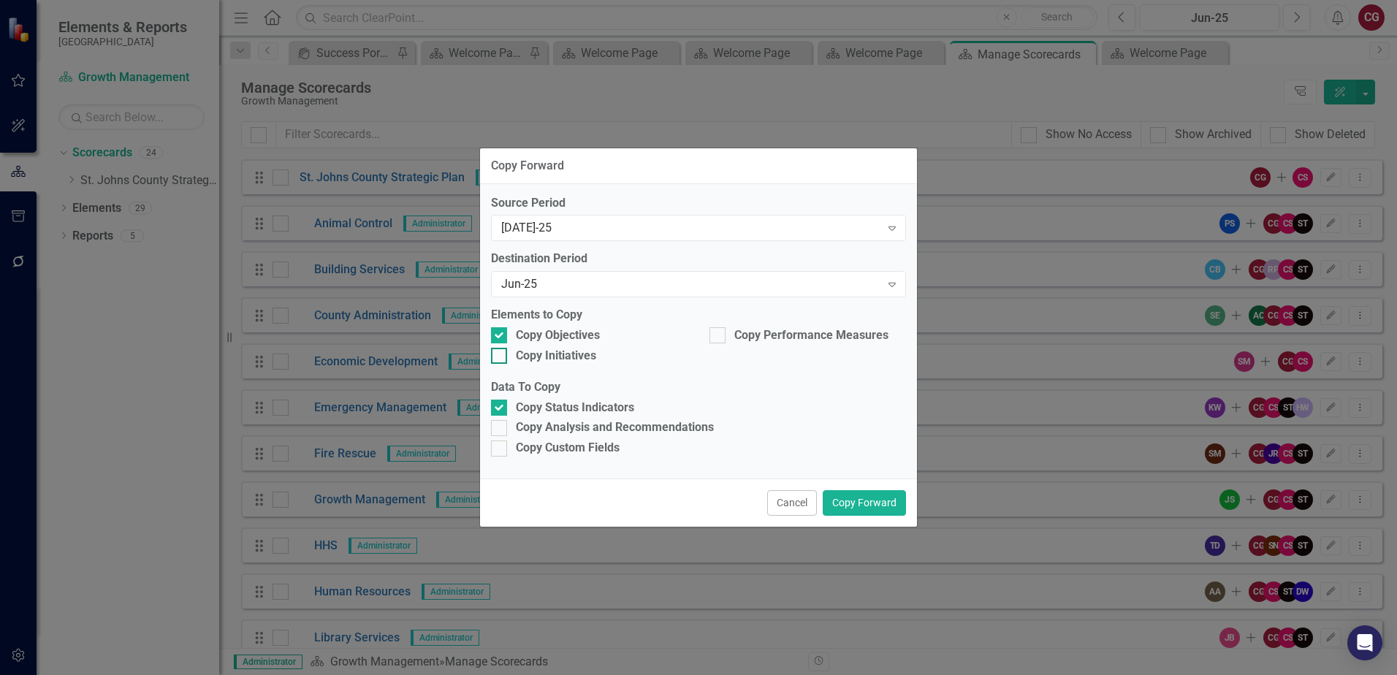
click at [495, 352] on input "Copy Initiatives" at bounding box center [495, 352] width 9 height 9
checkbox input "true"
click at [716, 336] on input "Copy Performance Measures" at bounding box center [713, 331] width 9 height 9
checkbox input "true"
click at [496, 432] on div at bounding box center [499, 428] width 16 height 16
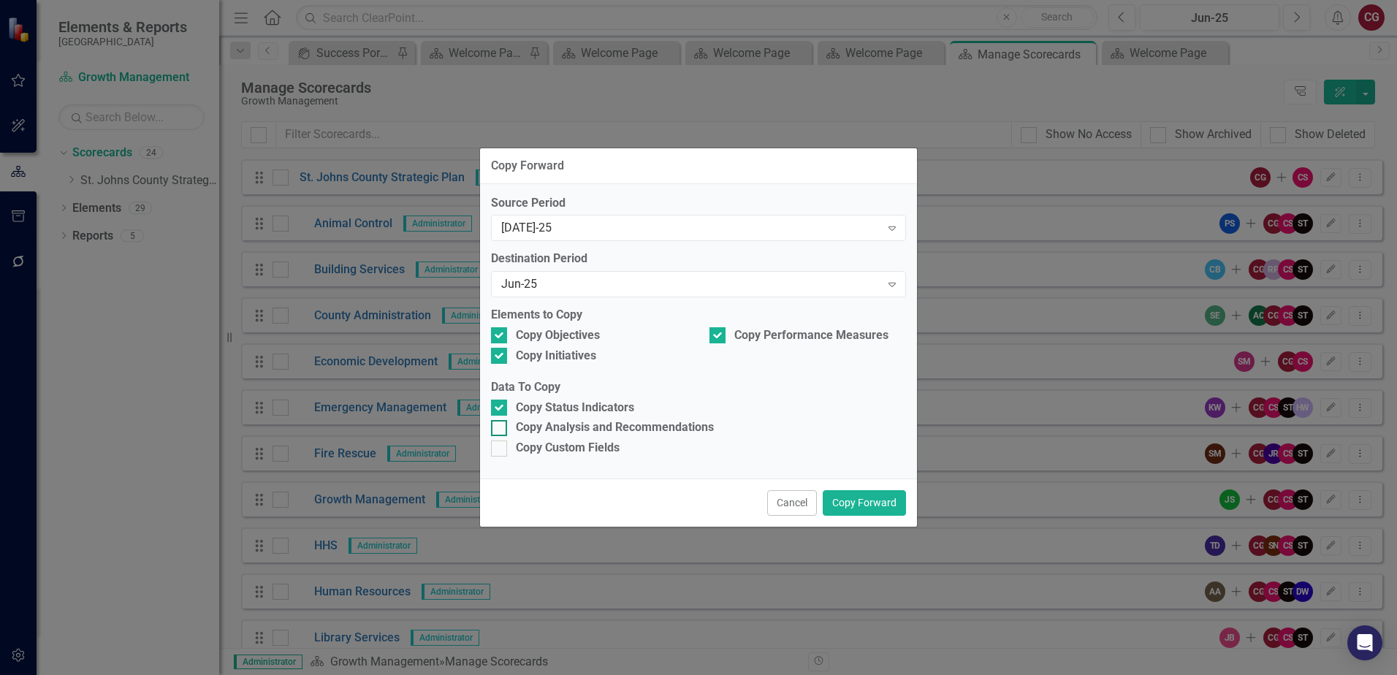
click at [496, 430] on input "Copy Analysis and Recommendations" at bounding box center [495, 424] width 9 height 9
checkbox input "true"
click at [498, 452] on div at bounding box center [499, 449] width 16 height 16
click at [498, 450] on input "Copy Custom Fields" at bounding box center [495, 445] width 9 height 9
checkbox input "true"
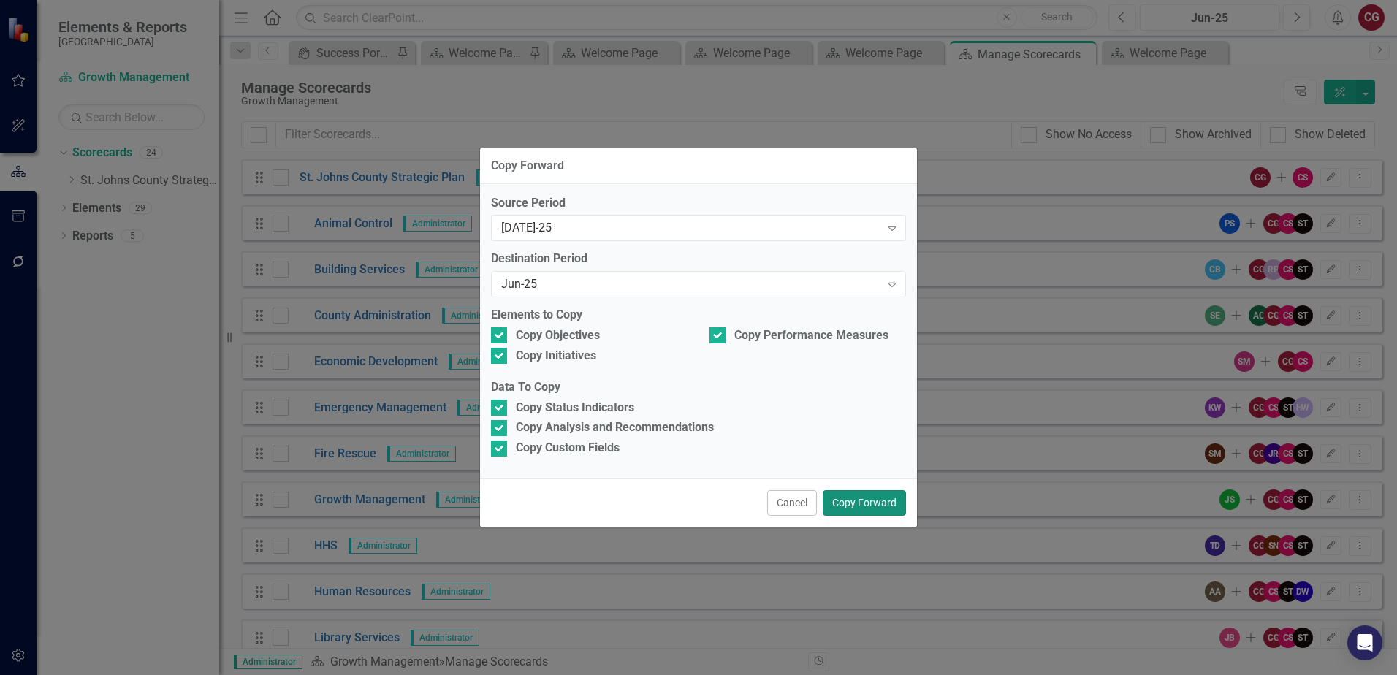
click at [846, 497] on button "Copy Forward" at bounding box center [864, 503] width 83 height 26
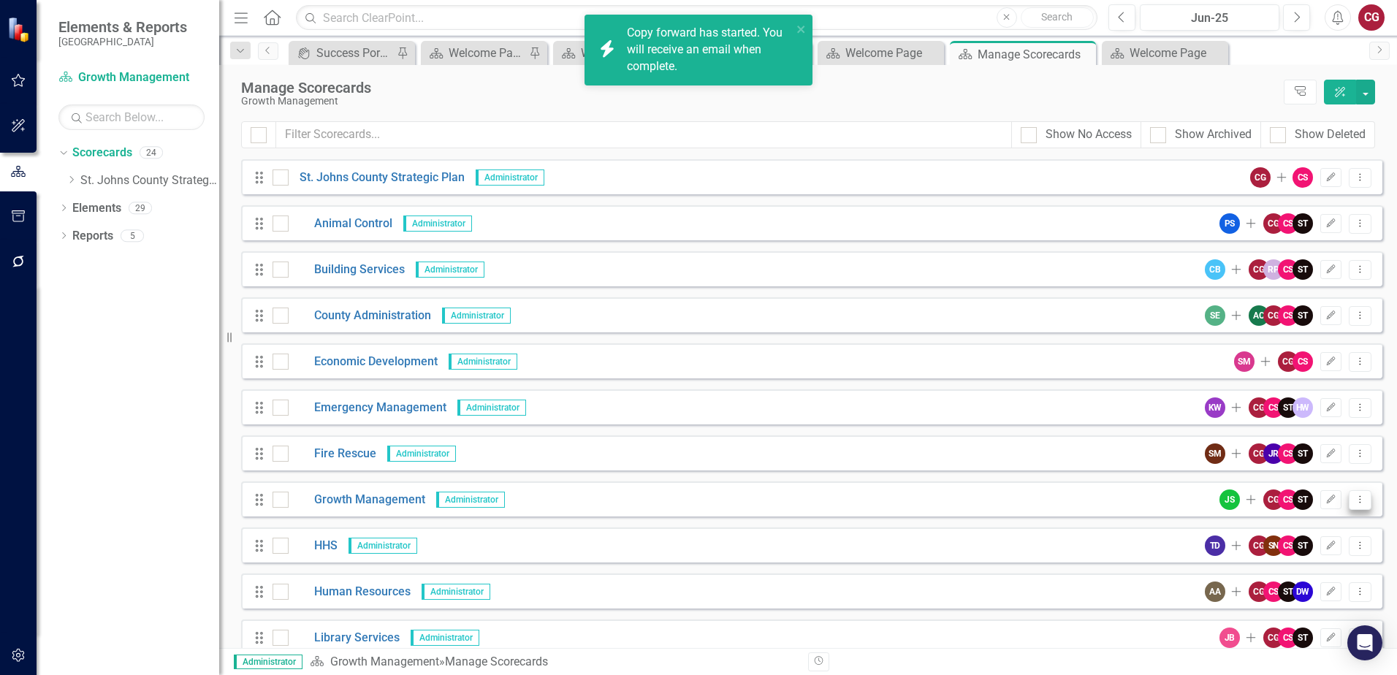
click at [1354, 503] on icon "Dropdown Menu" at bounding box center [1360, 499] width 12 height 9
click at [1318, 577] on link "Copy Forward Copy Forward Scorecard" at bounding box center [1278, 578] width 161 height 27
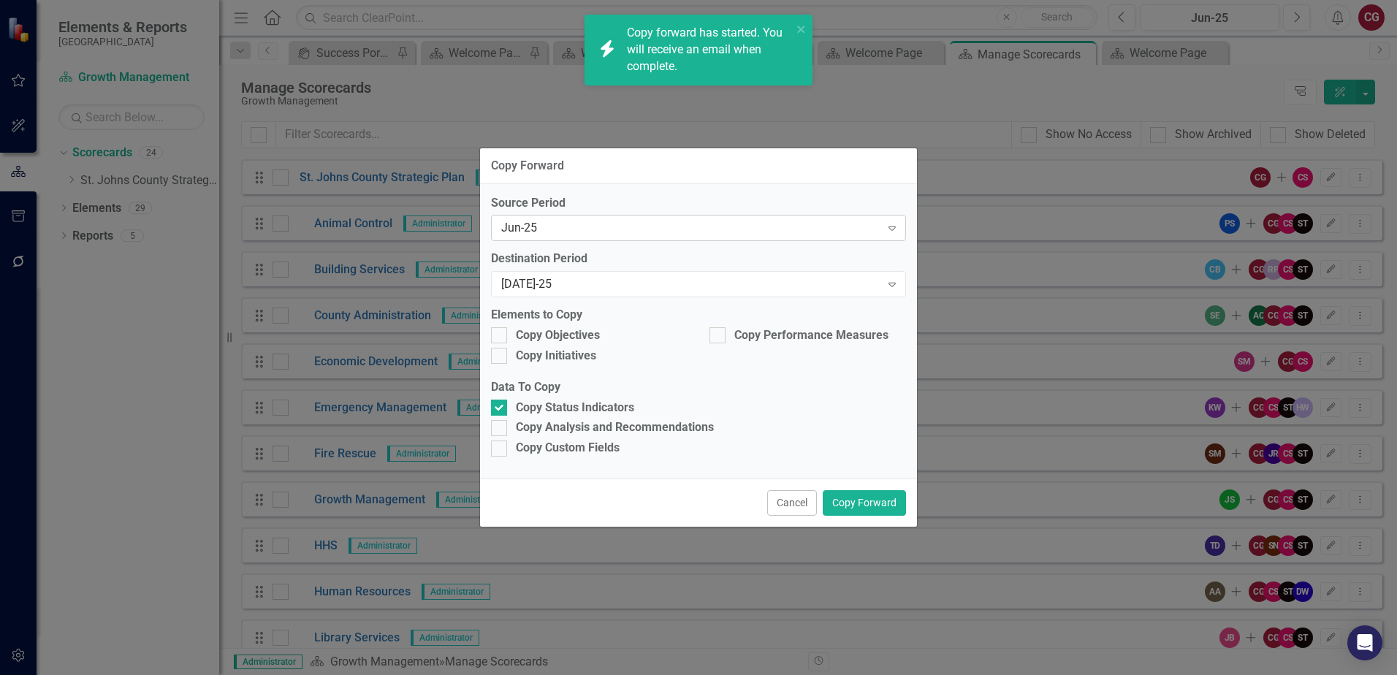
click at [635, 251] on label "Destination Period" at bounding box center [698, 259] width 415 height 17
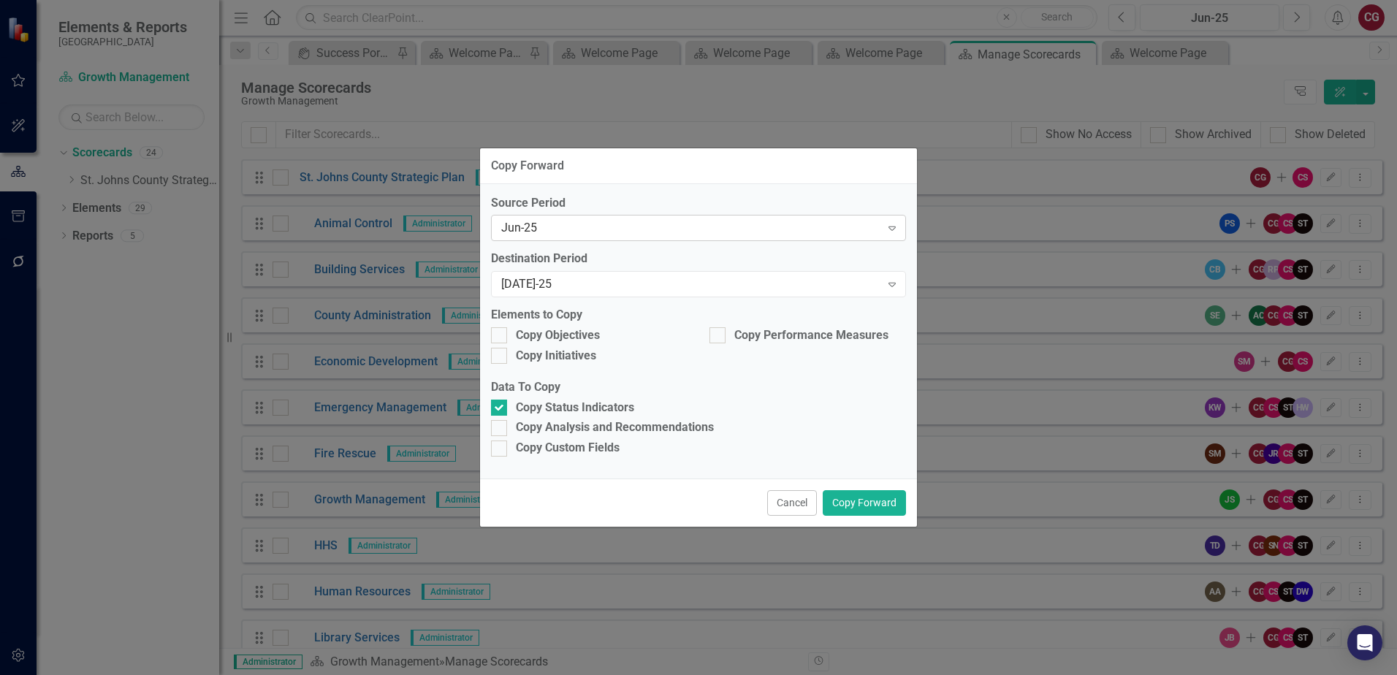
click at [622, 224] on div "Jun-25" at bounding box center [690, 228] width 379 height 17
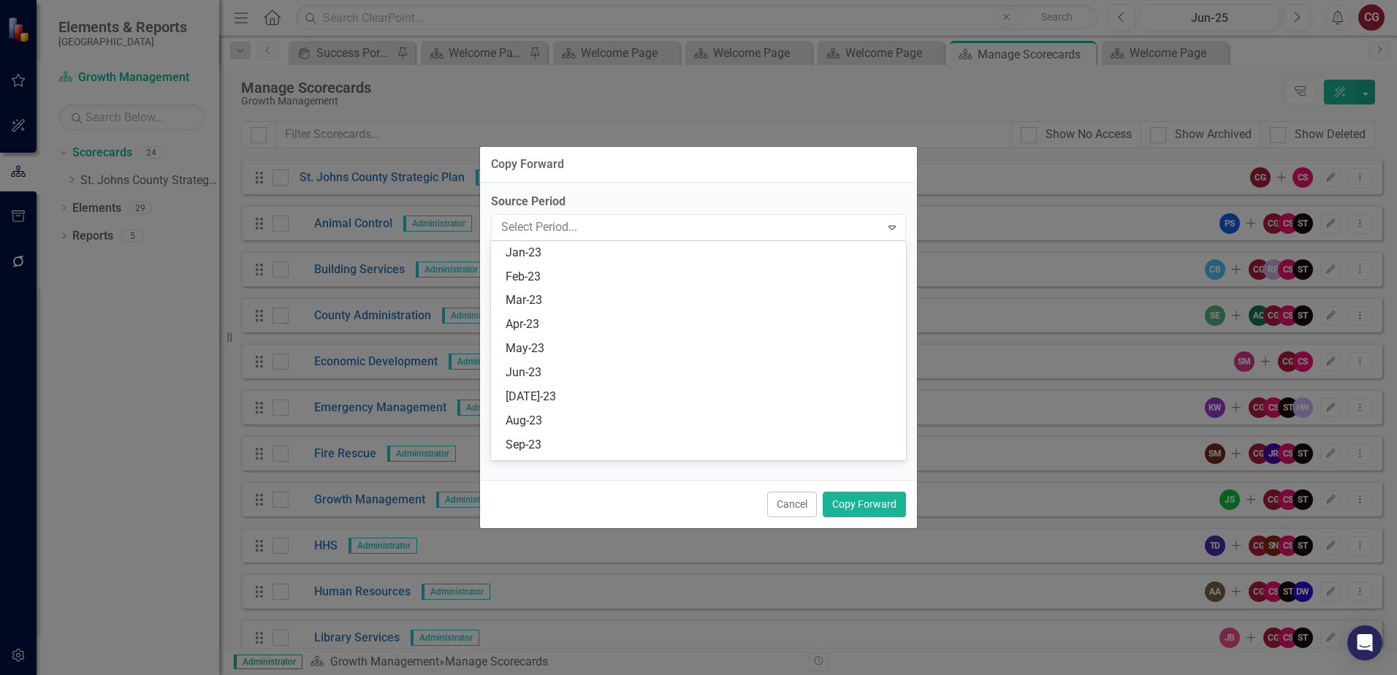
scroll to position [696, 0]
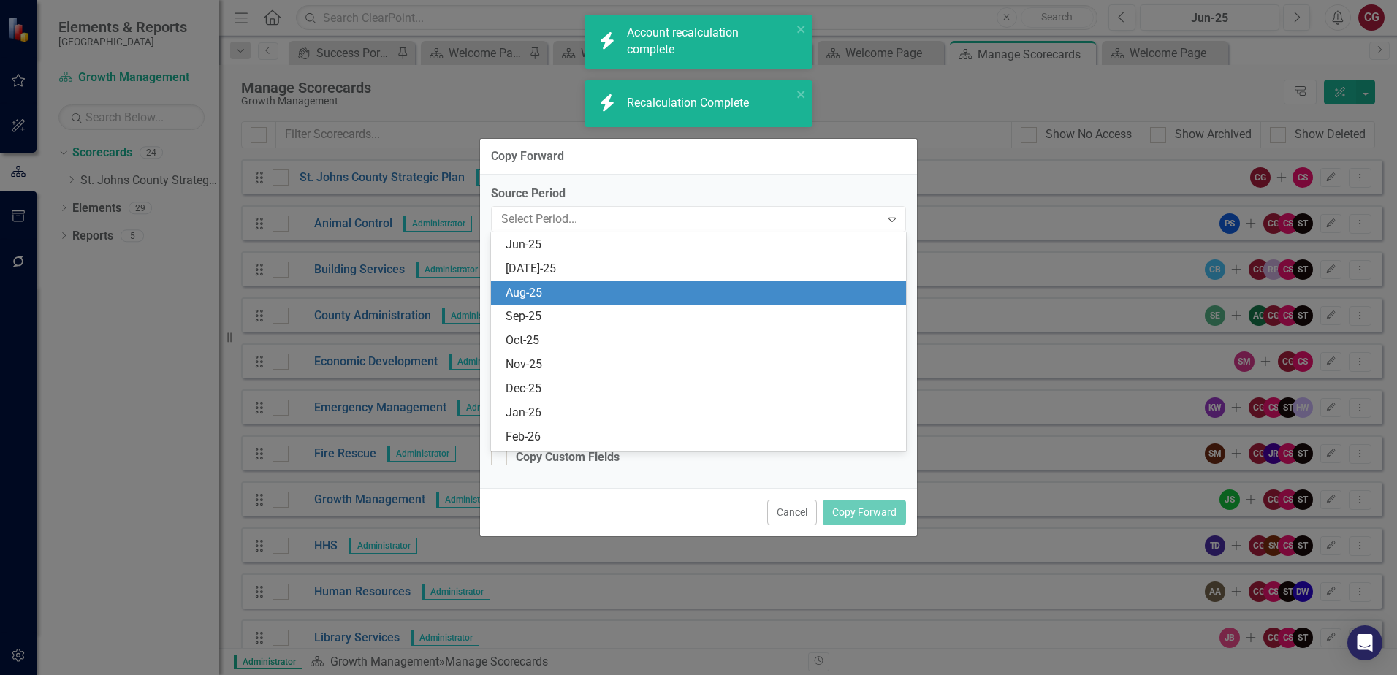
click at [536, 293] on div "Aug-25" at bounding box center [702, 293] width 392 height 17
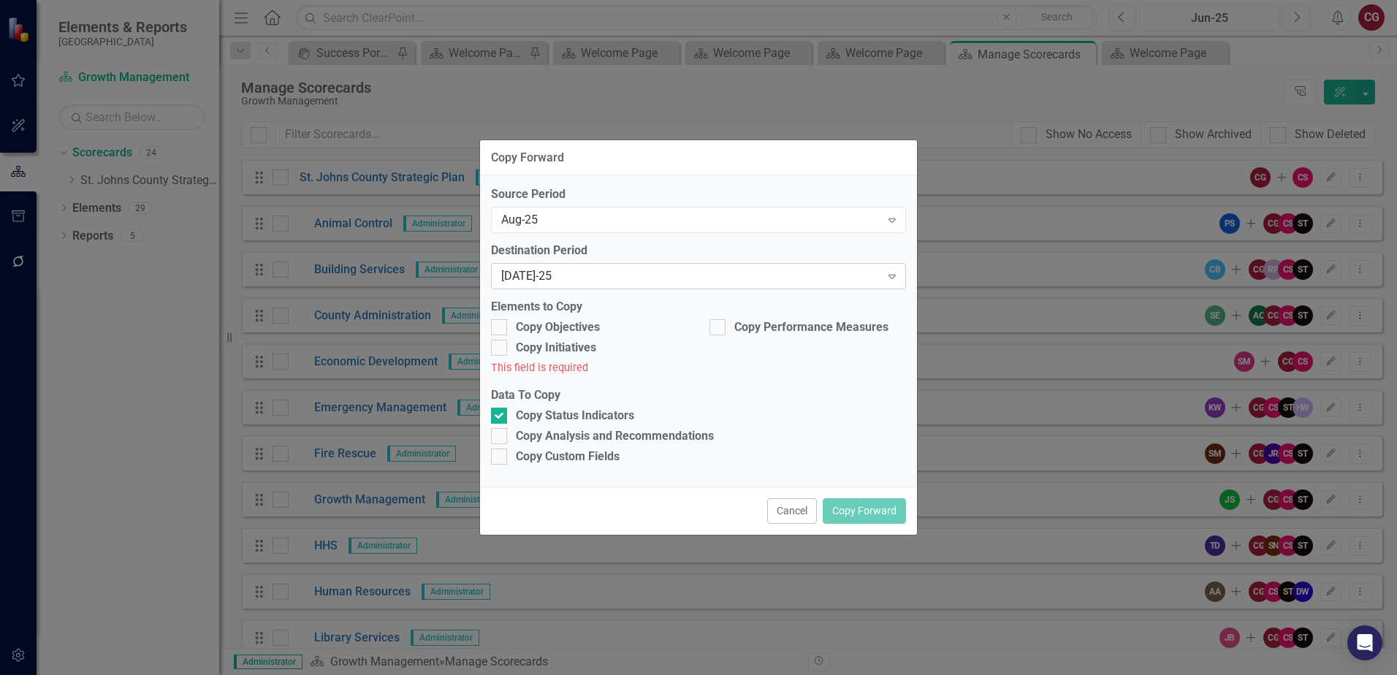
click at [536, 281] on div "[DATE]-25" at bounding box center [690, 276] width 379 height 17
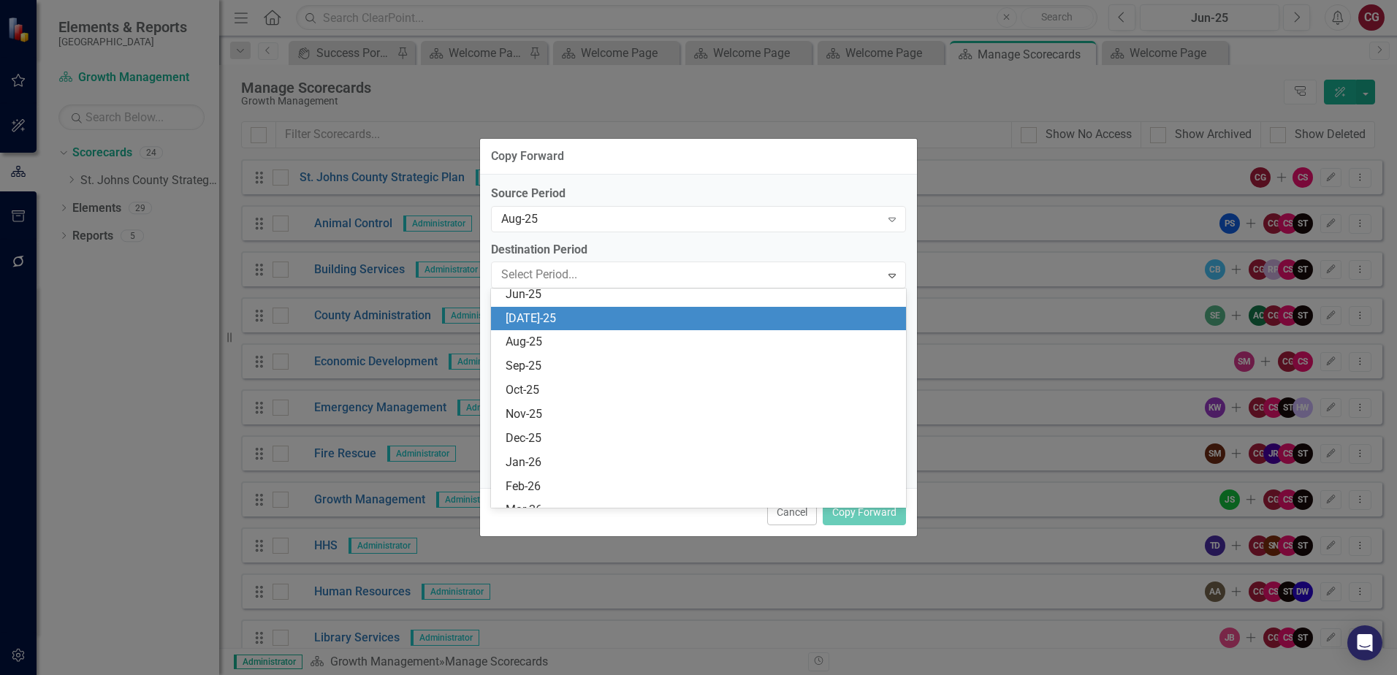
scroll to position [720, 0]
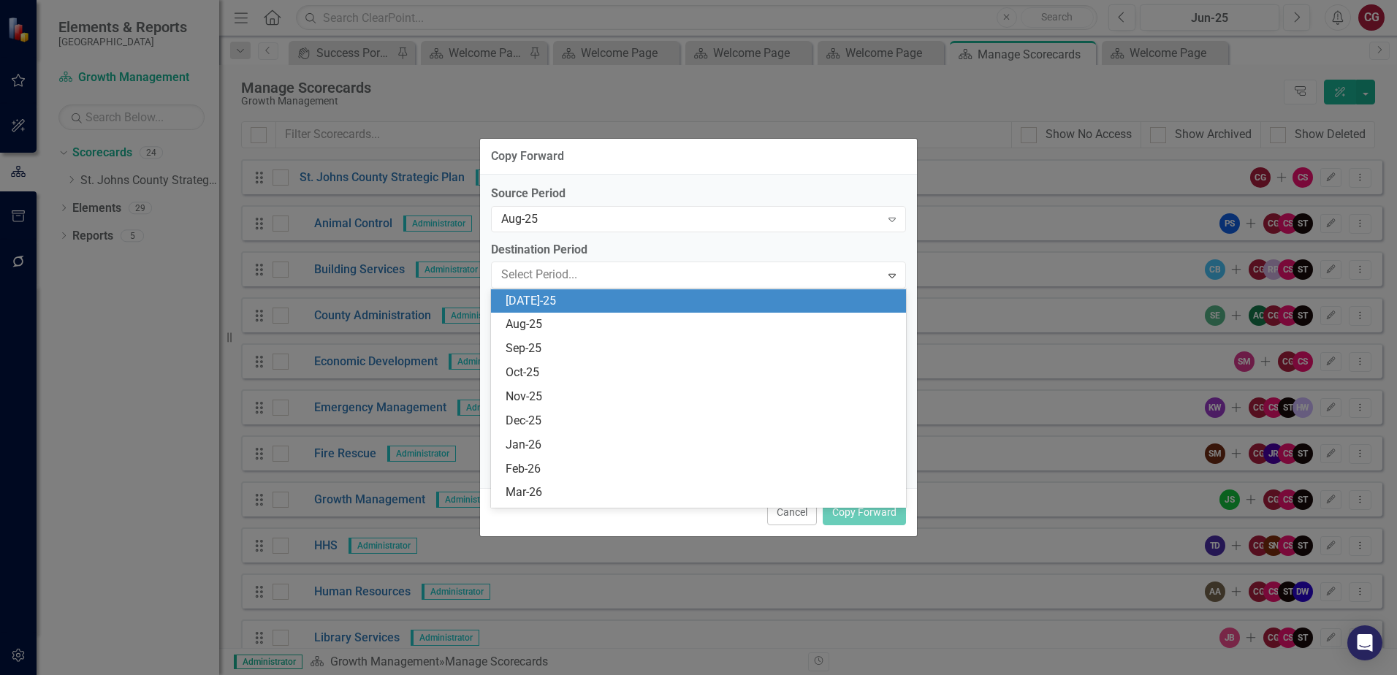
click at [533, 297] on div "[DATE]-25" at bounding box center [702, 301] width 392 height 17
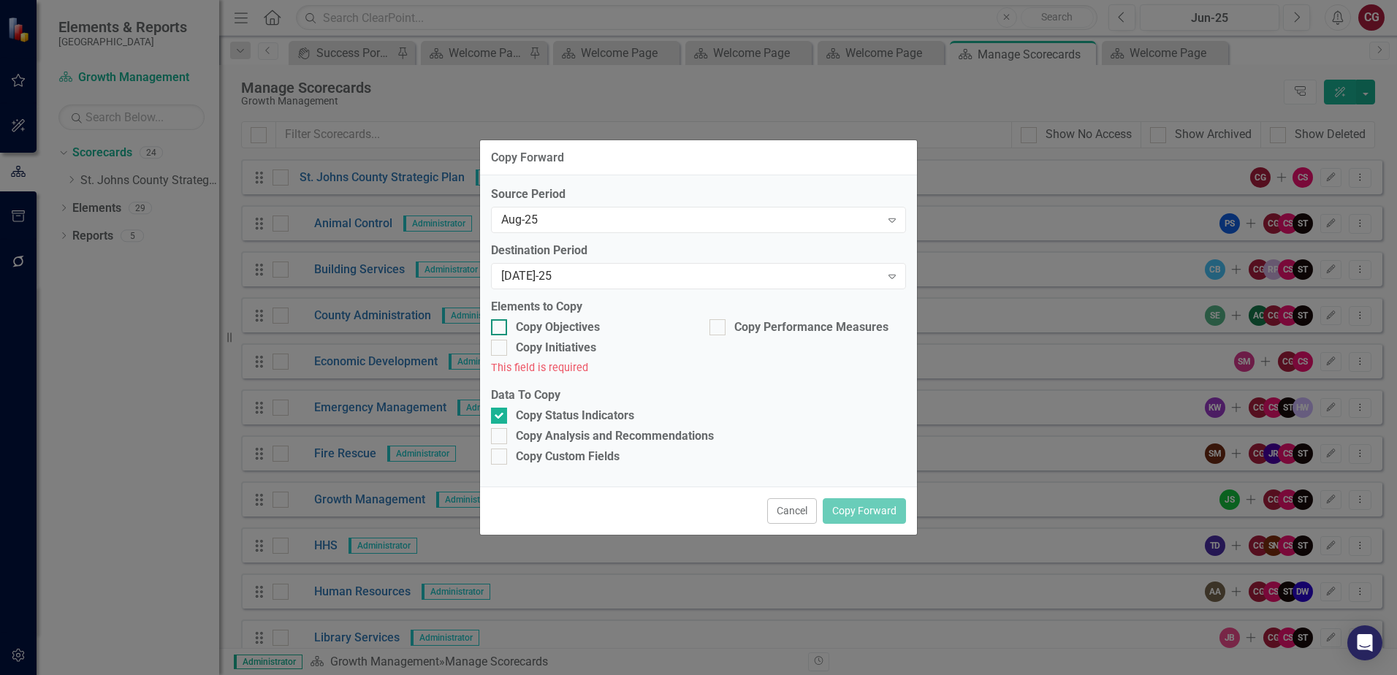
click at [502, 324] on div at bounding box center [499, 327] width 16 height 16
click at [500, 324] on input "Copy Objectives" at bounding box center [495, 323] width 9 height 9
checkbox input "true"
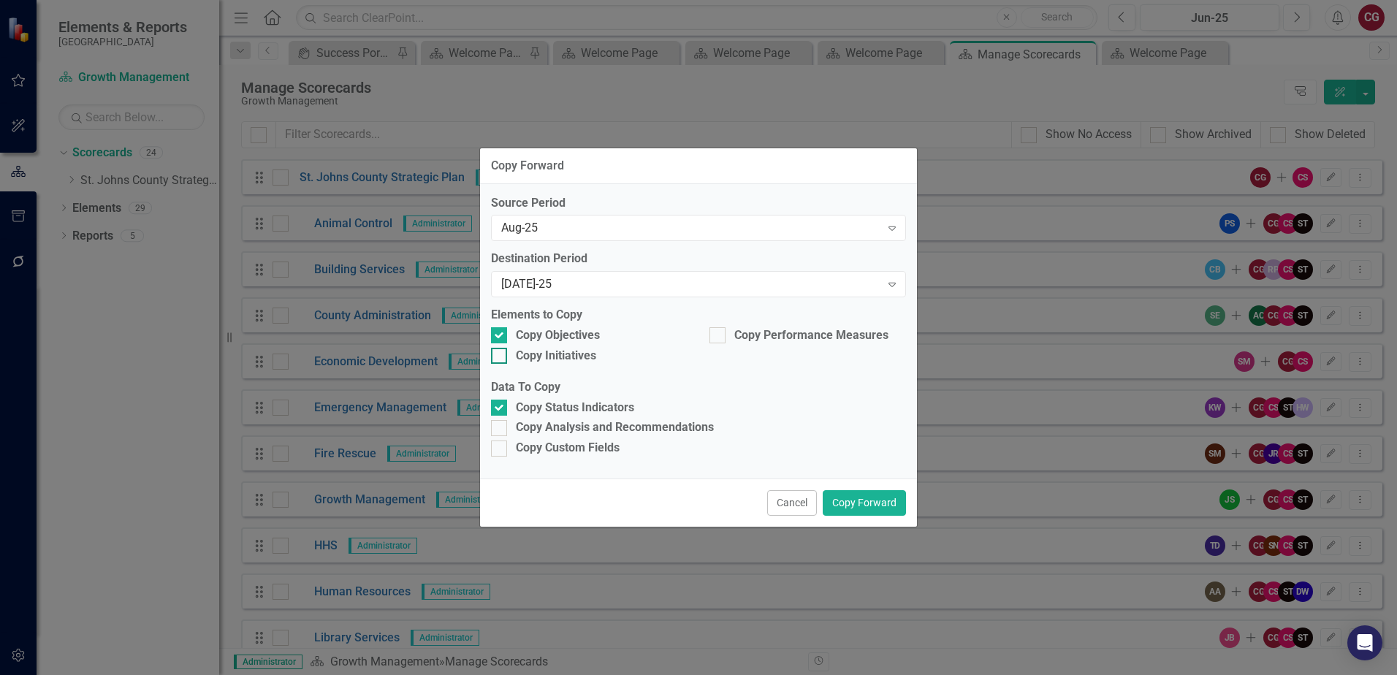
click at [505, 353] on div at bounding box center [499, 356] width 16 height 16
click at [500, 353] on input "Copy Initiatives" at bounding box center [495, 352] width 9 height 9
checkbox input "true"
click at [718, 332] on input "Copy Performance Measures" at bounding box center [713, 331] width 9 height 9
checkbox input "true"
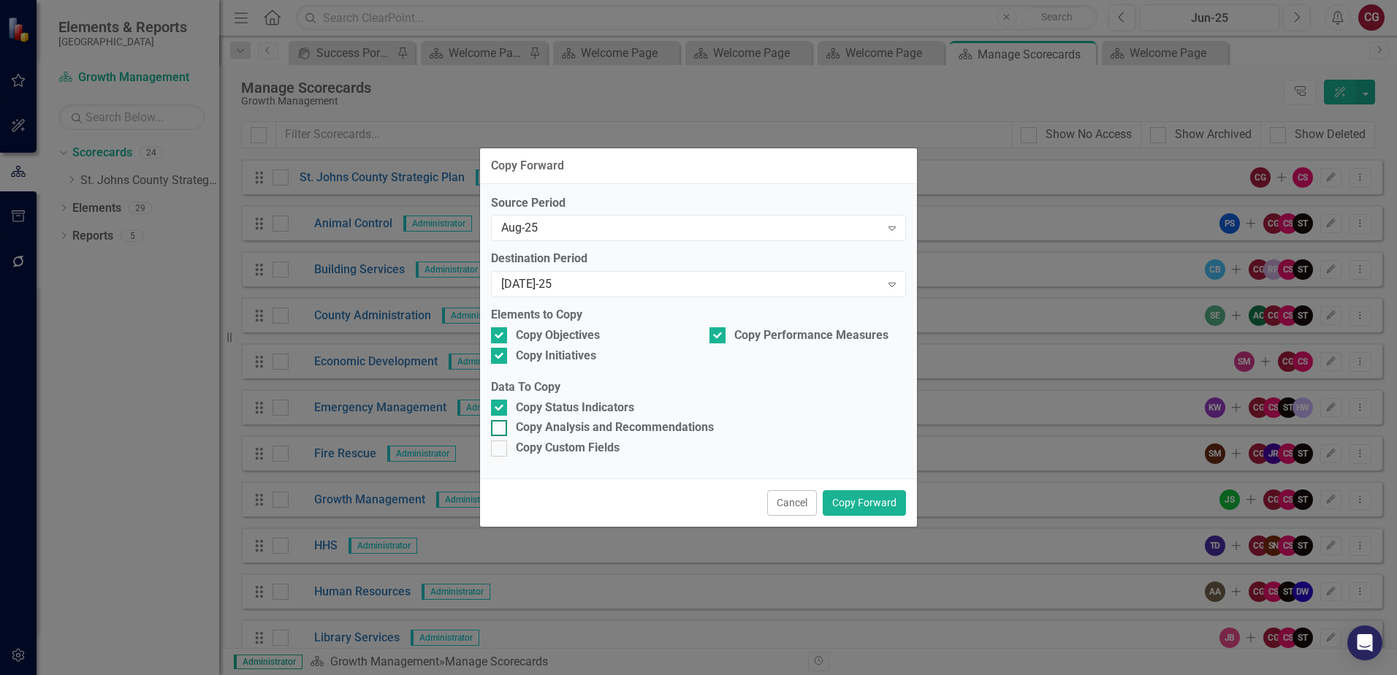
click at [506, 424] on div at bounding box center [499, 428] width 16 height 16
click at [500, 424] on input "Copy Analysis and Recommendations" at bounding box center [495, 424] width 9 height 9
checkbox input "true"
click at [503, 452] on div at bounding box center [499, 449] width 16 height 16
click at [500, 450] on input "Copy Custom Fields" at bounding box center [495, 445] width 9 height 9
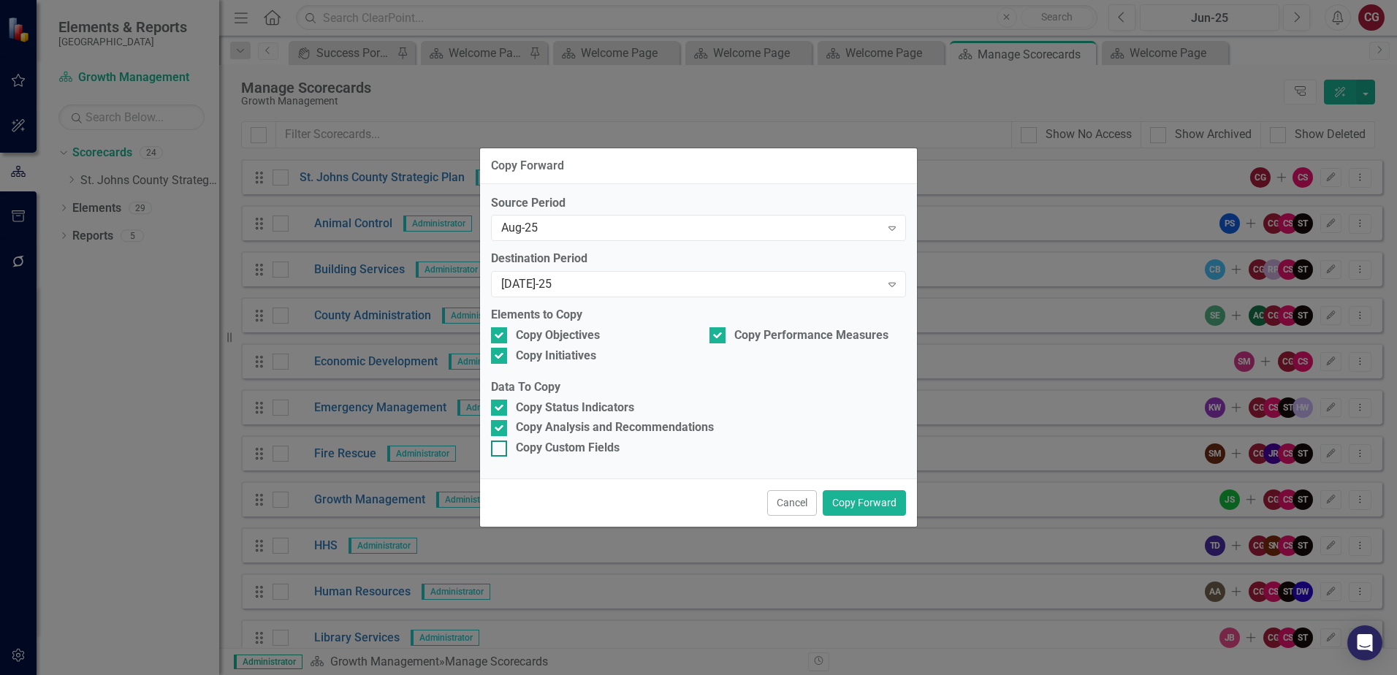
checkbox input "true"
click at [867, 497] on button "Copy Forward" at bounding box center [864, 503] width 83 height 26
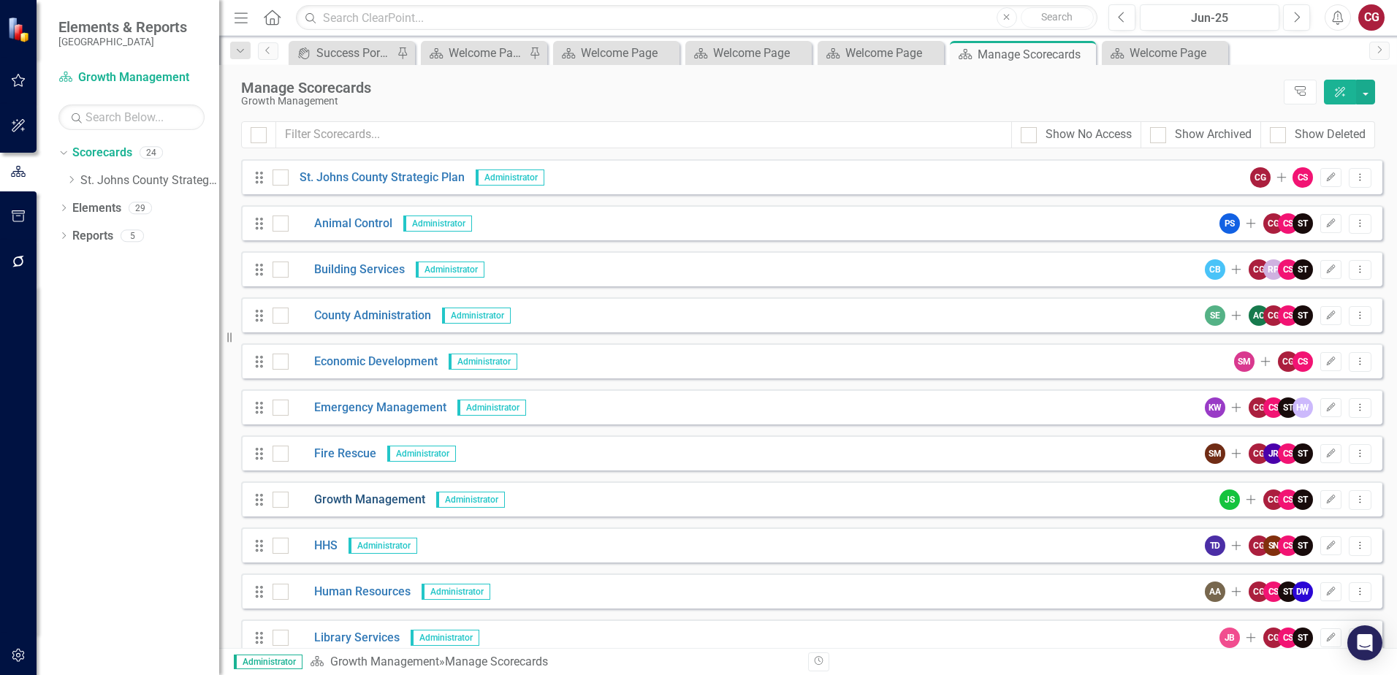
click at [399, 503] on link "Growth Management" at bounding box center [357, 500] width 137 height 17
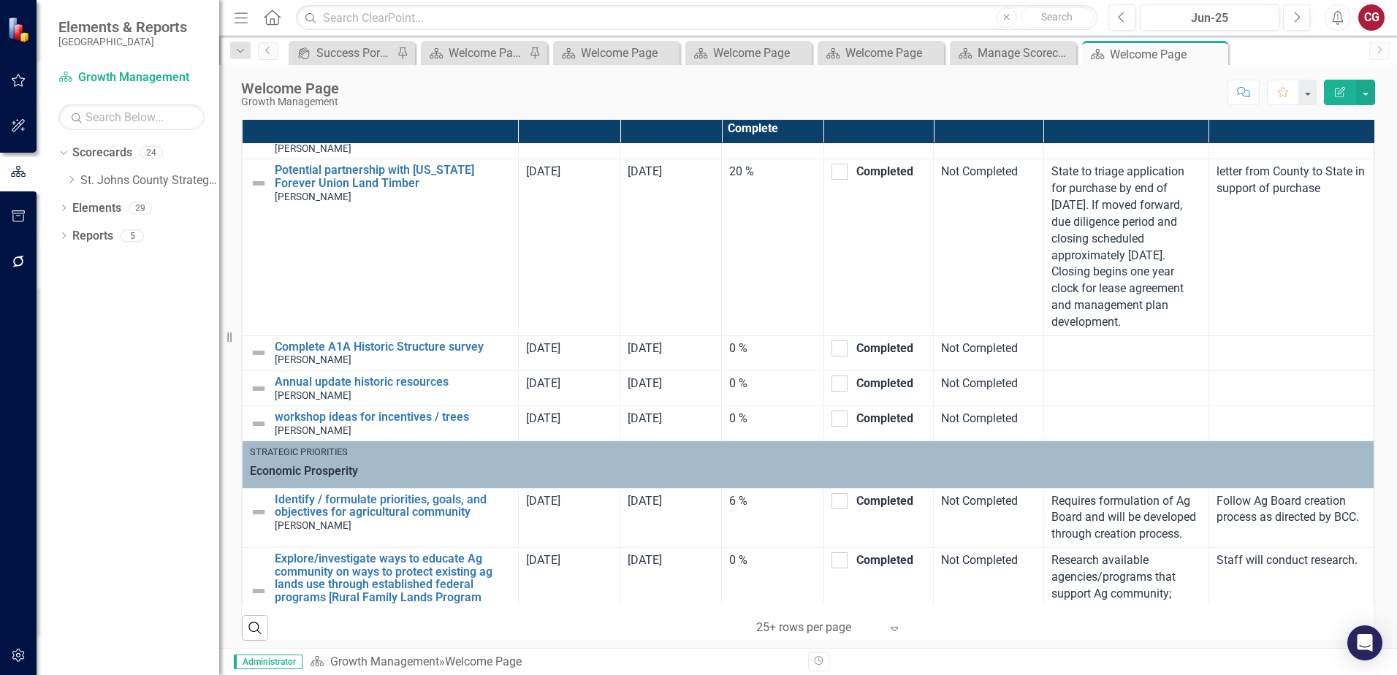
scroll to position [899, 0]
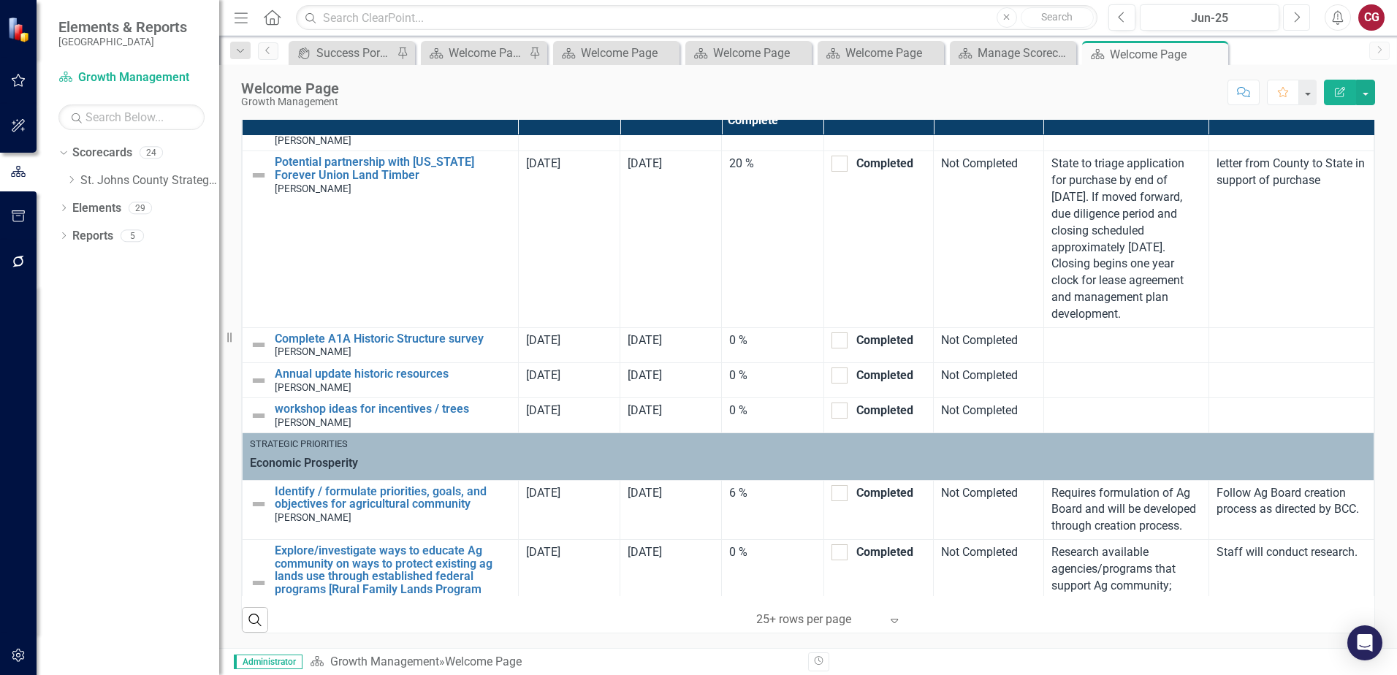
click at [1294, 23] on button "Next" at bounding box center [1296, 17] width 27 height 26
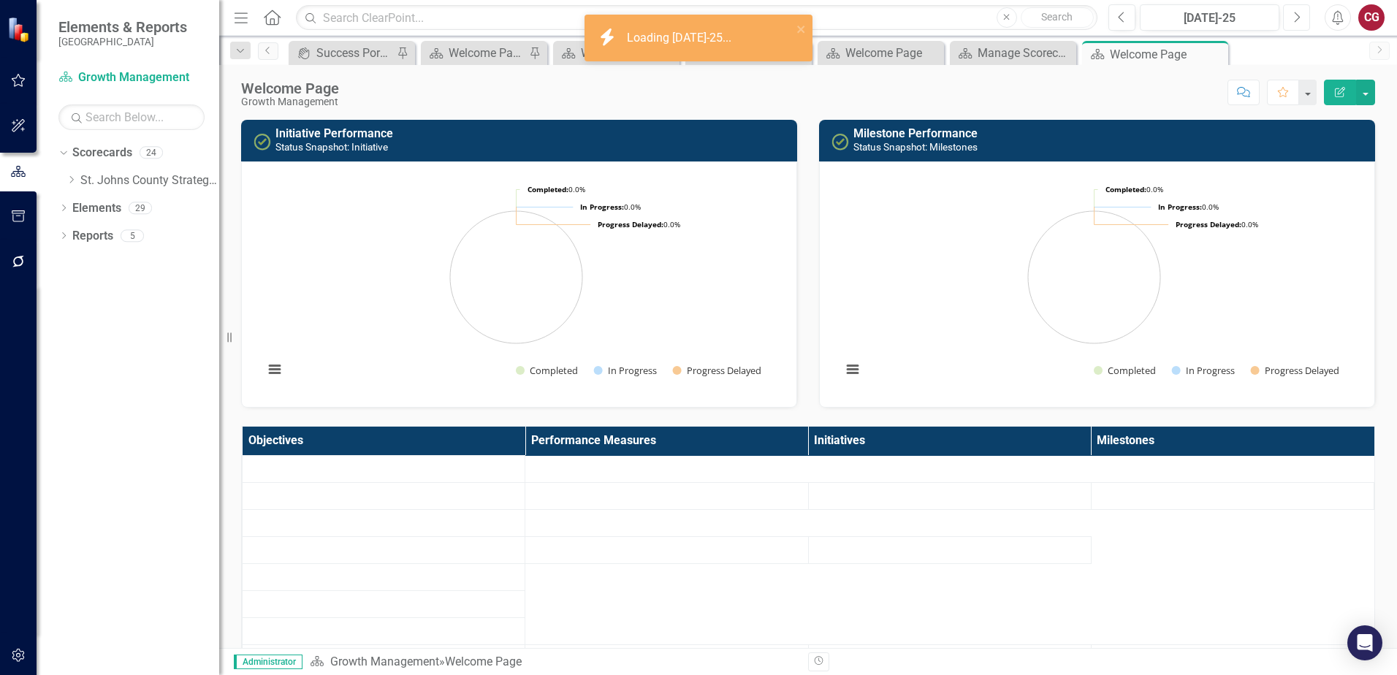
click at [1294, 23] on button "Next" at bounding box center [1296, 17] width 27 height 26
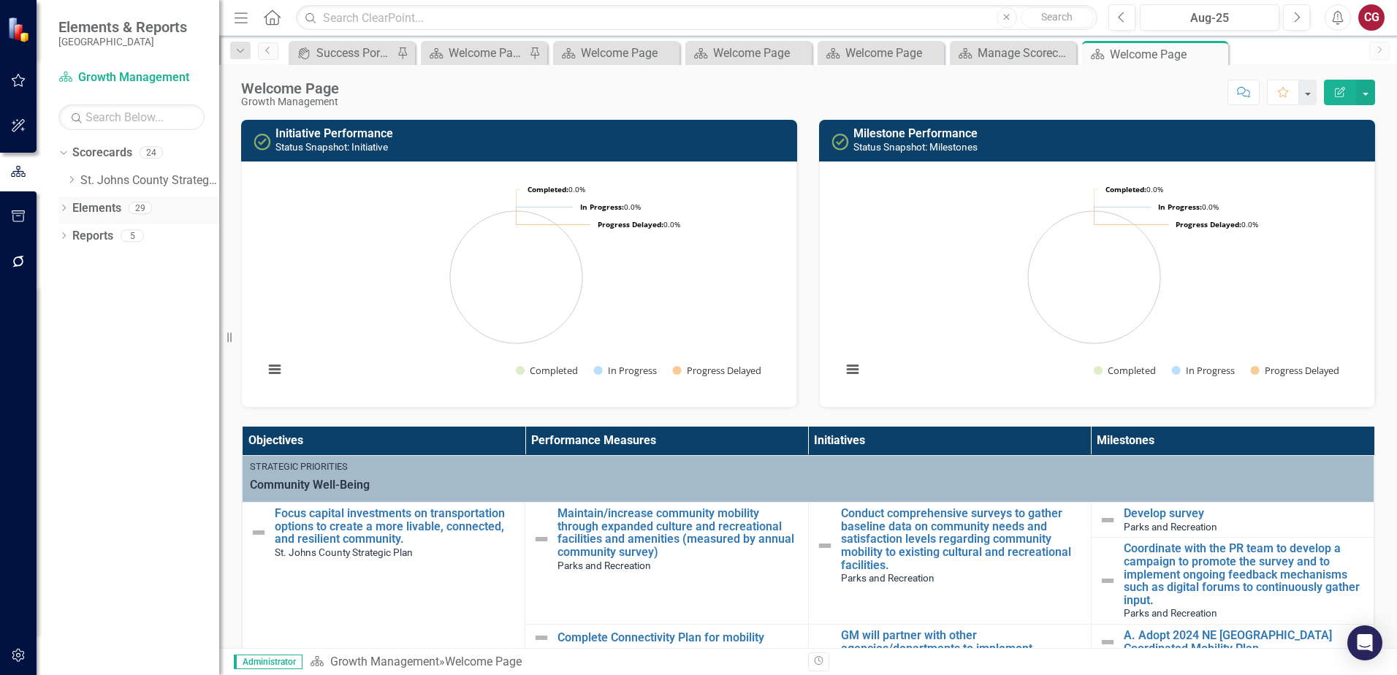
click at [94, 210] on link "Elements" at bounding box center [96, 208] width 49 height 17
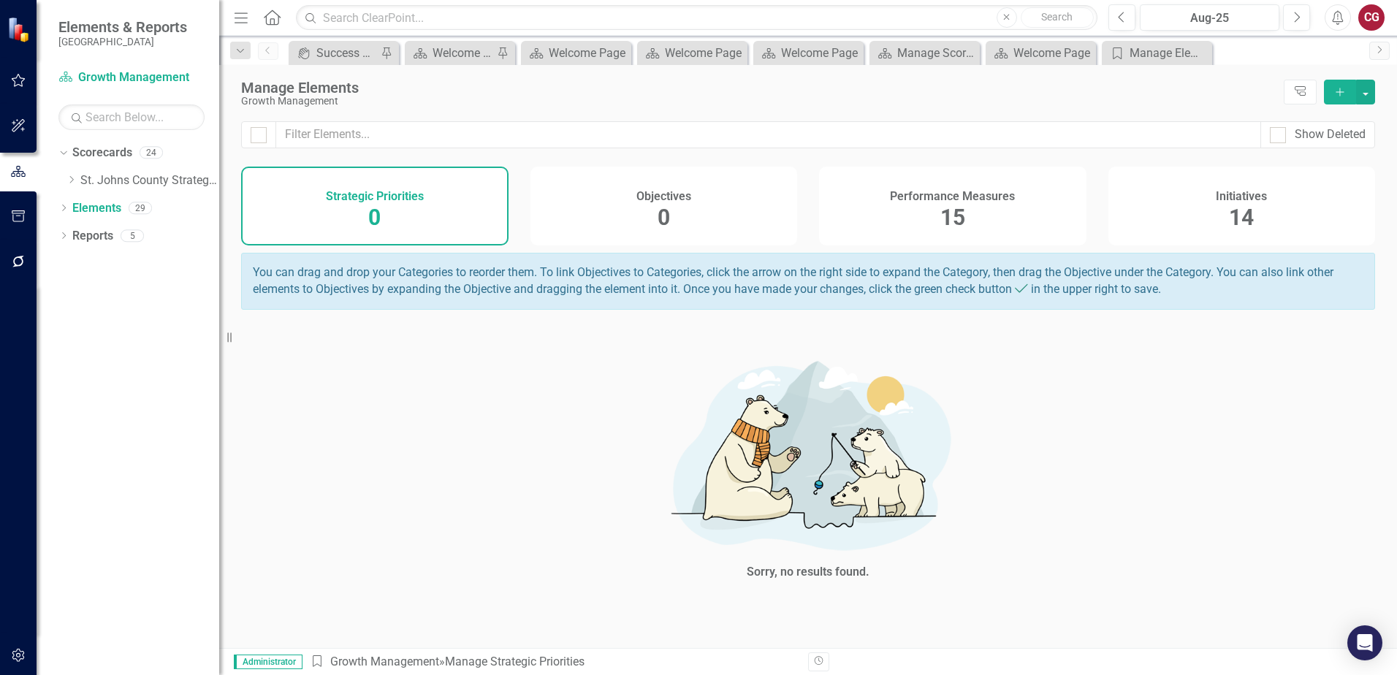
click at [1275, 200] on div "Initiatives 14" at bounding box center [1241, 206] width 267 height 79
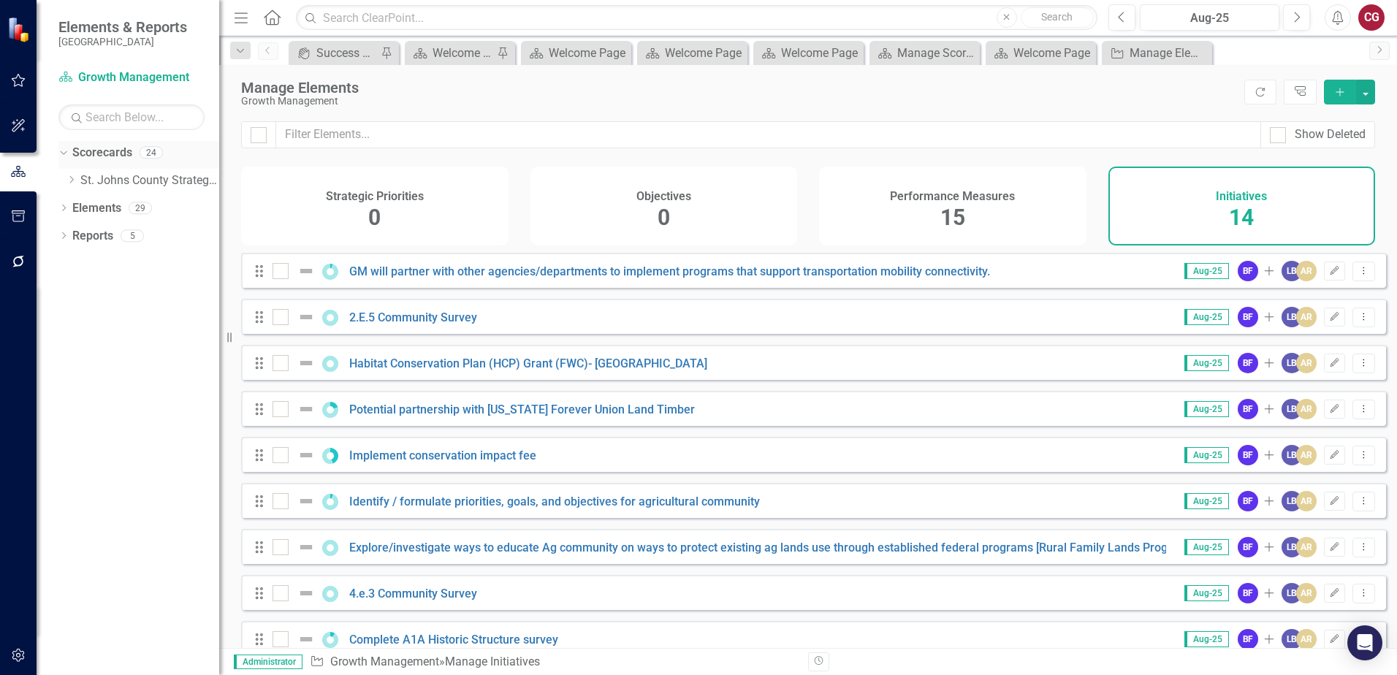
click at [113, 151] on link "Scorecards" at bounding box center [102, 153] width 60 height 17
